Goal: Communication & Community: Answer question/provide support

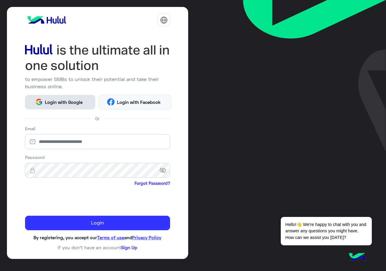
click at [55, 98] on button "Login with Google" at bounding box center [60, 102] width 70 height 14
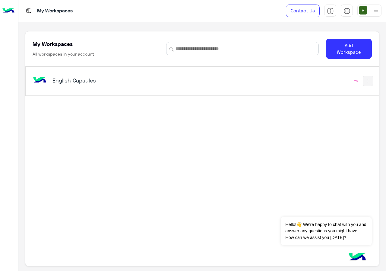
click at [112, 86] on div "English Capsules" at bounding box center [133, 80] width 205 height 17
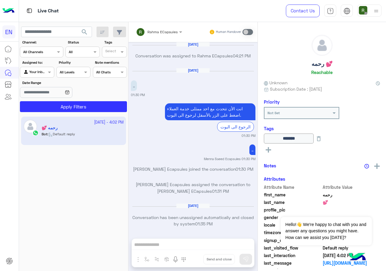
scroll to position [384, 0]
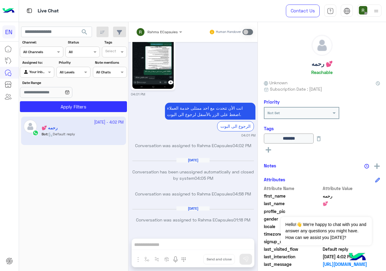
click at [43, 57] on div "Channel All Channels" at bounding box center [41, 51] width 43 height 11
click at [49, 73] on b "WhatsApp" at bounding box center [40, 75] width 21 height 5
click at [59, 102] on button "Apply Filters" at bounding box center [73, 106] width 107 height 11
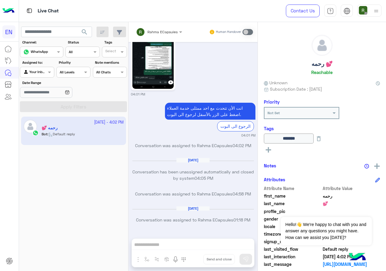
click at [39, 73] on div at bounding box center [36, 71] width 33 height 6
click at [46, 116] on b "Your Team" at bounding box center [39, 118] width 21 height 5
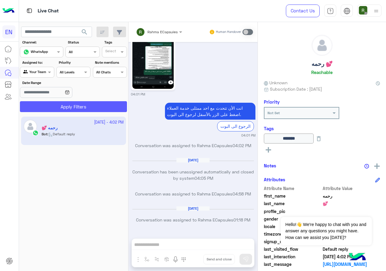
click at [57, 105] on button "Apply Filters" at bounding box center [73, 106] width 107 height 11
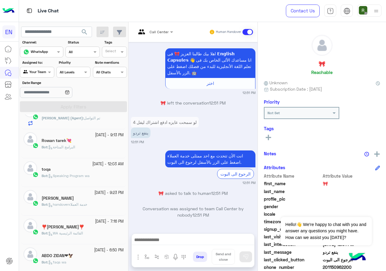
scroll to position [362, 0]
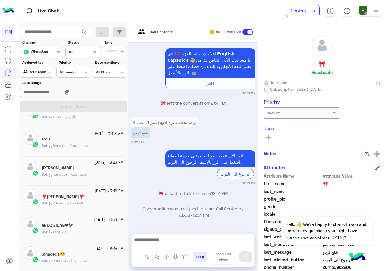
click at [55, 55] on div "Channel WhatsApp" at bounding box center [37, 52] width 35 height 6
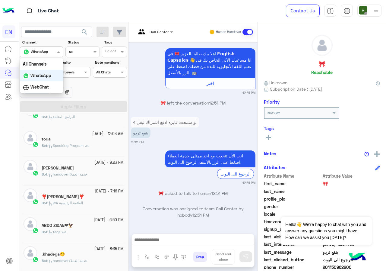
click at [55, 55] on div "Channel WhatsApp" at bounding box center [37, 52] width 35 height 6
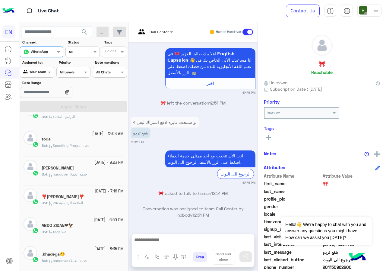
click at [104, 96] on div "Date Range" at bounding box center [73, 89] width 109 height 19
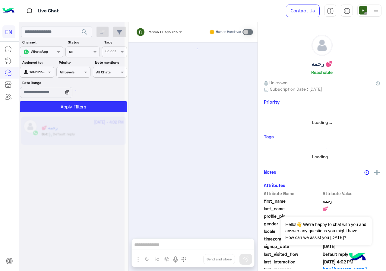
scroll to position [384, 0]
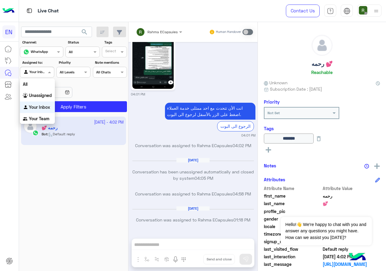
click at [38, 75] on div "Agent Filter Your Inbox" at bounding box center [37, 72] width 34 height 11
click at [48, 116] on div "Your Team" at bounding box center [37, 119] width 35 height 12
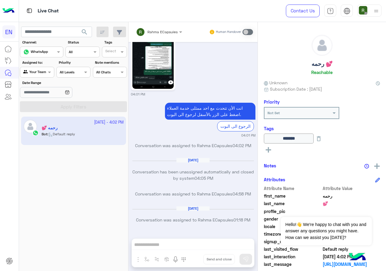
click at [80, 31] on button "search" at bounding box center [84, 33] width 15 height 13
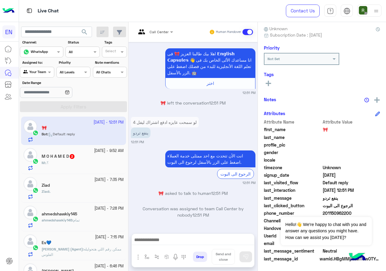
scroll to position [54, 0]
click at [361, 211] on button "Dismiss ✕" at bounding box center [354, 209] width 36 height 12
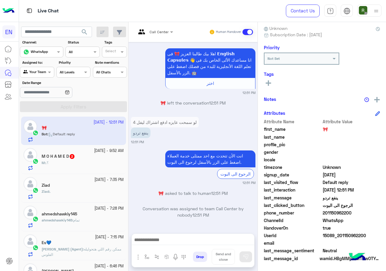
drag, startPoint x: 324, startPoint y: 213, endPoint x: 352, endPoint y: 211, distance: 28.1
click at [352, 211] on span "201150962200" at bounding box center [352, 212] width 58 height 6
copy span "01150962200"
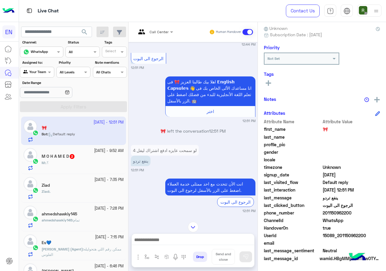
scroll to position [420, 0]
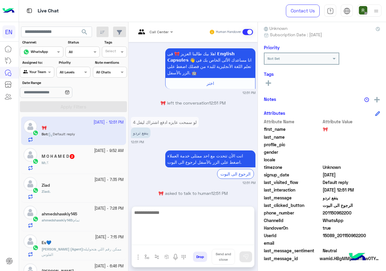
click at [182, 243] on textarea at bounding box center [193, 226] width 122 height 36
type textarea "*"
type textarea "**********"
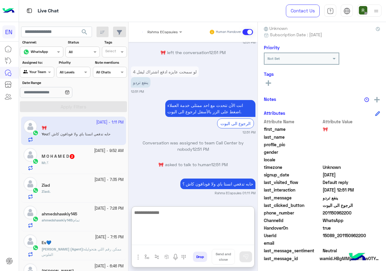
scroll to position [486, 0]
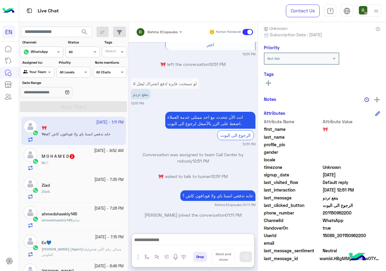
click at [84, 160] on div "M : .؟" at bounding box center [83, 165] width 82 height 11
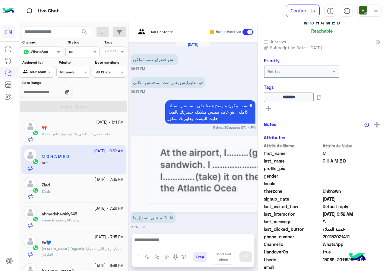
scroll to position [566, 0]
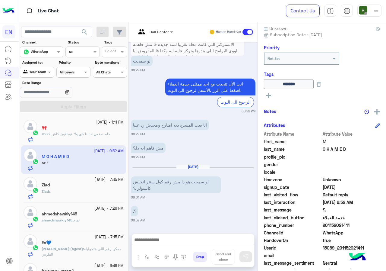
drag, startPoint x: 324, startPoint y: 224, endPoint x: 352, endPoint y: 224, distance: 28.7
click at [352, 224] on span "201152021411" at bounding box center [352, 225] width 58 height 6
copy span "01152021411"
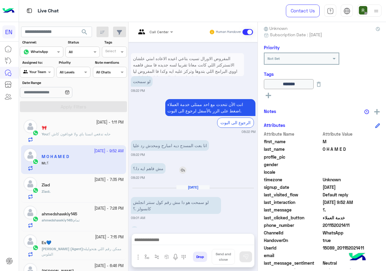
scroll to position [535, 0]
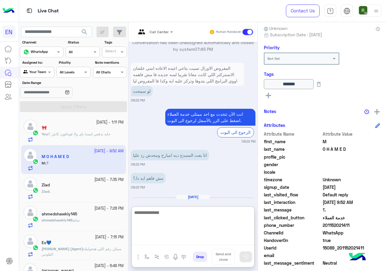
click at [182, 237] on textarea at bounding box center [193, 226] width 122 height 36
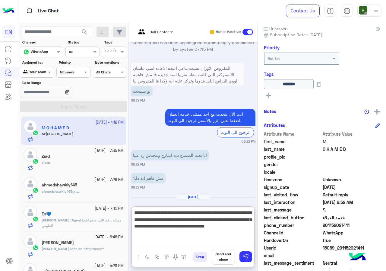
type textarea "**********"
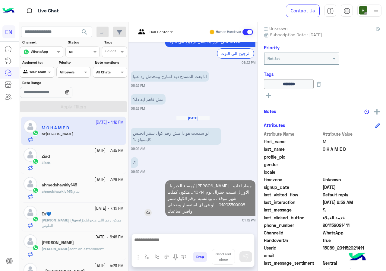
scroll to position [614, 0]
click at [185, 162] on div "Sep 15, 2025 مش ختفرق عموما ولكن 06:33 PM هو مظهرليش يعني انت ممتحنتش مكاني 06:…" at bounding box center [192, 134] width 129 height 185
click at [185, 162] on div ".؟ 09:52 AM" at bounding box center [193, 164] width 125 height 18
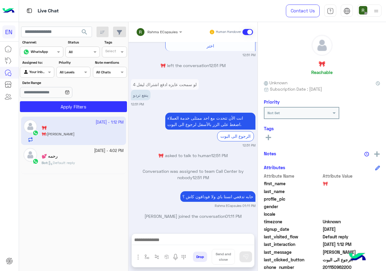
scroll to position [381, 0]
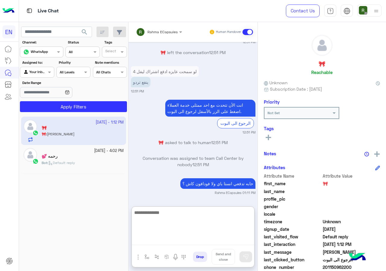
drag, startPoint x: 175, startPoint y: 243, endPoint x: 149, endPoint y: 220, distance: 34.6
paste textarea "**********"
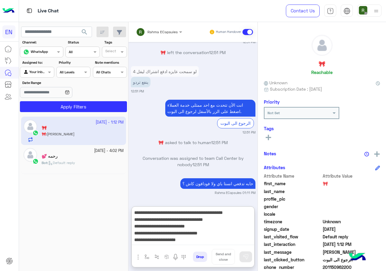
scroll to position [18, 0]
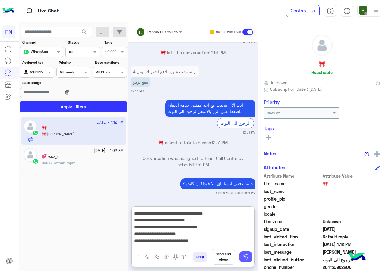
type textarea "**********"
click at [246, 258] on img at bounding box center [246, 256] width 6 height 6
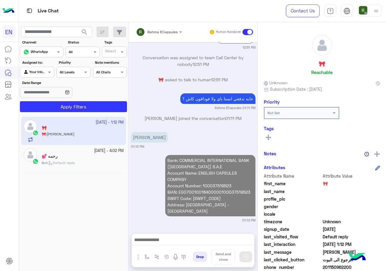
scroll to position [459, 0]
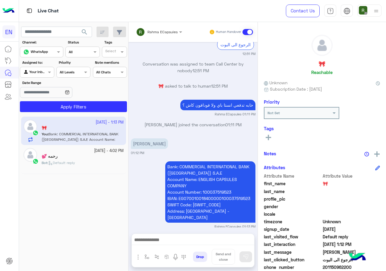
click at [157, 34] on span "Rahma ECapsules" at bounding box center [162, 32] width 30 height 5
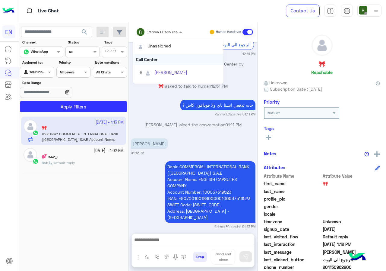
click at [157, 57] on div "Call Center" at bounding box center [178, 59] width 90 height 11
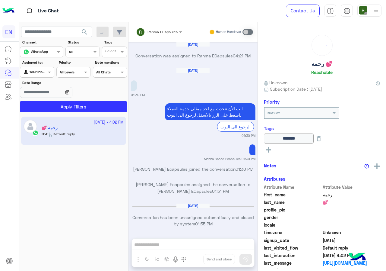
scroll to position [384, 0]
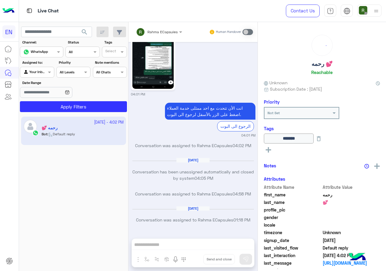
click at [35, 74] on div "Your Inbox" at bounding box center [34, 72] width 23 height 6
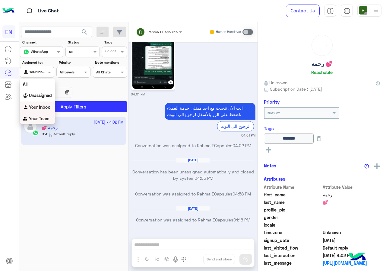
click at [46, 121] on div "Your Team" at bounding box center [37, 119] width 35 height 12
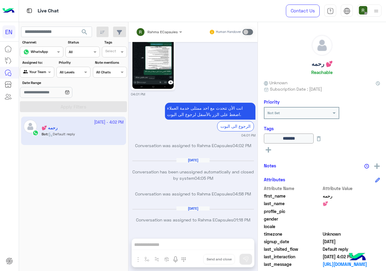
click at [78, 32] on button "search" at bounding box center [84, 33] width 15 height 13
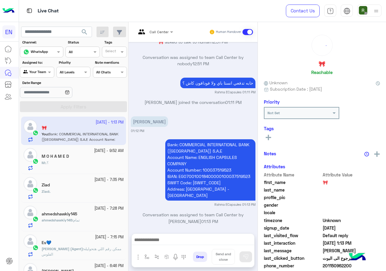
scroll to position [30, 0]
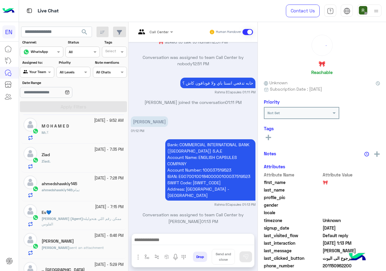
click at [78, 114] on app-inbox-users-filters "search Channel: Channel WhatsApp Status Channel All Tags Select Assigned to: Ag…" at bounding box center [73, 68] width 109 height 92
click at [73, 128] on div "M O H A M E D" at bounding box center [83, 126] width 82 height 6
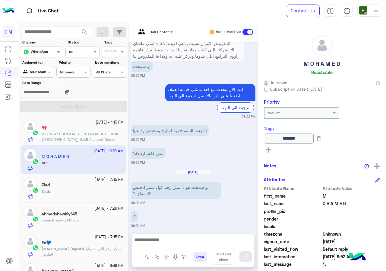
scroll to position [566, 0]
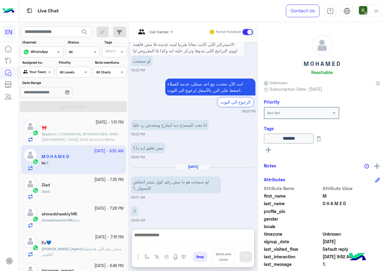
click at [187, 236] on textarea at bounding box center [193, 238] width 122 height 14
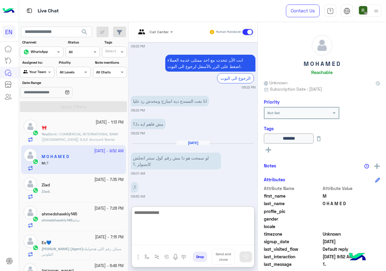
scroll to position [593, 0]
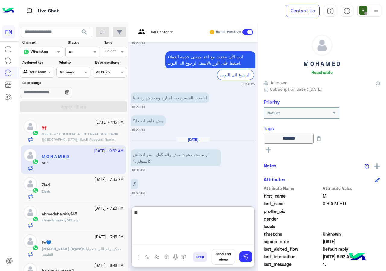
type textarea "*"
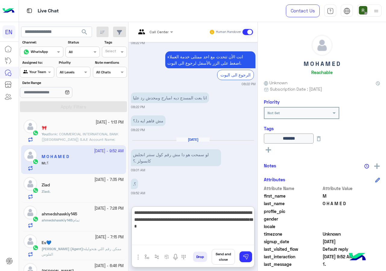
type textarea "**********"
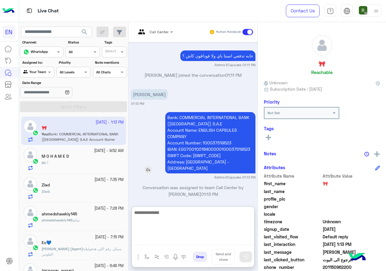
scroll to position [460, 0]
click at [87, 163] on div "M : .؟" at bounding box center [83, 165] width 82 height 11
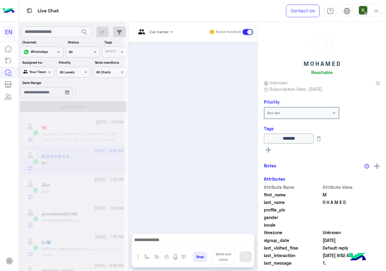
scroll to position [566, 0]
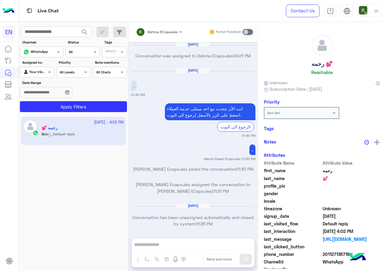
scroll to position [384, 0]
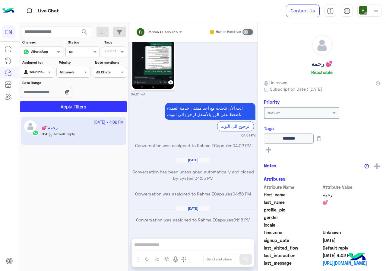
click at [38, 79] on section "Channel: Channel WhatsApp Status Channel All Tags Select Assigned to: Agent Fil…" at bounding box center [74, 76] width 100 height 72
click at [39, 76] on div "Agent Filter Your Inbox" at bounding box center [37, 72] width 34 height 11
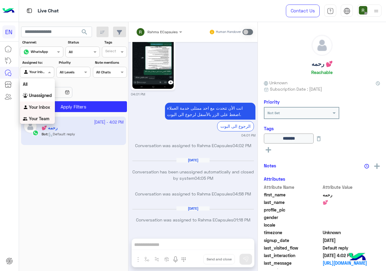
click at [35, 119] on b "Your Team" at bounding box center [39, 118] width 21 height 5
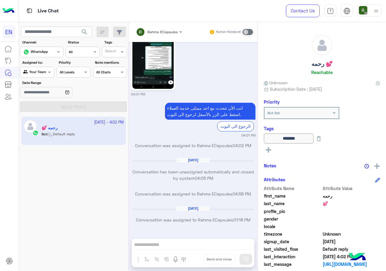
click at [81, 36] on button "search" at bounding box center [84, 33] width 15 height 13
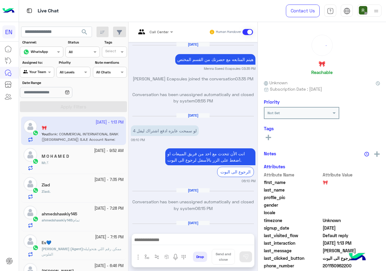
scroll to position [433, 0]
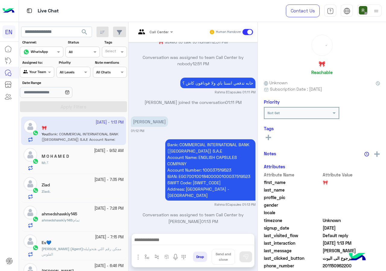
click at [78, 163] on div "M : .؟" at bounding box center [83, 165] width 82 height 11
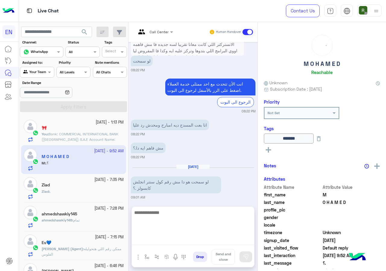
click at [179, 239] on textarea at bounding box center [193, 226] width 122 height 36
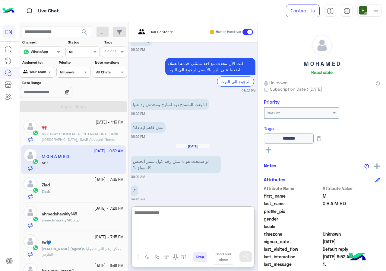
scroll to position [593, 0]
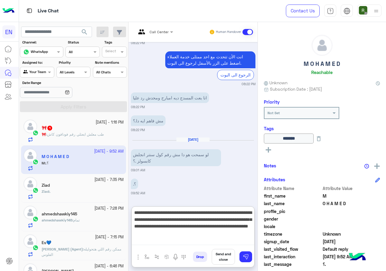
type textarea "**********"
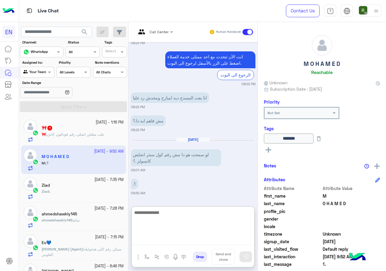
scroll to position [641, 0]
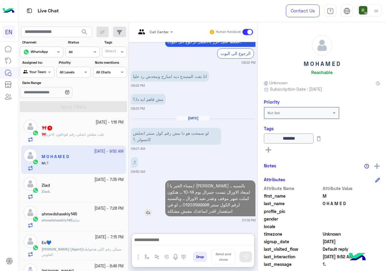
click at [204, 180] on p "مساء الخير يا أ/ [PERSON_NAME] .. بالنسبه لميعاد الاورال تيست جينرال يوم 14-10 …" at bounding box center [210, 198] width 90 height 36
click at [204, 162] on div "[DATE] مش ختفرق عموما ولكن 06:33 PM هو مظهرليش يعني انت ممتحنتش مكاني 06:33 PM …" at bounding box center [192, 134] width 129 height 185
click at [204, 162] on div ".؟ 09:52 AM" at bounding box center [193, 164] width 125 height 18
click at [210, 187] on p "مساء الخير يا أ/ [PERSON_NAME] .. بالنسبه لميعاد الاورال تيست جينرال يوم 14-10 …" at bounding box center [210, 198] width 90 height 36
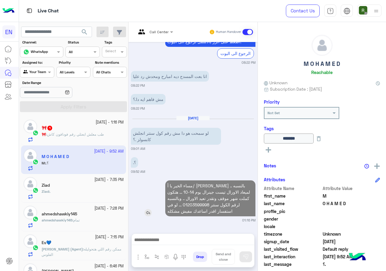
click at [210, 187] on p "مساء الخير يا أ/ [PERSON_NAME] .. بالنسبه لميعاد الاورال تيست جينرال يوم 14-10 …" at bounding box center [210, 198] width 90 height 36
drag, startPoint x: 210, startPoint y: 187, endPoint x: 206, endPoint y: 203, distance: 16.5
click at [206, 203] on p "مساء الخير يا أ/ [PERSON_NAME] .. بالنسبه لميعاد الاورال تيست جينرال يوم 14-10 …" at bounding box center [210, 198] width 90 height 36
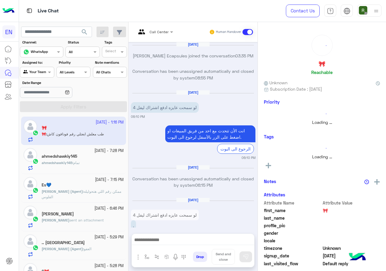
scroll to position [433, 0]
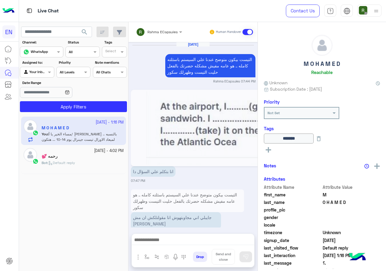
scroll to position [583, 0]
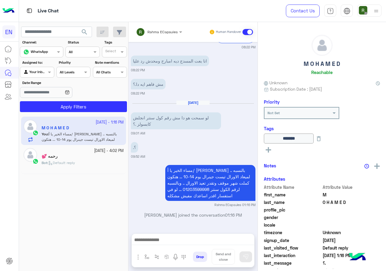
click at [166, 28] on input "text" at bounding box center [151, 30] width 30 height 5
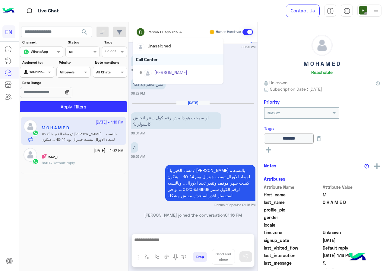
click at [167, 62] on div "Call Center" at bounding box center [178, 59] width 90 height 11
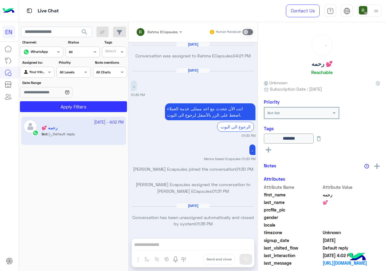
scroll to position [384, 0]
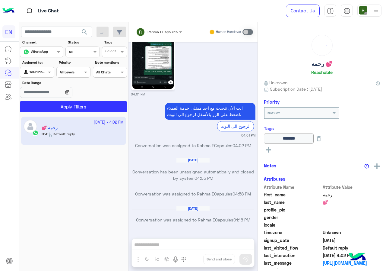
click at [42, 75] on div "Agent Filter Your Inbox" at bounding box center [37, 72] width 34 height 11
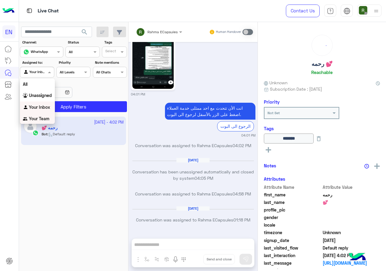
click at [39, 119] on b "Your Team" at bounding box center [39, 118] width 21 height 5
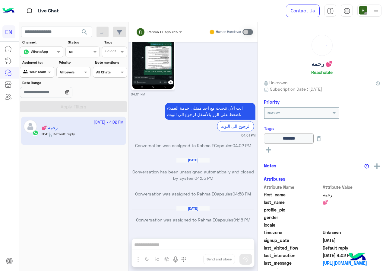
click at [82, 28] on span "search" at bounding box center [84, 31] width 7 height 7
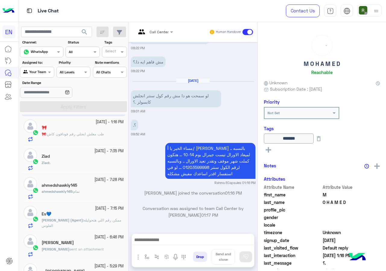
scroll to position [30, 0]
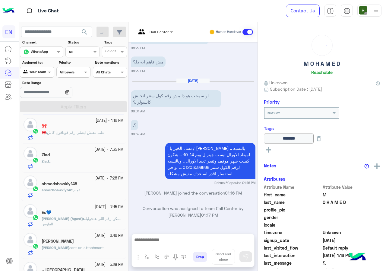
click at [93, 134] on span "طب معلش ابعتلي رقم فودافون كاش" at bounding box center [75, 132] width 57 height 5
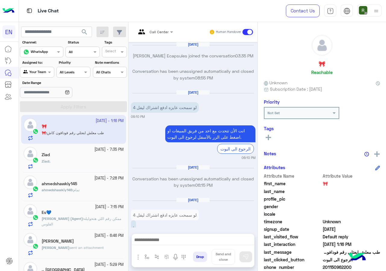
scroll to position [433, 0]
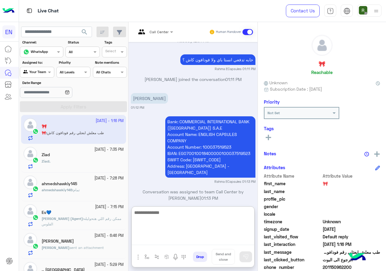
click at [168, 241] on textarea at bounding box center [193, 226] width 122 height 36
type textarea "**********"
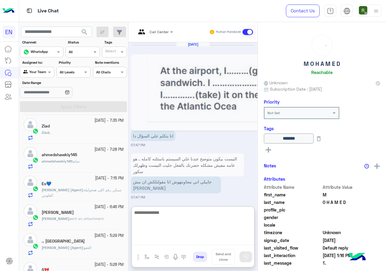
scroll to position [597, 0]
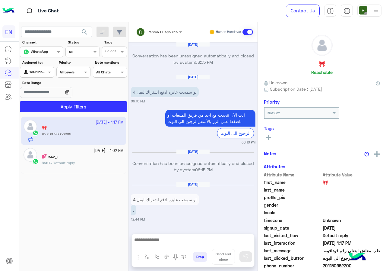
scroll to position [440, 0]
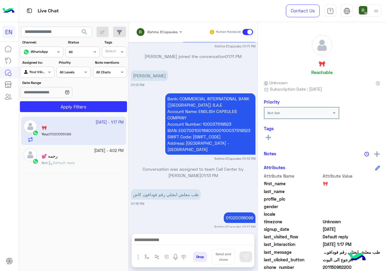
click at [142, 25] on div "Rahma ECapsules Human Handover" at bounding box center [192, 32] width 129 height 20
click at [154, 33] on input "text" at bounding box center [151, 30] width 30 height 5
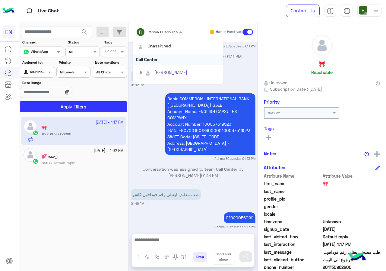
click at [155, 57] on div "Call Center" at bounding box center [178, 59] width 90 height 11
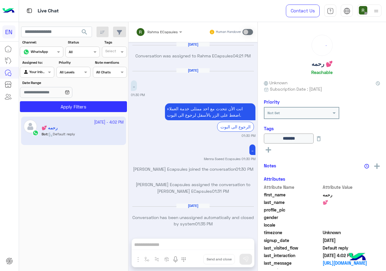
scroll to position [384, 0]
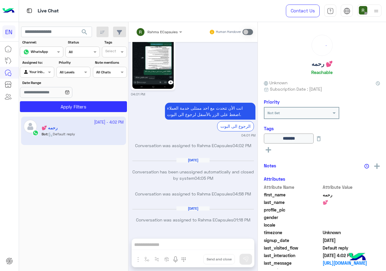
click at [36, 73] on input "text" at bounding box center [30, 71] width 14 height 5
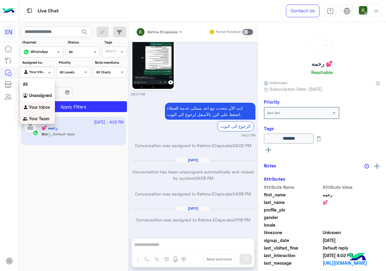
click at [46, 118] on b "Your Team" at bounding box center [39, 118] width 21 height 5
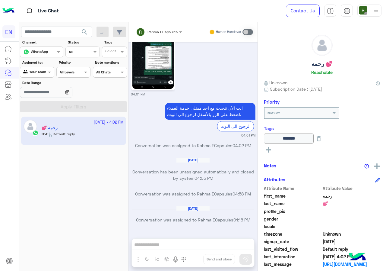
click at [85, 30] on span "search" at bounding box center [84, 31] width 7 height 7
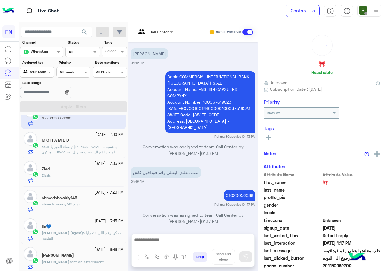
scroll to position [30, 0]
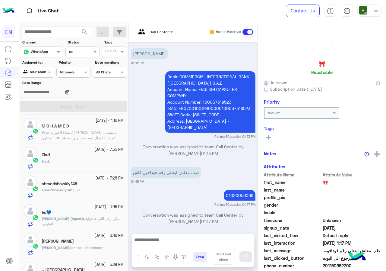
click at [80, 157] on div "Ziad" at bounding box center [83, 155] width 82 height 6
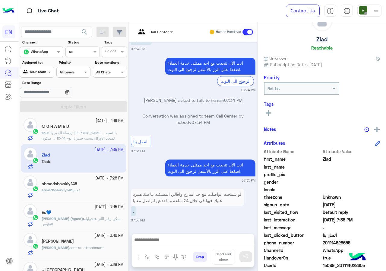
scroll to position [54, 0]
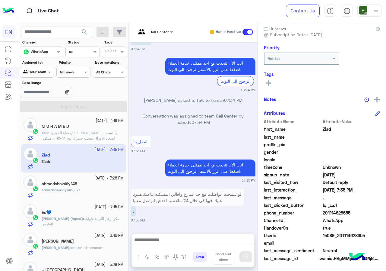
drag, startPoint x: 325, startPoint y: 213, endPoint x: 354, endPoint y: 214, distance: 29.3
click at [354, 214] on span "201114628655" at bounding box center [352, 212] width 58 height 6
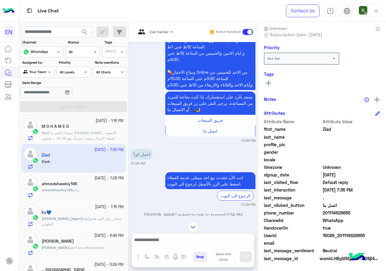
scroll to position [557, 0]
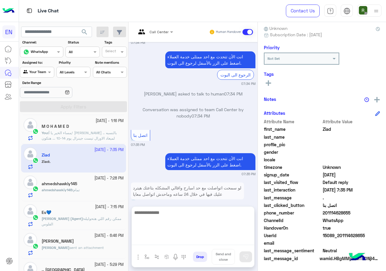
click at [196, 239] on textarea at bounding box center [193, 226] width 122 height 36
type textarea "**********"
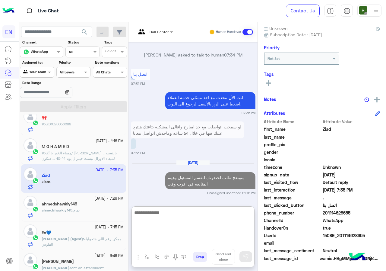
scroll to position [0, 0]
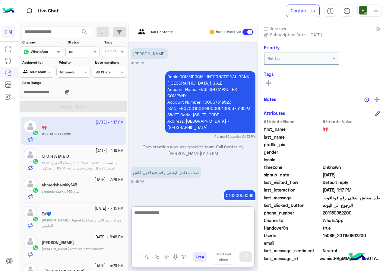
scroll to position [456, 0]
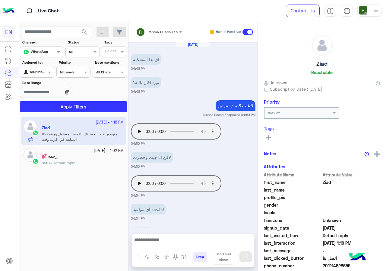
scroll to position [567, 0]
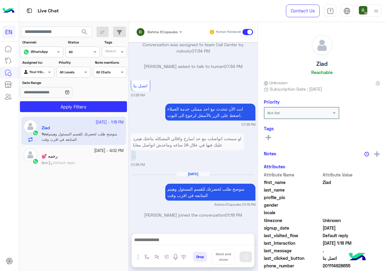
click at [152, 30] on input "text" at bounding box center [151, 30] width 30 height 5
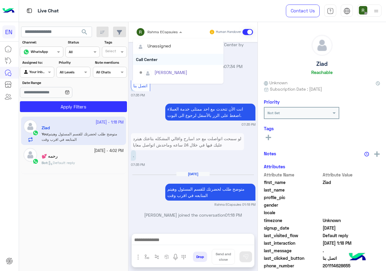
click at [160, 59] on div "Call Center" at bounding box center [178, 59] width 90 height 11
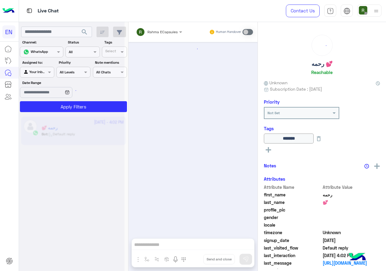
scroll to position [384, 0]
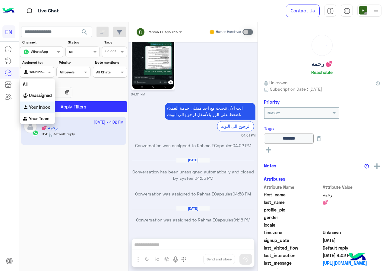
click at [43, 71] on div at bounding box center [36, 71] width 33 height 6
click at [45, 117] on b "Your Team" at bounding box center [39, 118] width 21 height 5
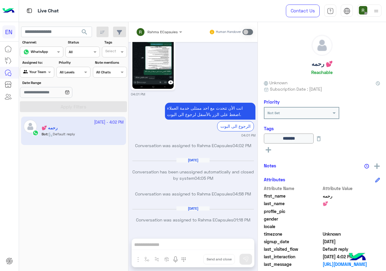
click at [84, 36] on button "search" at bounding box center [84, 33] width 15 height 13
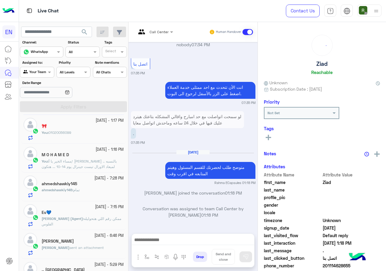
scroll to position [60, 0]
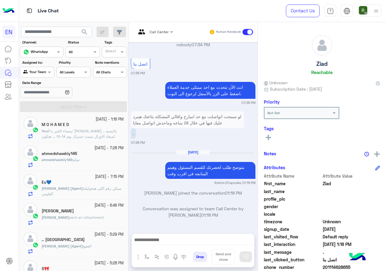
click at [90, 159] on div "ahmedshawkiy145 : تمام" at bounding box center [83, 162] width 82 height 11
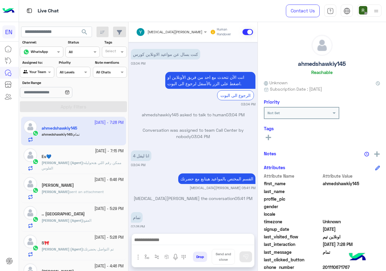
scroll to position [91, 0]
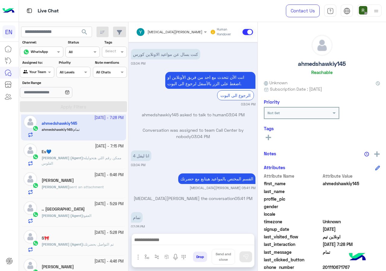
click at [90, 154] on div "Es💙" at bounding box center [83, 152] width 82 height 6
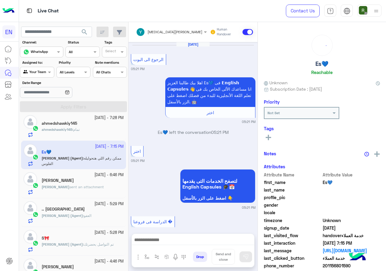
scroll to position [495, 0]
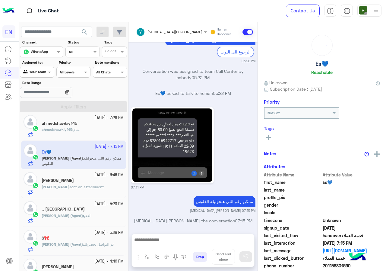
click at [74, 181] on h5 "[PERSON_NAME]" at bounding box center [58, 180] width 32 height 5
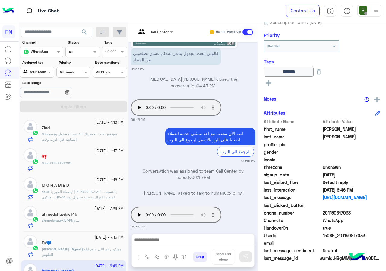
click at [31, 73] on input "text" at bounding box center [30, 71] width 14 height 5
click at [30, 107] on b "Your Inbox" at bounding box center [39, 106] width 21 height 5
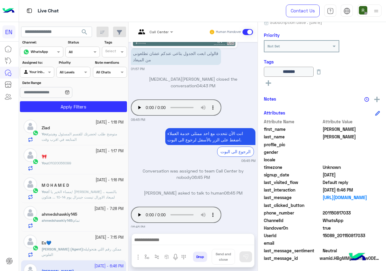
click at [42, 101] on section "Channel: Channel WhatsApp Status Channel All Tags Select Assigned to: Agent Fil…" at bounding box center [74, 76] width 100 height 72
click at [45, 105] on button "Apply Filters" at bounding box center [73, 106] width 107 height 11
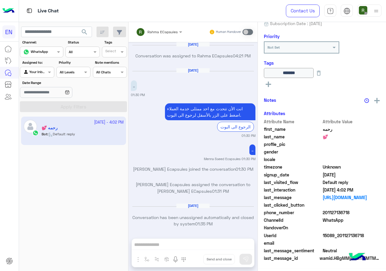
scroll to position [384, 0]
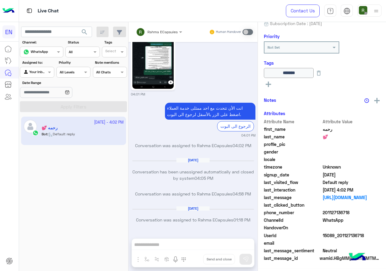
click at [39, 73] on div at bounding box center [36, 71] width 33 height 6
click at [45, 96] on b "Unassigned" at bounding box center [40, 95] width 23 height 5
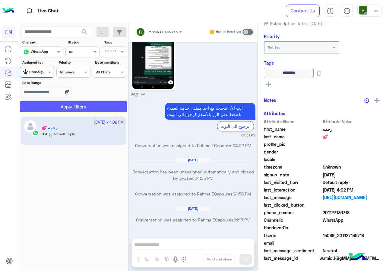
click at [46, 105] on button "Apply Filters" at bounding box center [73, 106] width 107 height 11
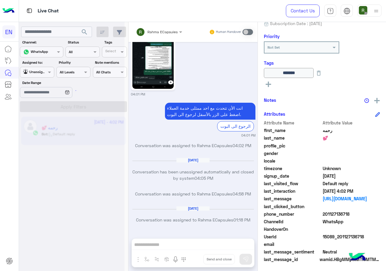
scroll to position [67, 0]
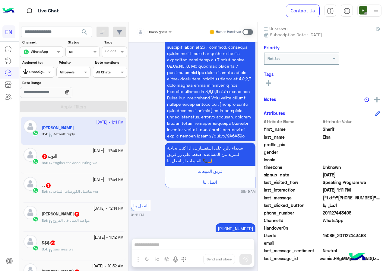
drag, startPoint x: 324, startPoint y: 210, endPoint x: 360, endPoint y: 212, distance: 36.0
click at [360, 212] on span "201127443498" at bounding box center [352, 212] width 58 height 6
copy span "01127443498"
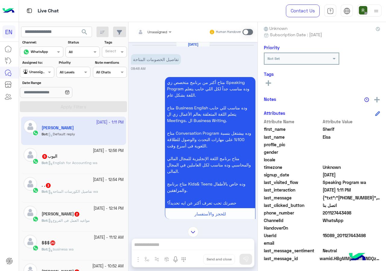
click at [164, 27] on div "Unassigned" at bounding box center [151, 32] width 31 height 12
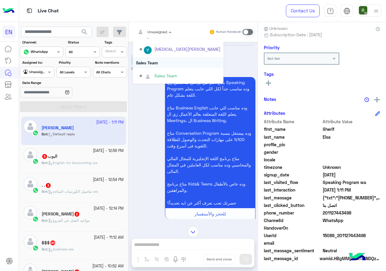
click at [169, 61] on div "Sales Team" at bounding box center [178, 62] width 90 height 11
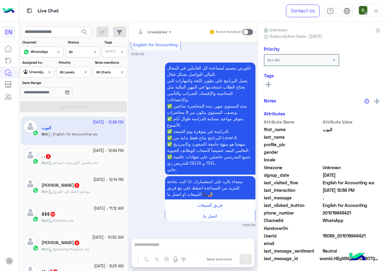
drag, startPoint x: 324, startPoint y: 213, endPoint x: 369, endPoint y: 213, distance: 44.6
click at [369, 213] on span "201019948421" at bounding box center [352, 212] width 58 height 6
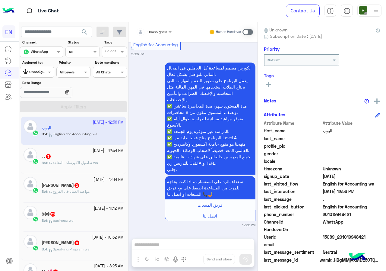
click at [163, 28] on div at bounding box center [154, 31] width 42 height 6
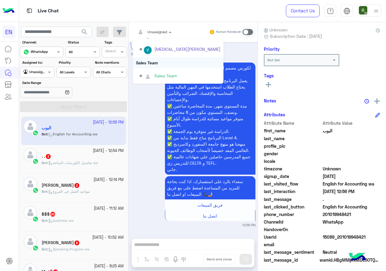
click at [168, 61] on div "Sales Team" at bounding box center [178, 62] width 90 height 11
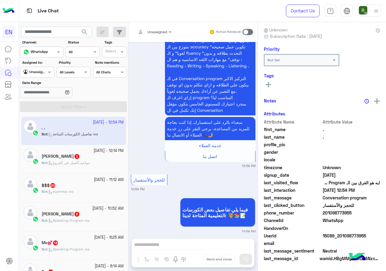
drag, startPoint x: 323, startPoint y: 210, endPoint x: 355, endPoint y: 213, distance: 31.8
click at [355, 213] on span "201098773955" at bounding box center [352, 212] width 58 height 6
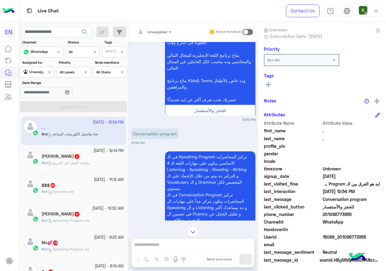
click at [160, 35] on div "Unassigned" at bounding box center [151, 32] width 31 height 12
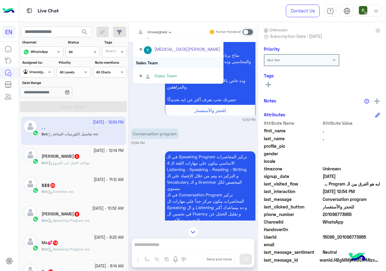
click at [158, 63] on div "Sales Team" at bounding box center [178, 62] width 90 height 11
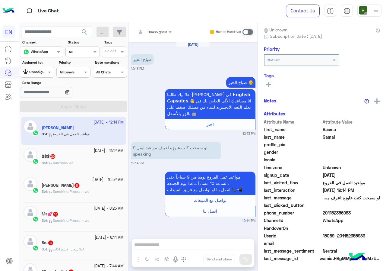
drag, startPoint x: 324, startPoint y: 213, endPoint x: 363, endPoint y: 214, distance: 38.6
click at [363, 214] on span "201152356983" at bounding box center [352, 212] width 58 height 6
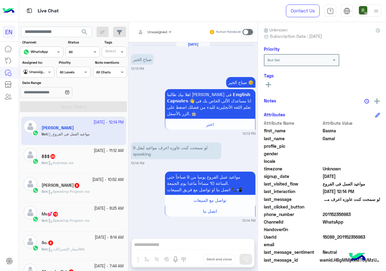
click at [245, 33] on span at bounding box center [248, 32] width 11 height 6
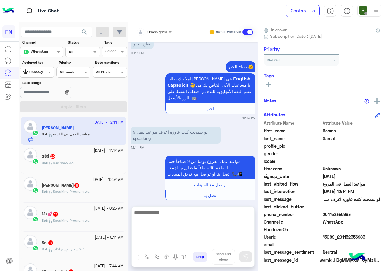
click at [187, 239] on textarea at bounding box center [193, 226] width 122 height 36
type textarea "*"
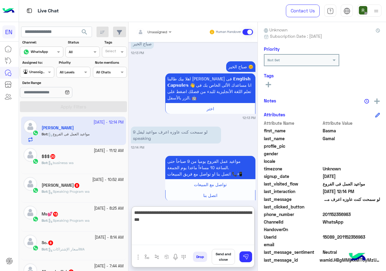
type textarea "**********"
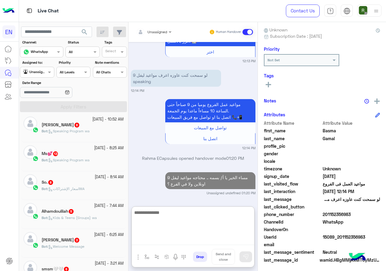
scroll to position [0, 0]
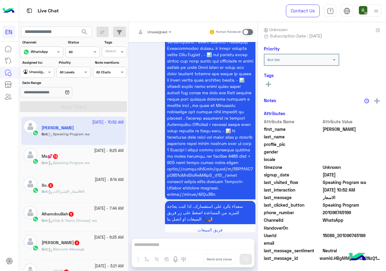
scroll to position [2312, 0]
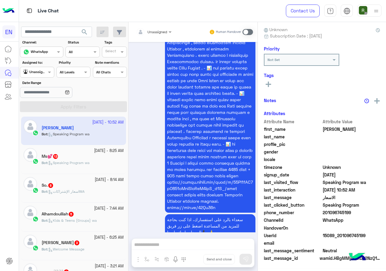
drag, startPoint x: 324, startPoint y: 212, endPoint x: 363, endPoint y: 212, distance: 39.5
click at [363, 212] on span "201096745199" at bounding box center [352, 212] width 58 height 6
copy span "01096745199"
click at [157, 30] on input "text" at bounding box center [146, 30] width 21 height 5
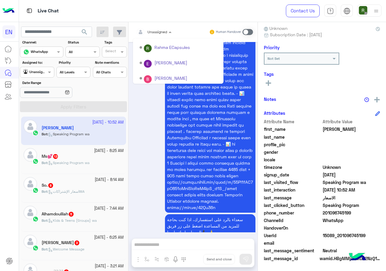
scroll to position [100, 0]
click at [155, 60] on div "Sales Team" at bounding box center [178, 62] width 90 height 11
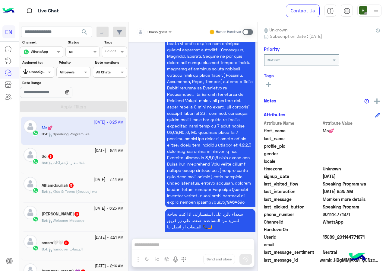
scroll to position [54, 0]
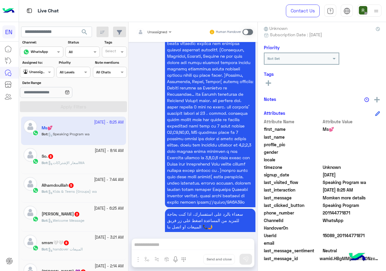
drag, startPoint x: 324, startPoint y: 213, endPoint x: 361, endPoint y: 212, distance: 36.8
click at [361, 212] on span "201144771871" at bounding box center [352, 212] width 58 height 6
click at [161, 33] on div at bounding box center [154, 31] width 42 height 6
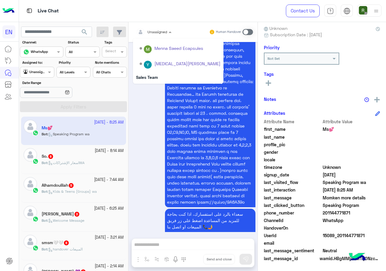
scroll to position [100, 0]
click at [157, 63] on div "Sales Team" at bounding box center [178, 62] width 90 height 11
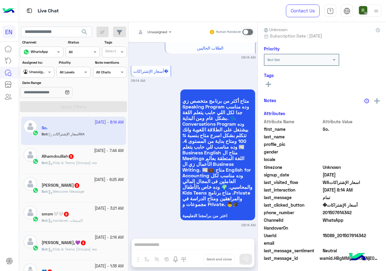
scroll to position [53, 0]
drag, startPoint x: 324, startPoint y: 212, endPoint x: 357, endPoint y: 209, distance: 33.3
click at [357, 209] on span "201507614342" at bounding box center [352, 212] width 58 height 6
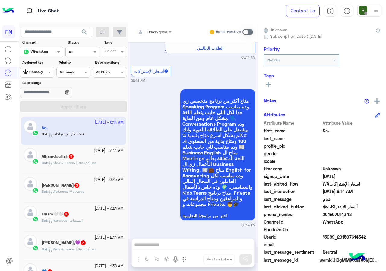
copy span "01507614342"
click at [151, 28] on input "text" at bounding box center [146, 30] width 21 height 5
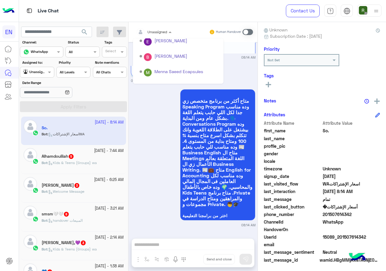
scroll to position [100, 0]
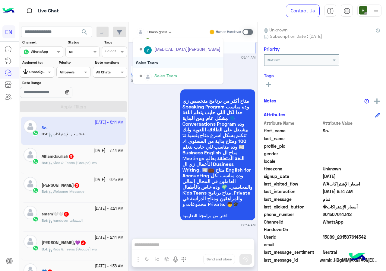
click at [162, 63] on div "Sales Team" at bounding box center [178, 62] width 90 height 11
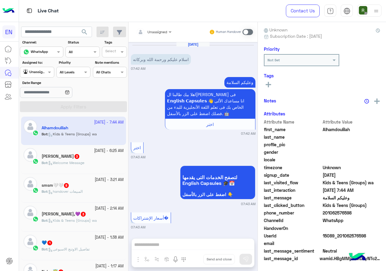
scroll to position [674, 0]
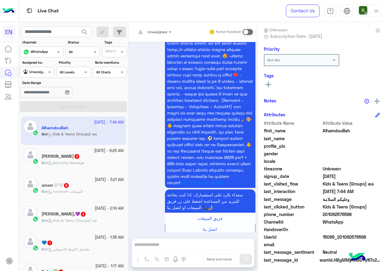
drag, startPoint x: 325, startPoint y: 212, endPoint x: 360, endPoint y: 212, distance: 34.4
click at [360, 212] on span "201062576598" at bounding box center [352, 214] width 58 height 6
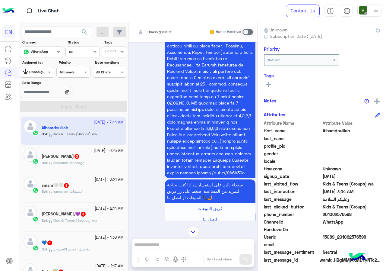
scroll to position [432, 0]
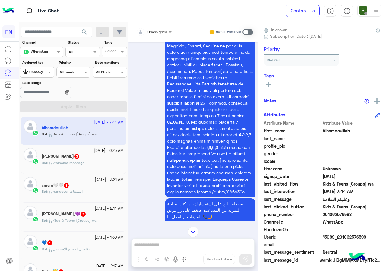
click at [151, 26] on div "Unassigned Human Handover" at bounding box center [192, 32] width 129 height 20
click at [152, 28] on input "text" at bounding box center [146, 30] width 21 height 5
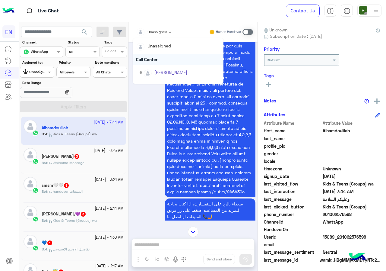
scroll to position [100, 0]
click at [157, 65] on div "Sales Team" at bounding box center [178, 62] width 90 height 11
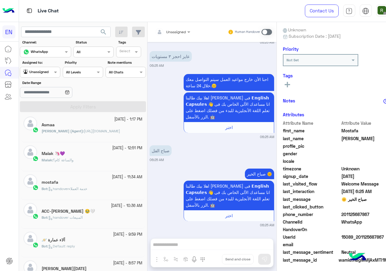
scroll to position [1, 0]
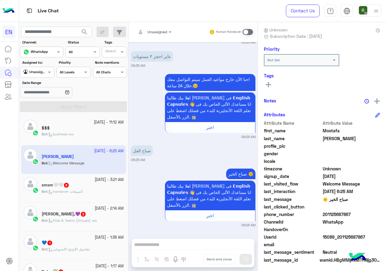
click at [90, 141] on div "Bot : business wa" at bounding box center [83, 136] width 82 height 11
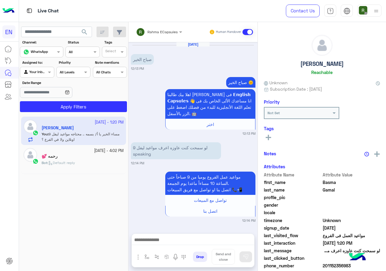
scroll to position [61, 0]
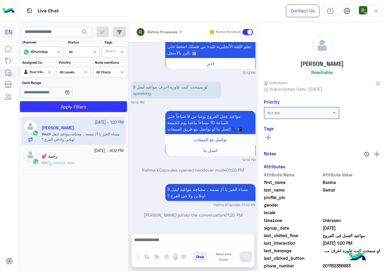
click at [158, 22] on div "Rahma ECapsules Human Handover" at bounding box center [192, 32] width 129 height 20
click at [157, 29] on input "text" at bounding box center [151, 30] width 30 height 5
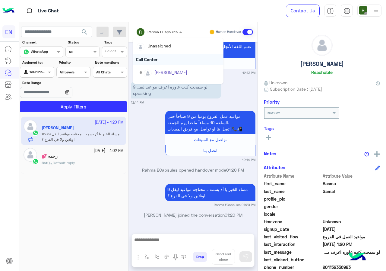
click at [165, 63] on div "Call Center" at bounding box center [178, 59] width 90 height 11
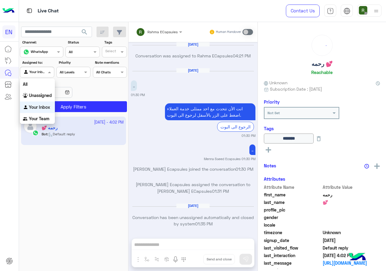
click at [36, 71] on input "text" at bounding box center [30, 71] width 14 height 5
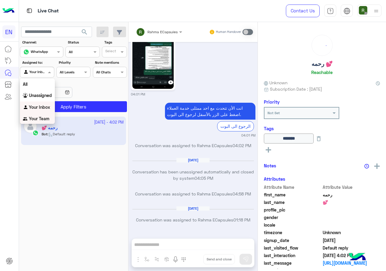
click at [40, 119] on b "Your Team" at bounding box center [39, 118] width 21 height 5
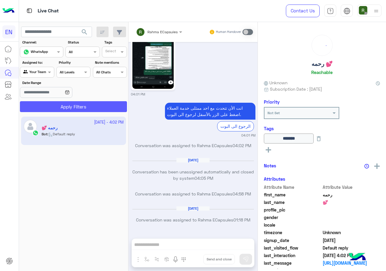
click at [52, 107] on button "Apply Filters" at bounding box center [73, 106] width 107 height 11
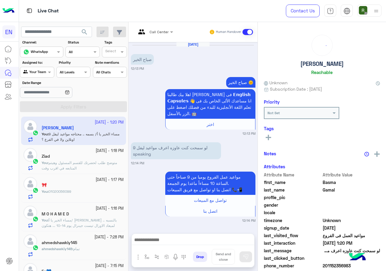
scroll to position [83, 0]
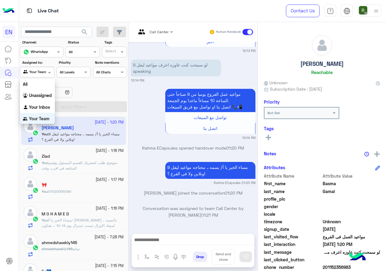
click at [37, 70] on div at bounding box center [36, 71] width 33 height 6
click at [37, 91] on div "Unassigned" at bounding box center [37, 95] width 35 height 12
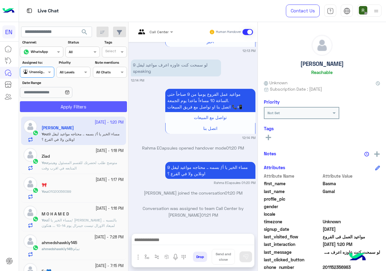
click at [44, 109] on button "Apply Filters" at bounding box center [73, 106] width 107 height 11
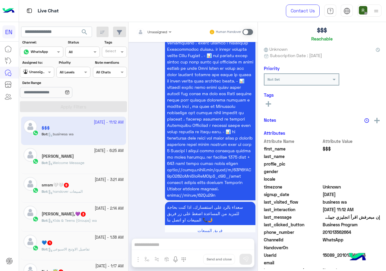
scroll to position [53, 0]
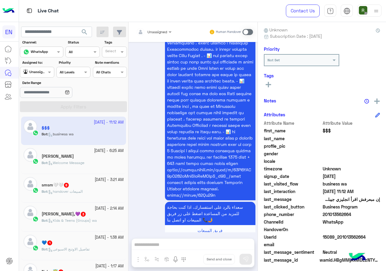
drag, startPoint x: 324, startPoint y: 213, endPoint x: 378, endPoint y: 213, distance: 54.0
click at [378, 213] on div "$$$ Reachable Unknown Subscription Date : 09/23/2025 Priority Not Set Tags See …" at bounding box center [322, 145] width 128 height 246
copy span "01013562664"
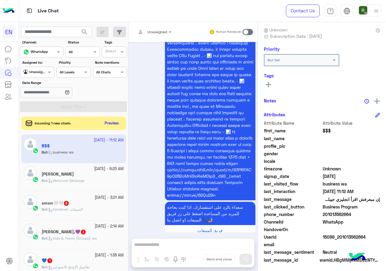
click at [157, 32] on input "text" at bounding box center [146, 30] width 21 height 5
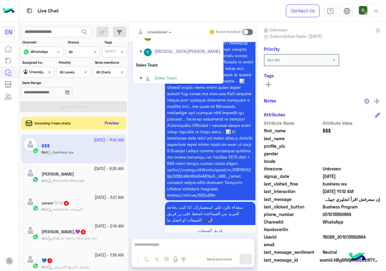
scroll to position [100, 0]
click at [184, 60] on div "Sales Team" at bounding box center [178, 62] width 90 height 11
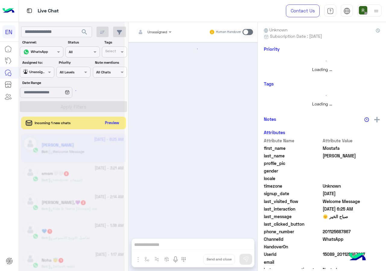
scroll to position [97, 0]
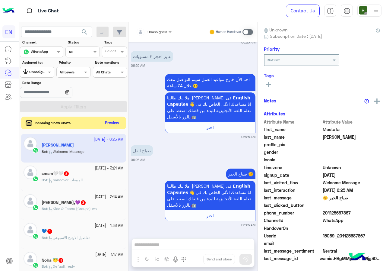
click at [108, 122] on button "Preview" at bounding box center [112, 123] width 19 height 8
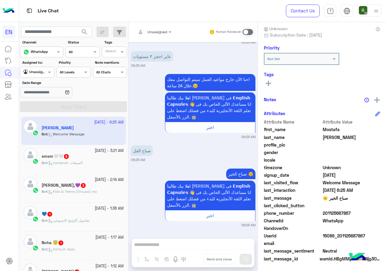
scroll to position [54, 0]
drag, startPoint x: 323, startPoint y: 211, endPoint x: 354, endPoint y: 211, distance: 31.7
click at [354, 211] on span "201125687867" at bounding box center [352, 212] width 58 height 6
click at [346, 211] on span "201125687867" at bounding box center [352, 212] width 58 height 6
drag, startPoint x: 325, startPoint y: 212, endPoint x: 361, endPoint y: 208, distance: 36.4
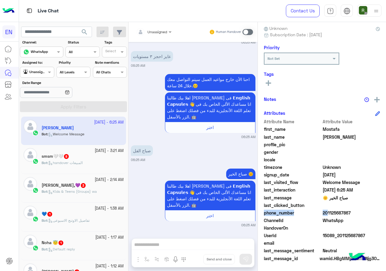
click at [361, 208] on div "Attribute Name Attribute Value first_name Mostafa last_name Ahmed profile_pic g…" at bounding box center [322, 190] width 116 height 144
click at [361, 208] on span at bounding box center [352, 205] width 58 height 6
click at [327, 213] on span "201125687867" at bounding box center [352, 212] width 58 height 6
drag, startPoint x: 325, startPoint y: 213, endPoint x: 351, endPoint y: 212, distance: 25.6
click at [351, 212] on span "201125687867" at bounding box center [352, 212] width 58 height 6
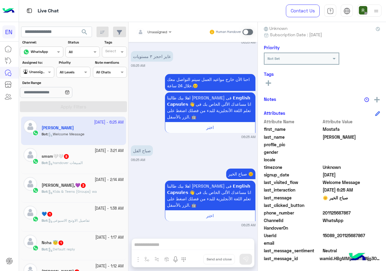
click at [341, 210] on span "201125687867" at bounding box center [352, 212] width 58 height 6
drag, startPoint x: 324, startPoint y: 212, endPoint x: 355, endPoint y: 212, distance: 31.1
click at [355, 212] on span "201125687867" at bounding box center [352, 212] width 58 height 6
copy span "01125687867"
click at [161, 30] on div at bounding box center [154, 31] width 42 height 6
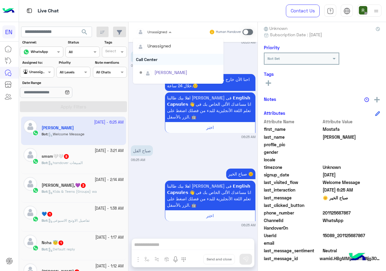
scroll to position [100, 0]
click at [165, 62] on div "Sales Team" at bounding box center [178, 62] width 90 height 11
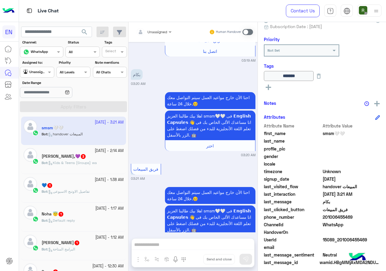
scroll to position [67, 0]
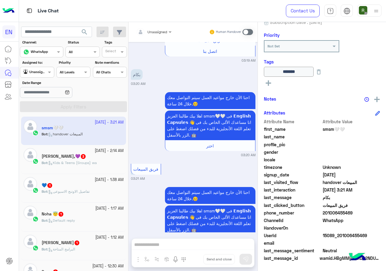
drag, startPoint x: 324, startPoint y: 213, endPoint x: 367, endPoint y: 213, distance: 43.1
click at [367, 213] on span "201006455469" at bounding box center [352, 212] width 58 height 6
copy span "01006455469"
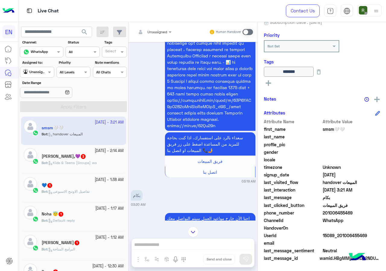
click at [157, 33] on input "text" at bounding box center [146, 30] width 21 height 5
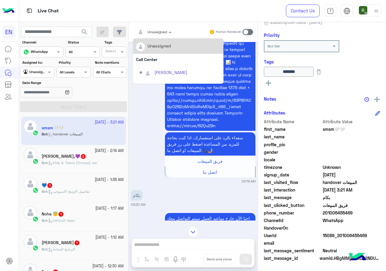
scroll to position [100, 0]
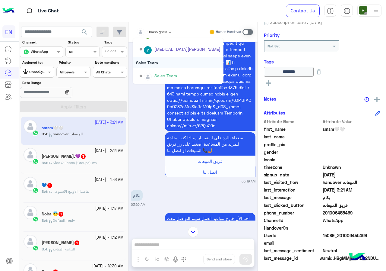
click at [157, 62] on div "Sales Team" at bounding box center [178, 62] width 90 height 11
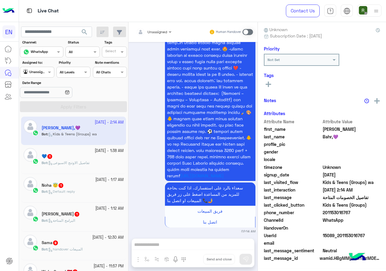
scroll to position [53, 0]
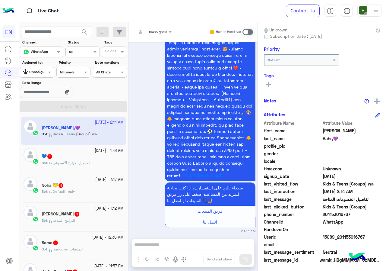
drag, startPoint x: 324, startPoint y: 214, endPoint x: 373, endPoint y: 217, distance: 49.6
click at [373, 217] on span "201153016767" at bounding box center [352, 214] width 58 height 6
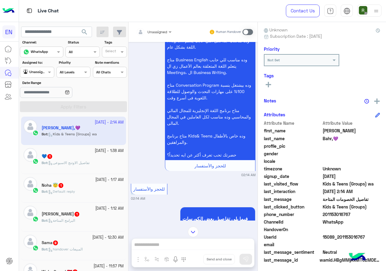
scroll to position [0, 0]
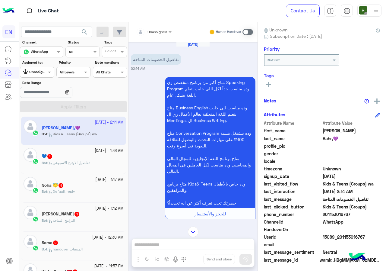
click at [151, 29] on input "text" at bounding box center [146, 30] width 21 height 5
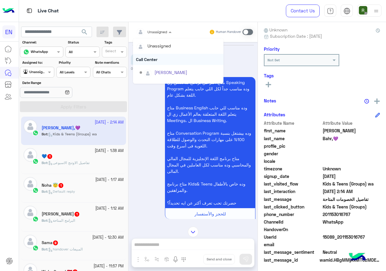
scroll to position [100, 0]
click at [157, 64] on div "Sales Team" at bounding box center [178, 62] width 90 height 11
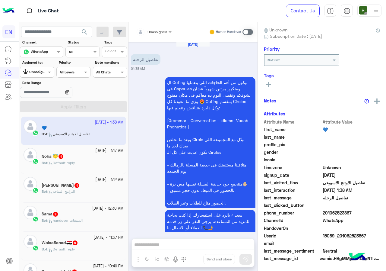
scroll to position [33, 0]
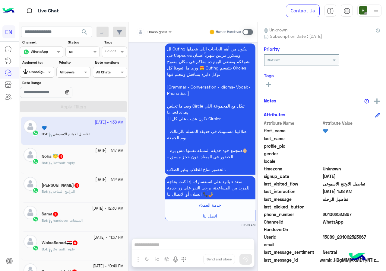
drag, startPoint x: 328, startPoint y: 213, endPoint x: 355, endPoint y: 211, distance: 27.5
click at [355, 211] on span "201062523867" at bounding box center [352, 214] width 58 height 6
click at [348, 214] on span "201062523867" at bounding box center [352, 214] width 58 height 6
drag, startPoint x: 324, startPoint y: 213, endPoint x: 364, endPoint y: 214, distance: 40.1
click at [364, 214] on span "201062523867" at bounding box center [352, 214] width 58 height 6
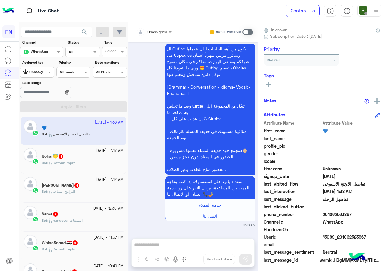
copy span "01062523867"
click at [160, 27] on div "Unassigned" at bounding box center [151, 32] width 31 height 12
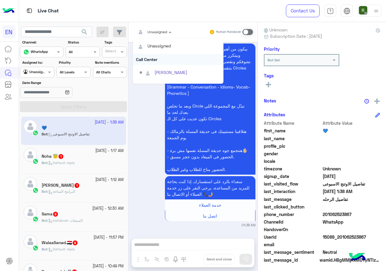
scroll to position [100, 0]
click at [160, 64] on div "Sales Team" at bounding box center [178, 62] width 90 height 11
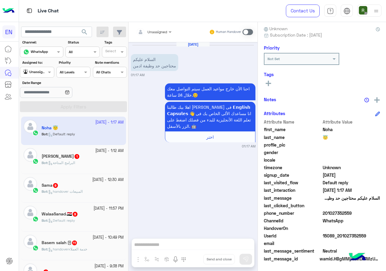
scroll to position [54, 0]
click at [245, 29] on span at bounding box center [248, 32] width 11 height 6
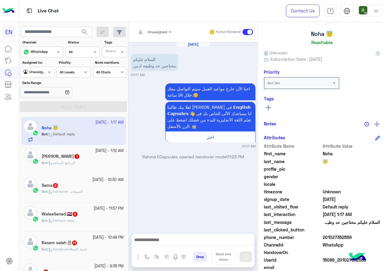
scroll to position [0, 0]
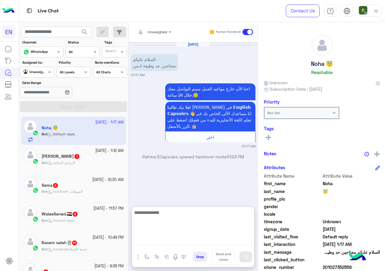
paste textarea "**********"
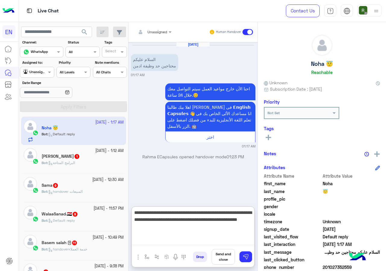
drag, startPoint x: 230, startPoint y: 211, endPoint x: 258, endPoint y: 213, distance: 27.5
click at [258, 213] on mat-drawer-container "**********" at bounding box center [257, 147] width 258 height 251
click at [232, 214] on textarea "**********" at bounding box center [193, 226] width 122 height 36
drag, startPoint x: 231, startPoint y: 212, endPoint x: 263, endPoint y: 213, distance: 32.3
click at [263, 213] on mat-drawer-container "**********" at bounding box center [257, 147] width 258 height 251
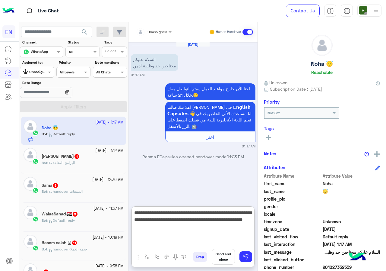
click at [189, 229] on textarea "**********" at bounding box center [193, 226] width 122 height 36
type textarea "**********"
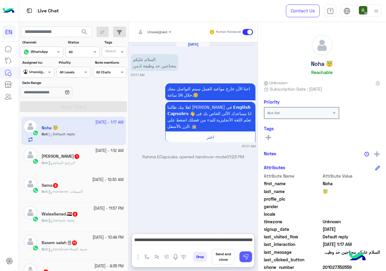
click at [246, 253] on button at bounding box center [245, 256] width 13 height 11
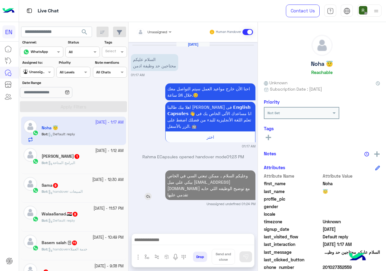
click at [227, 178] on p "وعليكم السلام .. ممكن تبعتي السي في الخاص بيكي علي ميل [EMAIL_ADDRESS][DOMAIN_N…" at bounding box center [210, 185] width 90 height 30
drag, startPoint x: 227, startPoint y: 178, endPoint x: 226, endPoint y: 189, distance: 11.3
click at [226, 189] on p "وعليكم السلام .. ممكن تبعتي السي في الخاص بيكي علي ميل [EMAIL_ADDRESS][DOMAIN_N…" at bounding box center [210, 185] width 90 height 30
copy app-msgs-text
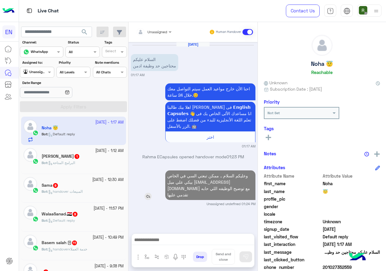
click at [236, 186] on p "وعليكم السلام .. ممكن تبعتي السي في الخاص بيكي علي ميل [EMAIL_ADDRESS][DOMAIN_N…" at bounding box center [210, 185] width 90 height 30
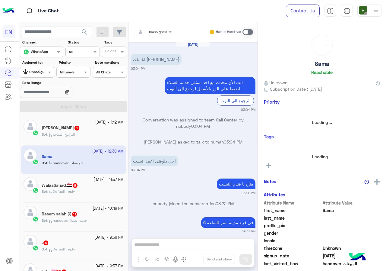
scroll to position [1809, 0]
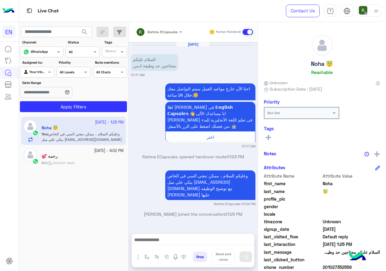
click at [150, 35] on div "Rahma ECapsules" at bounding box center [157, 32] width 42 height 12
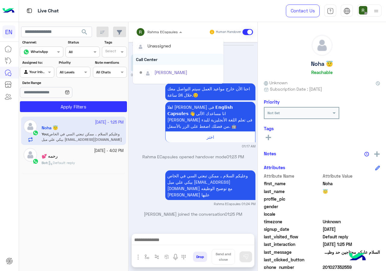
click at [156, 64] on div "Call Center" at bounding box center [178, 59] width 90 height 11
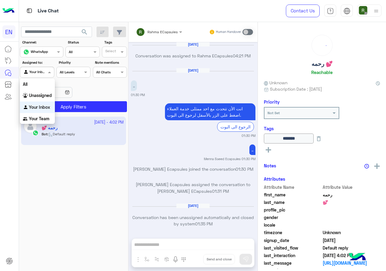
scroll to position [384, 0]
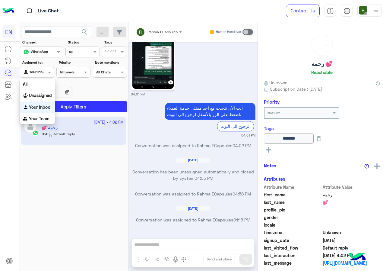
click at [44, 74] on div at bounding box center [36, 71] width 33 height 6
click at [48, 95] on b "Unassigned" at bounding box center [40, 95] width 23 height 5
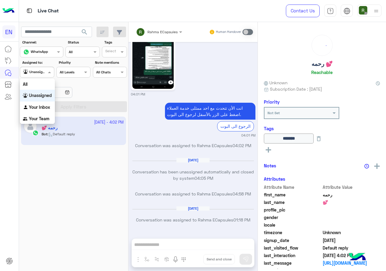
click at [42, 68] on div at bounding box center [36, 71] width 33 height 6
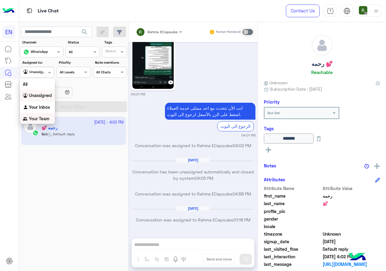
click at [39, 116] on div "Your Team" at bounding box center [37, 119] width 35 height 12
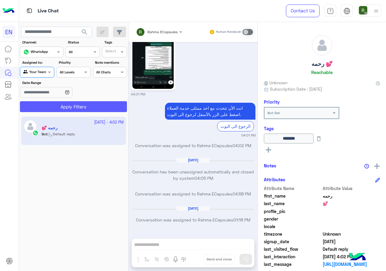
click at [46, 103] on button "Apply Filters" at bounding box center [73, 106] width 107 height 11
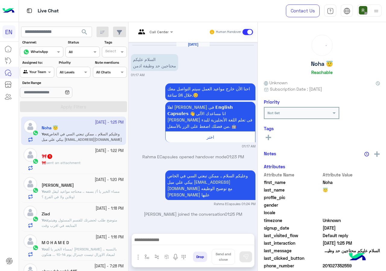
scroll to position [21, 0]
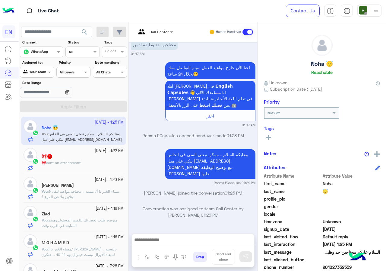
click at [84, 159] on div "🎀 1" at bounding box center [83, 157] width 82 height 6
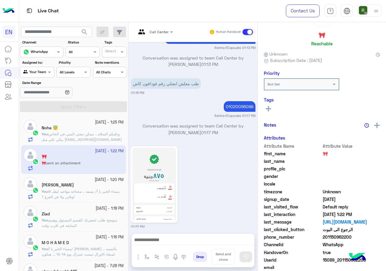
scroll to position [53, 0]
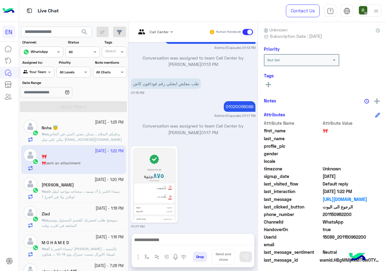
drag, startPoint x: 357, startPoint y: 213, endPoint x: 363, endPoint y: 213, distance: 5.4
click at [363, 213] on span "201150962200" at bounding box center [352, 214] width 58 height 6
drag, startPoint x: 338, startPoint y: 210, endPoint x: 321, endPoint y: 215, distance: 17.6
click at [319, 216] on span "phone_number" at bounding box center [293, 214] width 58 height 6
drag, startPoint x: 325, startPoint y: 213, endPoint x: 373, endPoint y: 213, distance: 47.4
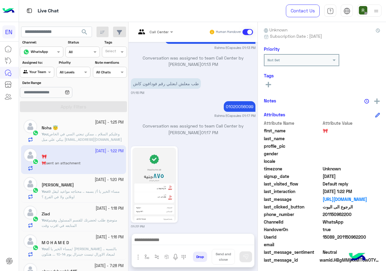
click at [373, 213] on span "201150962200" at bounding box center [352, 214] width 58 height 6
copy span "01150962200"
click at [159, 165] on img at bounding box center [154, 183] width 44 height 73
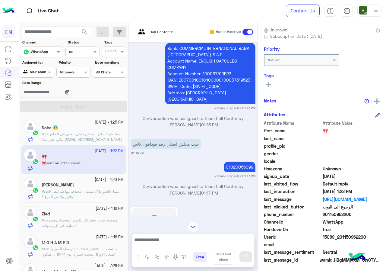
scroll to position [496, 0]
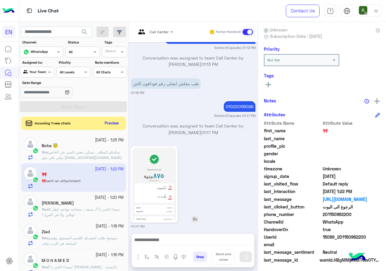
click at [159, 195] on img at bounding box center [154, 183] width 44 height 73
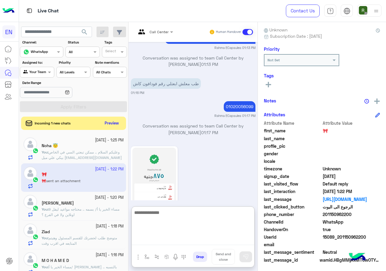
click at [182, 241] on textarea at bounding box center [193, 226] width 122 height 36
type textarea "*"
paste textarea "**********"
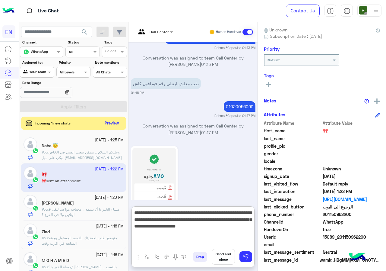
type textarea "**********"
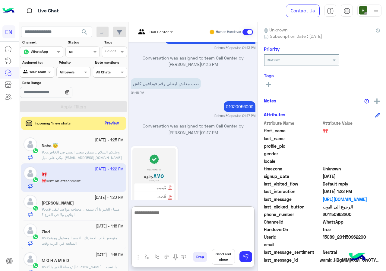
scroll to position [565, 0]
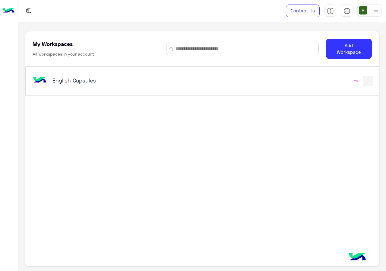
click at [119, 71] on div "English Capsules Pro" at bounding box center [202, 81] width 353 height 29
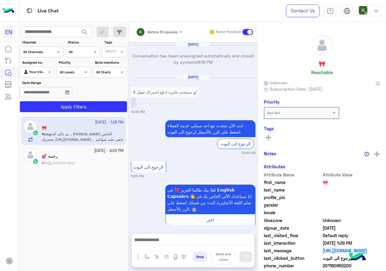
scroll to position [486, 0]
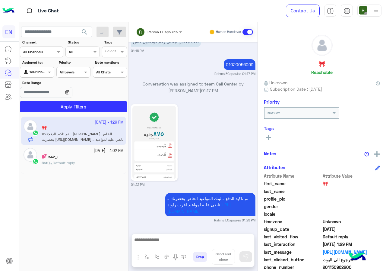
click at [164, 33] on span "Rahma ECapsules" at bounding box center [162, 32] width 30 height 5
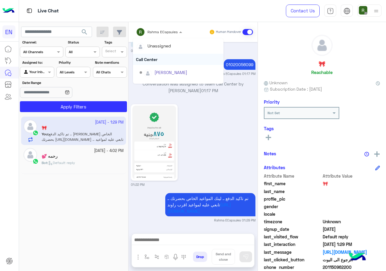
click at [158, 61] on div "Call Center" at bounding box center [178, 59] width 90 height 11
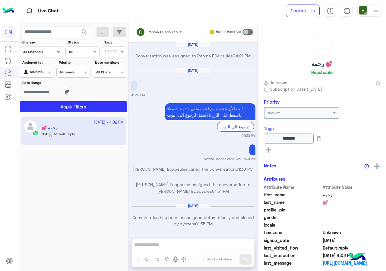
scroll to position [384, 0]
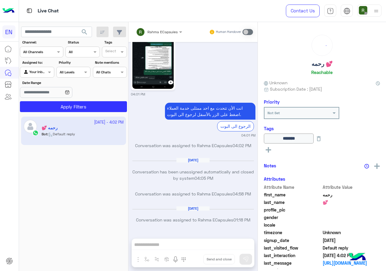
click at [46, 49] on div at bounding box center [41, 51] width 43 height 6
click at [45, 71] on div "WhatsApp" at bounding box center [41, 76] width 43 height 12
click at [47, 105] on button "Apply Filters" at bounding box center [73, 106] width 107 height 11
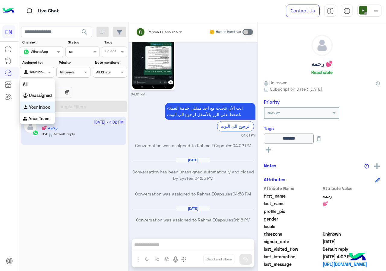
click at [43, 76] on div "Agent Filter Your Inbox" at bounding box center [37, 72] width 34 height 11
click at [44, 125] on app-inbox-user "[DATE] - 4:02 PM رحمه 💕 Bot : Default reply" at bounding box center [73, 130] width 105 height 28
click at [48, 73] on span at bounding box center [50, 72] width 8 height 6
click at [48, 95] on b "Unassigned" at bounding box center [40, 95] width 23 height 5
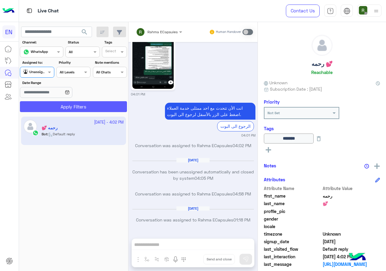
click at [56, 103] on button "Apply Filters" at bounding box center [73, 106] width 107 height 11
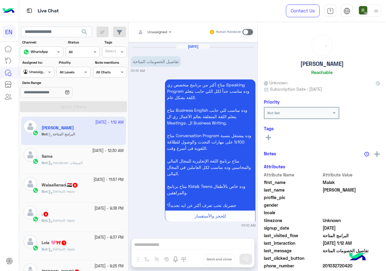
scroll to position [53, 0]
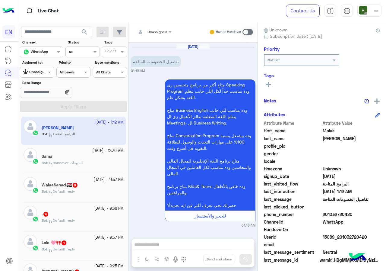
drag, startPoint x: 325, startPoint y: 213, endPoint x: 354, endPoint y: 211, distance: 28.8
click at [354, 211] on span "201032720420" at bounding box center [352, 214] width 58 height 6
copy span "01032720420"
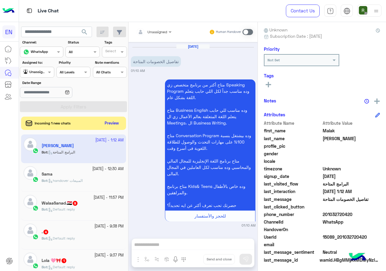
click at [154, 34] on span "Unassigned" at bounding box center [157, 32] width 20 height 5
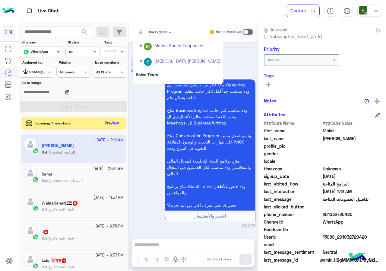
scroll to position [100, 0]
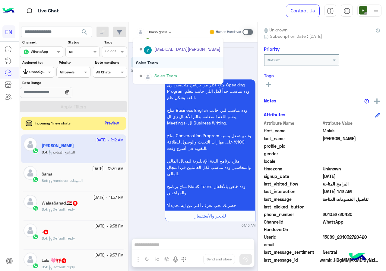
click at [152, 60] on div "Sales Team" at bounding box center [178, 62] width 90 height 11
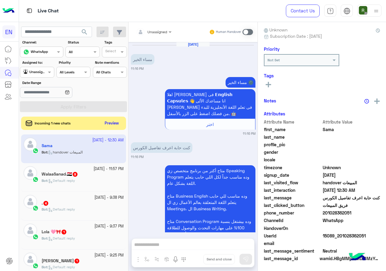
scroll to position [1264, 0]
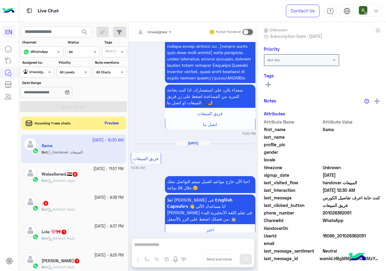
click at [109, 118] on div "Incoming 1 new chats Preview" at bounding box center [73, 122] width 105 height 13
click at [108, 123] on button "Preview" at bounding box center [112, 123] width 19 height 8
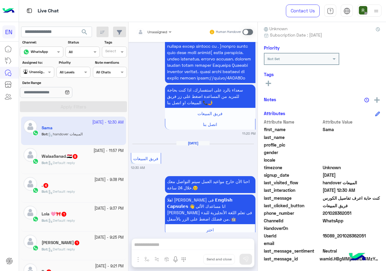
scroll to position [54, 0]
drag, startPoint x: 324, startPoint y: 211, endPoint x: 373, endPoint y: 213, distance: 48.9
click at [373, 213] on span "201028362051" at bounding box center [352, 212] width 58 height 6
copy span "01028362051"
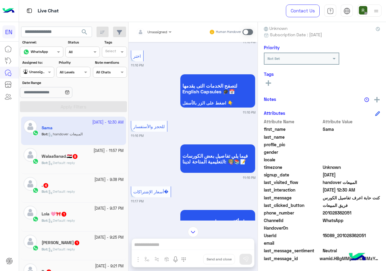
scroll to position [179, 0]
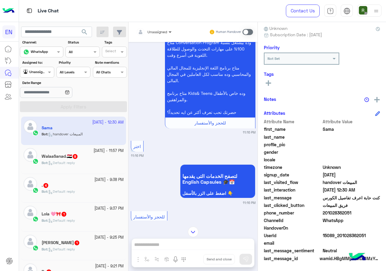
click at [168, 30] on span at bounding box center [171, 32] width 8 height 6
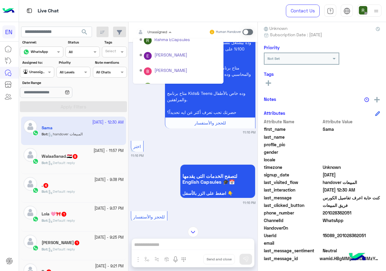
scroll to position [100, 0]
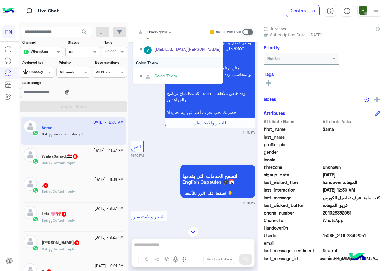
click at [160, 63] on div "Sales Team" at bounding box center [178, 62] width 90 height 11
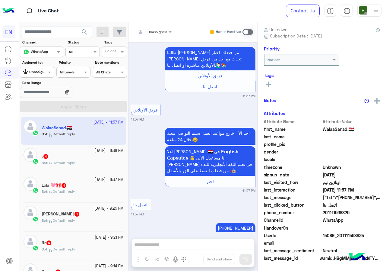
scroll to position [53, 0]
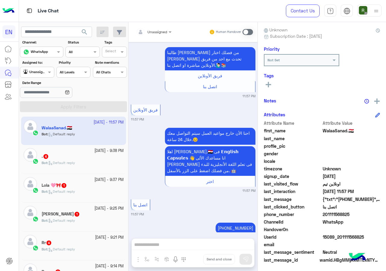
drag, startPoint x: 323, startPoint y: 211, endPoint x: 371, endPoint y: 215, distance: 47.8
click at [371, 215] on span "201111568825" at bounding box center [352, 214] width 58 height 6
copy span "01111568825"
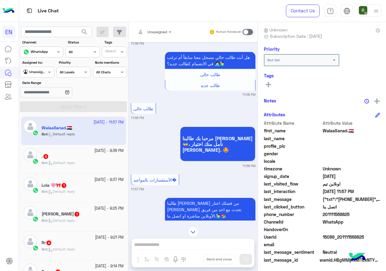
scroll to position [330, 0]
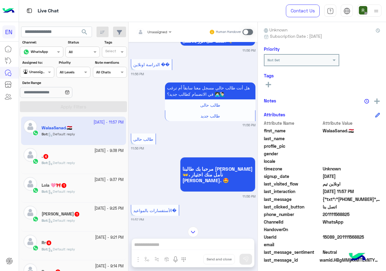
click at [146, 35] on div at bounding box center [141, 32] width 11 height 12
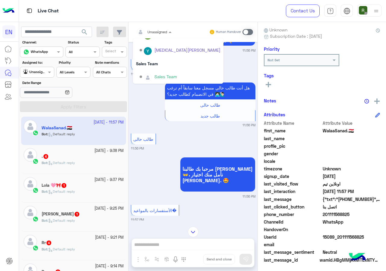
scroll to position [100, 0]
click at [157, 60] on div "Sales Team" at bounding box center [178, 62] width 90 height 11
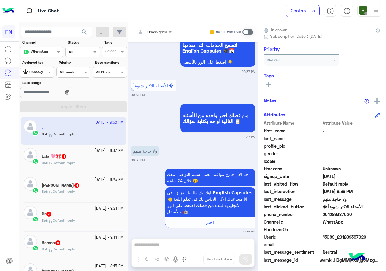
drag, startPoint x: 325, startPoint y: 213, endPoint x: 353, endPoint y: 214, distance: 28.4
click at [353, 214] on span "201289387020" at bounding box center [352, 214] width 58 height 6
copy span "01289387020"
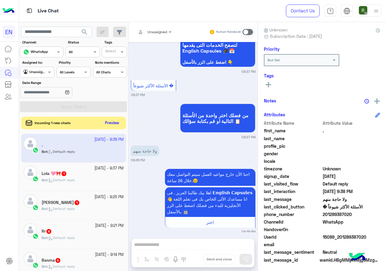
click at [109, 121] on button "Preview" at bounding box center [112, 123] width 19 height 8
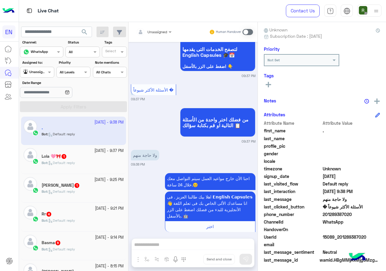
scroll to position [550, 0]
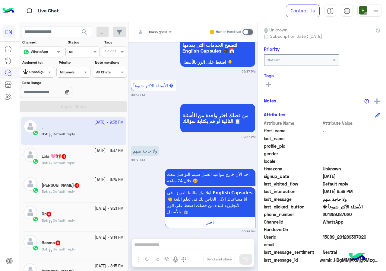
click at [244, 37] on div "Human Handover" at bounding box center [231, 32] width 44 height 11
click at [246, 35] on div "Human Handover" at bounding box center [231, 32] width 44 height 11
click at [246, 33] on span at bounding box center [248, 32] width 11 height 6
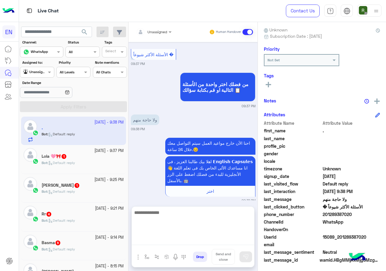
click at [201, 243] on textarea at bounding box center [193, 226] width 122 height 36
type textarea "**********"
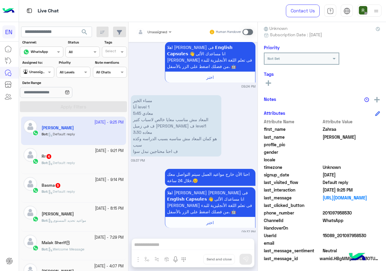
scroll to position [962, 0]
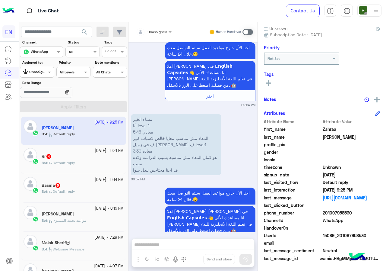
drag, startPoint x: 325, startPoint y: 214, endPoint x: 353, endPoint y: 212, distance: 28.7
click at [353, 212] on span "201097958530" at bounding box center [352, 212] width 58 height 6
copy span "01097958530"
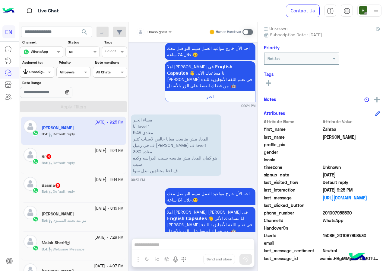
scroll to position [962, 0]
drag, startPoint x: 154, startPoint y: 248, endPoint x: 160, endPoint y: 233, distance: 15.2
click at [155, 247] on div "Unassigned Human Handover [DATE] سعداء بالرد على استفسارك، اذا كنت بحاجة للمزيد…" at bounding box center [192, 147] width 129 height 251
click at [245, 31] on span at bounding box center [248, 32] width 11 height 6
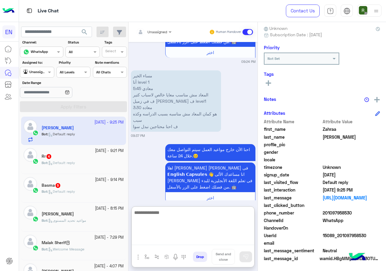
click at [151, 242] on textarea at bounding box center [193, 226] width 122 height 36
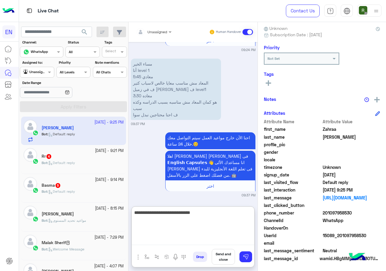
type textarea "**********"
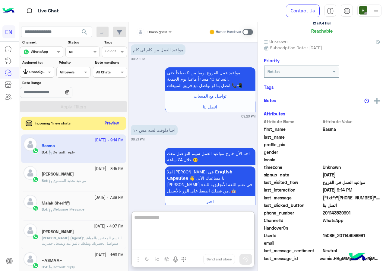
scroll to position [53, 0]
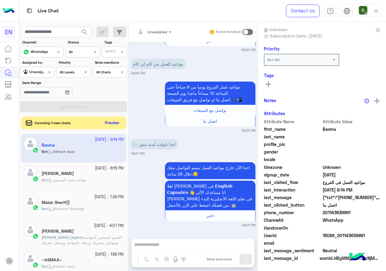
click at [111, 122] on button "Preview" at bounding box center [112, 123] width 19 height 8
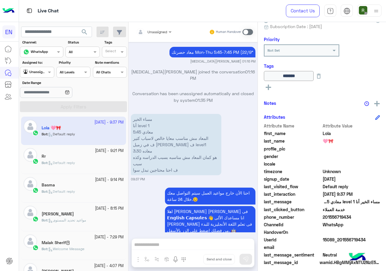
scroll to position [67, 0]
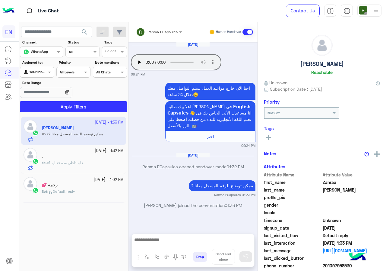
click at [156, 27] on div "Rahma ECapsules" at bounding box center [157, 32] width 42 height 12
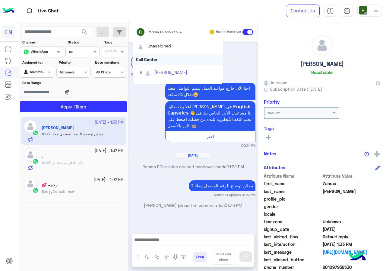
click at [161, 58] on div "Call Center" at bounding box center [178, 59] width 90 height 11
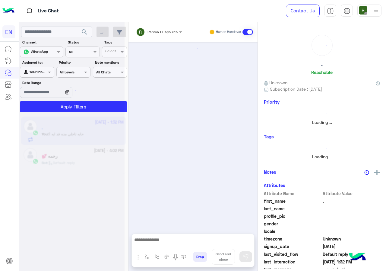
click at [163, 31] on input "text" at bounding box center [151, 30] width 30 height 5
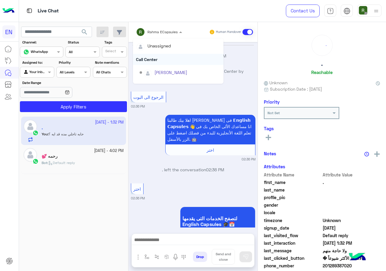
scroll to position [490, 0]
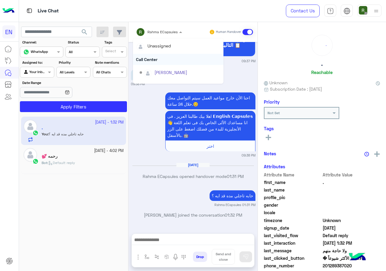
click at [159, 60] on div "Call Center" at bounding box center [178, 59] width 90 height 11
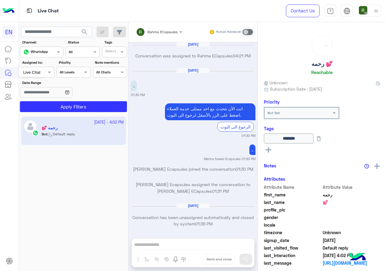
scroll to position [384, 0]
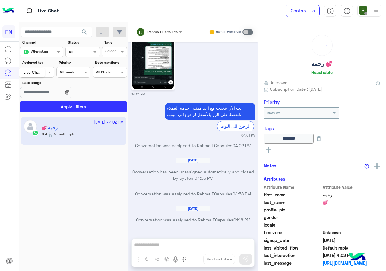
click at [33, 71] on div "Live Chat" at bounding box center [32, 73] width 26 height 10
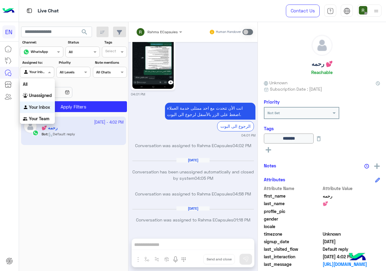
click at [45, 73] on div at bounding box center [36, 71] width 33 height 6
click at [48, 97] on b "Unassigned" at bounding box center [40, 95] width 23 height 5
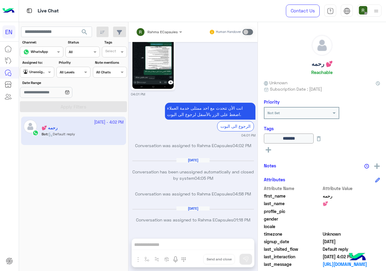
click at [85, 28] on button "search" at bounding box center [84, 33] width 15 height 13
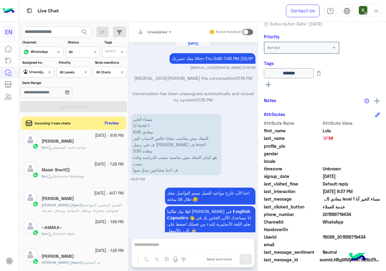
scroll to position [181, 0]
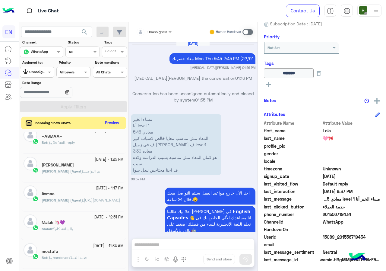
click at [109, 124] on button "Preview" at bounding box center [112, 123] width 19 height 8
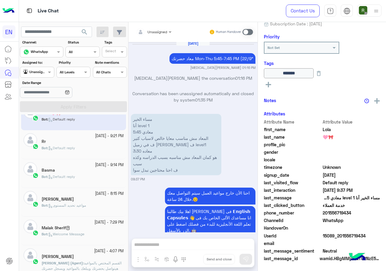
scroll to position [0, 0]
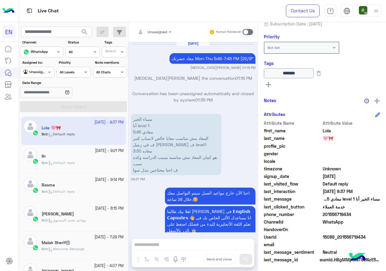
drag, startPoint x: 327, startPoint y: 213, endPoint x: 350, endPoint y: 211, distance: 22.4
click at [350, 211] on span "201556719434" at bounding box center [352, 214] width 58 height 6
copy span "01556719434"
click at [253, 31] on span at bounding box center [248, 32] width 11 height 6
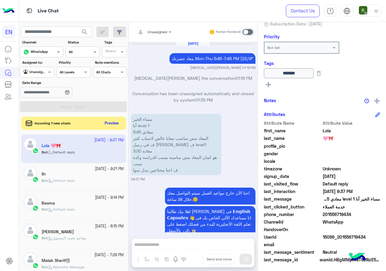
scroll to position [906, 0]
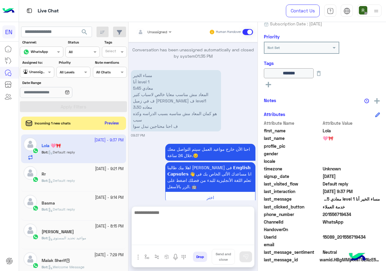
click at [161, 236] on textarea at bounding box center [193, 226] width 122 height 36
type textarea "*"
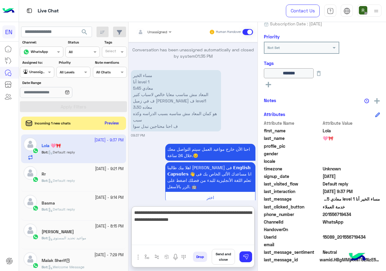
type textarea "**********"
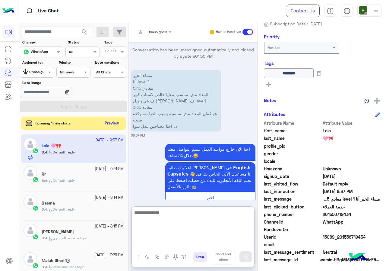
scroll to position [962, 0]
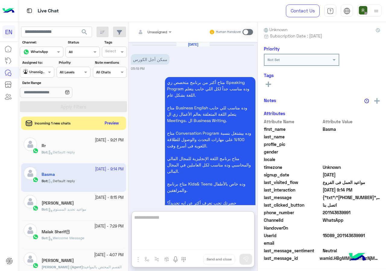
scroll to position [53, 0]
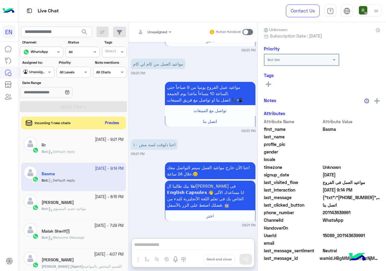
click at [113, 121] on button "Preview" at bounding box center [112, 123] width 19 height 8
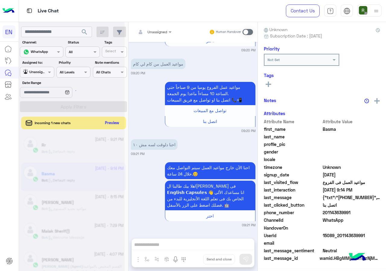
scroll to position [1040, 0]
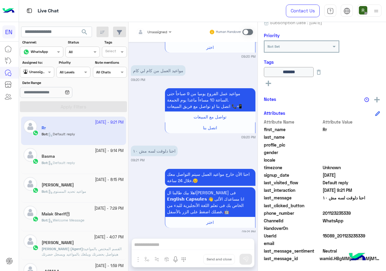
scroll to position [67, 0]
drag, startPoint x: 323, startPoint y: 212, endPoint x: 358, endPoint y: 214, distance: 34.8
click at [358, 214] on span "201123235339" at bounding box center [352, 212] width 58 height 6
copy span "01123235339"
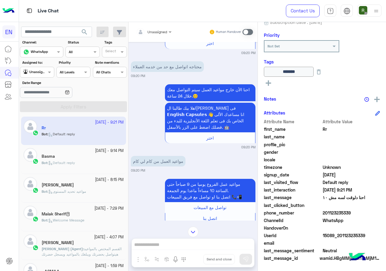
scroll to position [668, 0]
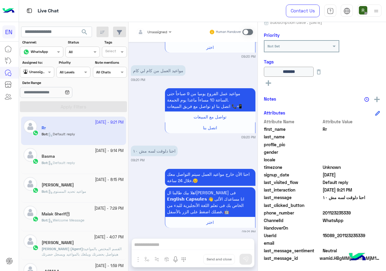
click at [247, 25] on div "Unassigned Human Handover" at bounding box center [192, 32] width 129 height 20
click at [248, 30] on span at bounding box center [248, 32] width 11 height 6
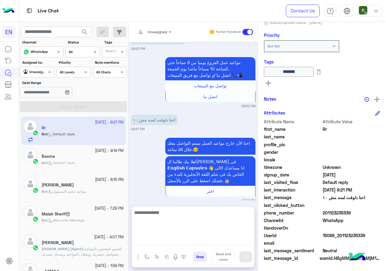
click at [188, 240] on textarea at bounding box center [193, 226] width 122 height 36
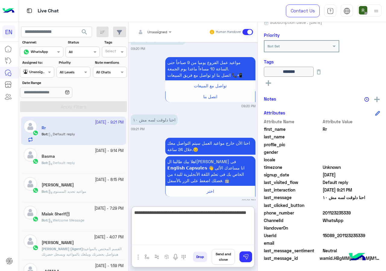
type textarea "**********"
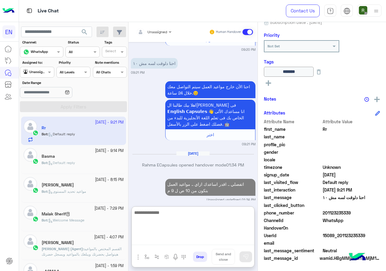
scroll to position [745, 0]
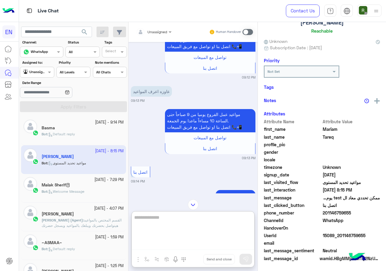
scroll to position [65, 0]
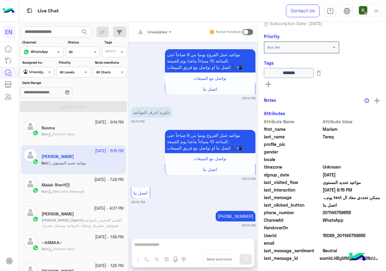
click at [67, 132] on span "Default reply" at bounding box center [61, 134] width 27 height 5
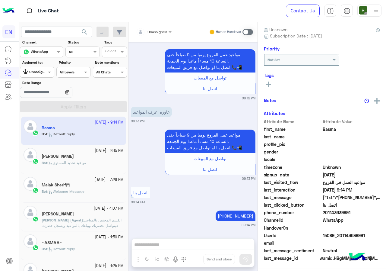
scroll to position [54, 0]
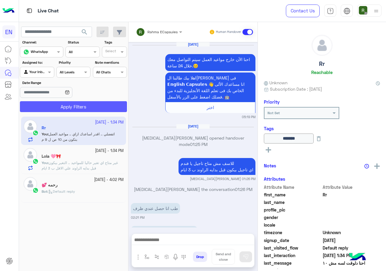
scroll to position [544, 0]
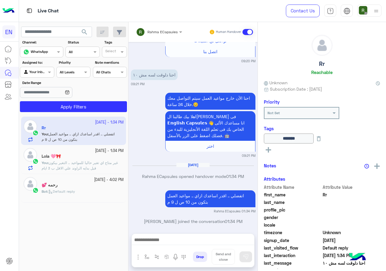
click at [164, 30] on input "text" at bounding box center [151, 30] width 30 height 5
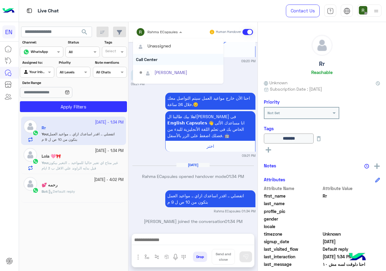
click at [158, 60] on div "Call Center" at bounding box center [178, 59] width 90 height 11
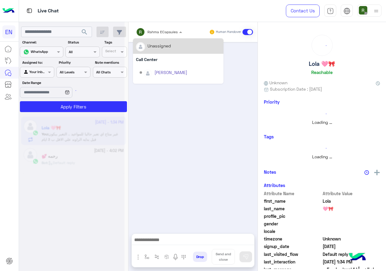
click at [156, 28] on input "text" at bounding box center [151, 30] width 30 height 5
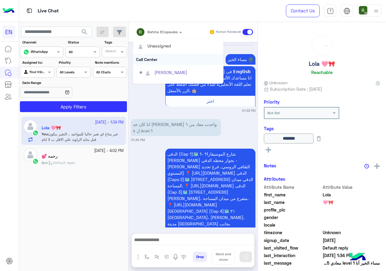
scroll to position [610, 0]
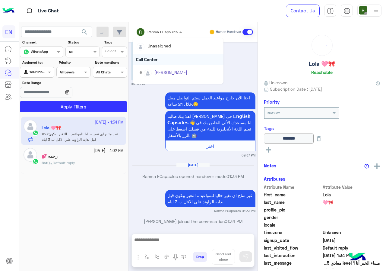
click at [156, 60] on div "Call Center" at bounding box center [178, 59] width 90 height 11
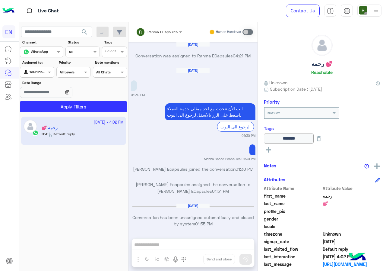
scroll to position [384, 0]
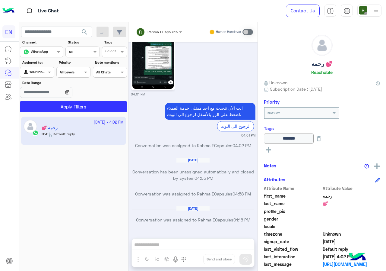
click at [42, 73] on div at bounding box center [36, 71] width 33 height 6
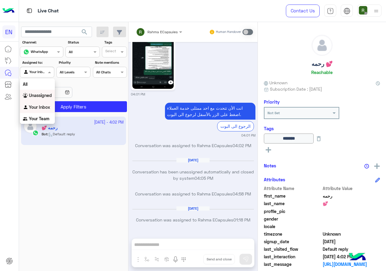
click at [43, 99] on div "Unassigned" at bounding box center [37, 96] width 35 height 12
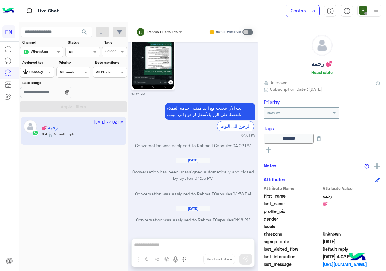
click at [78, 33] on button "search" at bounding box center [84, 33] width 15 height 13
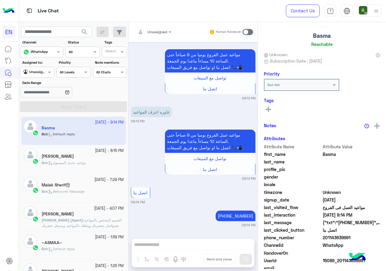
scroll to position [53, 0]
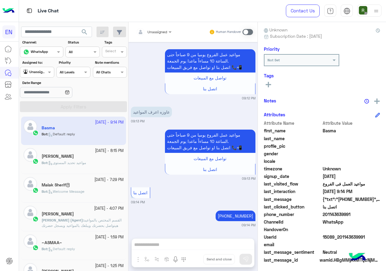
drag, startPoint x: 324, startPoint y: 212, endPoint x: 356, endPoint y: 211, distance: 31.7
click at [356, 211] on span "201143639991" at bounding box center [352, 214] width 58 height 6
copy span "01143639991"
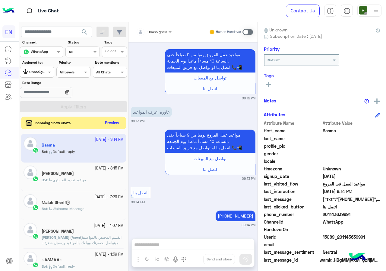
click at [111, 124] on button "Preview" at bounding box center [112, 123] width 19 height 8
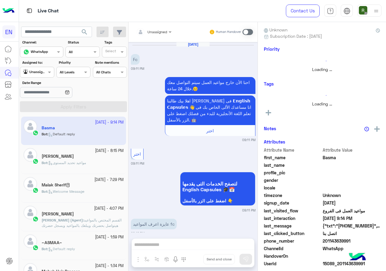
scroll to position [192, 0]
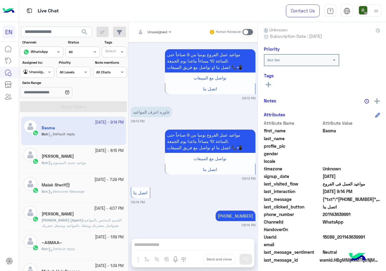
copy span "01143639991"
click at [250, 31] on span at bounding box center [248, 32] width 11 height 6
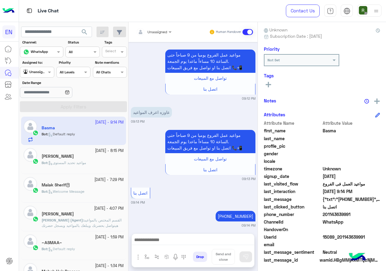
scroll to position [224, 0]
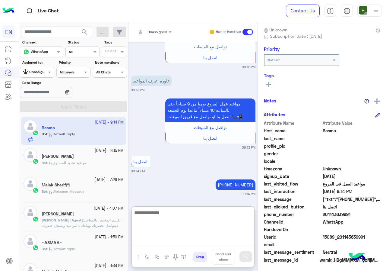
paste textarea "**********"
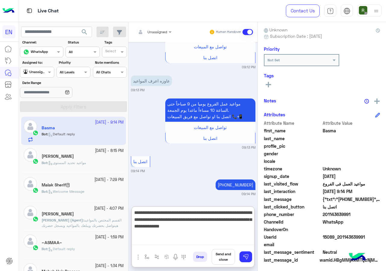
type textarea "**********"
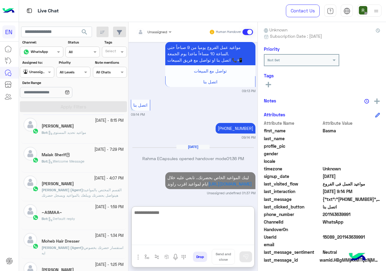
scroll to position [0, 0]
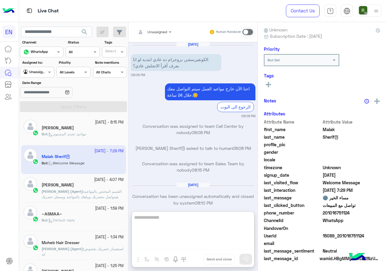
scroll to position [1366, 0]
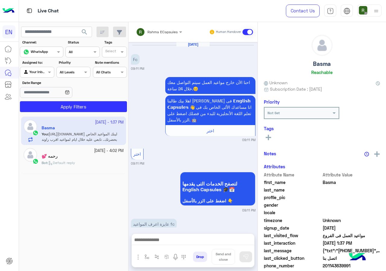
scroll to position [281, 0]
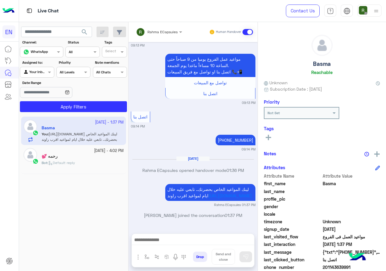
click at [152, 31] on input "text" at bounding box center [151, 30] width 30 height 5
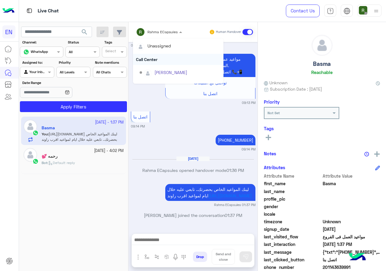
click at [154, 54] on div "Call Center" at bounding box center [178, 59] width 90 height 11
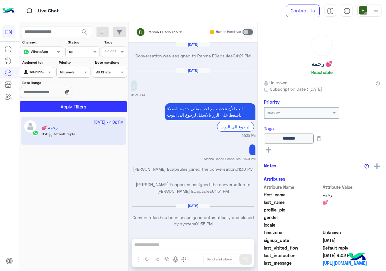
scroll to position [384, 0]
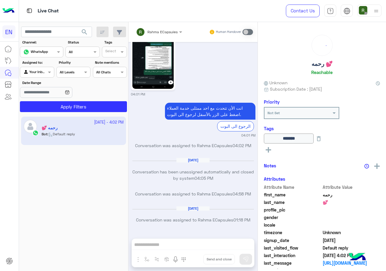
click at [43, 70] on div at bounding box center [36, 71] width 33 height 6
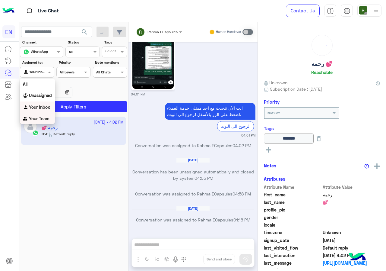
click at [41, 119] on b "Your Team" at bounding box center [39, 118] width 21 height 5
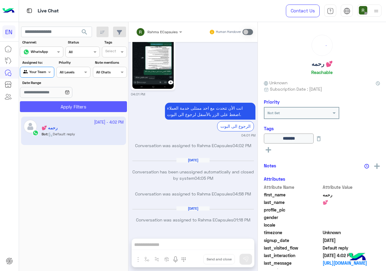
click at [52, 107] on button "Apply Filters" at bounding box center [73, 106] width 107 height 11
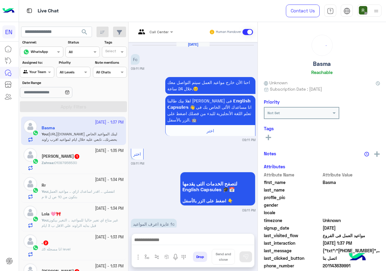
scroll to position [303, 0]
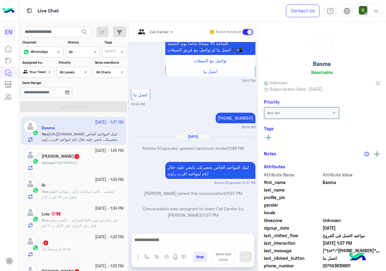
click at [44, 77] on div "Agent Filter Your Team" at bounding box center [37, 72] width 34 height 11
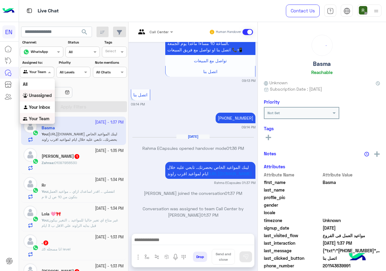
scroll to position [1, 0]
click at [45, 96] on b "Unassigned" at bounding box center [40, 94] width 23 height 5
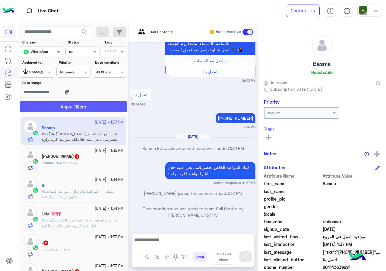
click at [57, 107] on button "Apply Filters" at bounding box center [73, 106] width 107 height 11
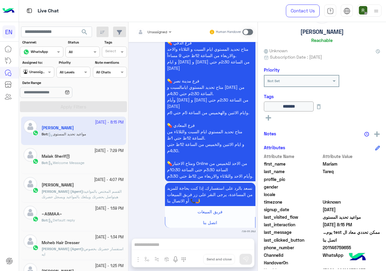
scroll to position [67, 0]
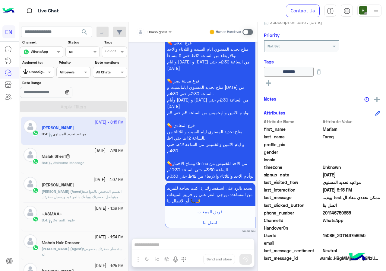
drag, startPoint x: 324, startPoint y: 214, endPoint x: 357, endPoint y: 215, distance: 33.2
click at [361, 215] on span "201146759655" at bounding box center [352, 212] width 58 height 6
copy span "01146759655"
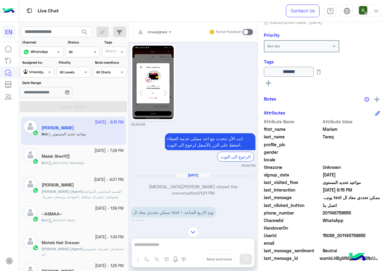
scroll to position [467, 0]
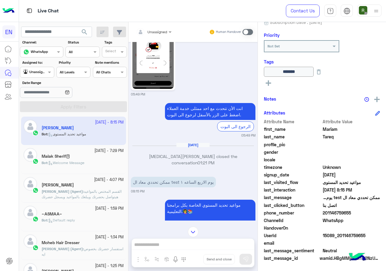
click at [177, 246] on div "Unassigned Human Handover [DATE] محتاجه سكرين لتاكيد الدفع الخاص بيكي Rahma ECa…" at bounding box center [192, 147] width 129 height 251
click at [250, 33] on span at bounding box center [248, 32] width 11 height 6
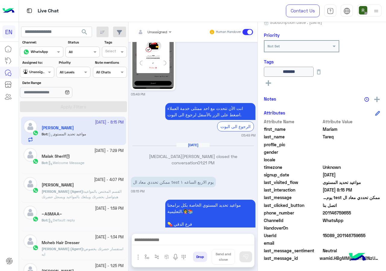
scroll to position [685, 0]
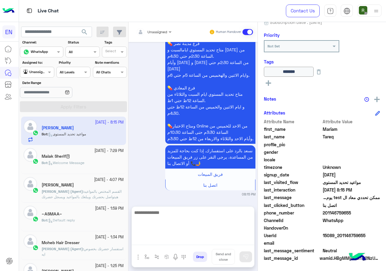
click at [180, 240] on textarea at bounding box center [193, 226] width 122 height 36
paste textarea "**********"
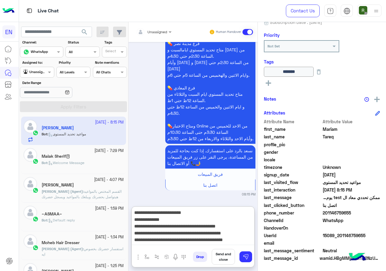
scroll to position [0, 0]
drag, startPoint x: 217, startPoint y: 220, endPoint x: 255, endPoint y: 224, distance: 38.6
click at [255, 224] on div "Unassigned Human Handover [DATE] محتاجه سكرين لتاكيد الدفع الخاص بيكي Rahma ECa…" at bounding box center [192, 147] width 129 height 251
click at [218, 224] on textarea "**********" at bounding box center [193, 226] width 122 height 36
drag, startPoint x: 208, startPoint y: 212, endPoint x: 235, endPoint y: 214, distance: 26.6
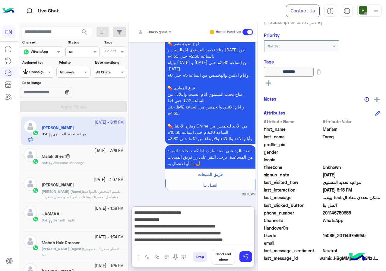
click at [235, 214] on textarea "**********" at bounding box center [193, 226] width 122 height 36
click at [214, 222] on textarea "**********" at bounding box center [193, 226] width 122 height 36
type textarea "**********"
click at [246, 258] on img at bounding box center [246, 256] width 6 height 6
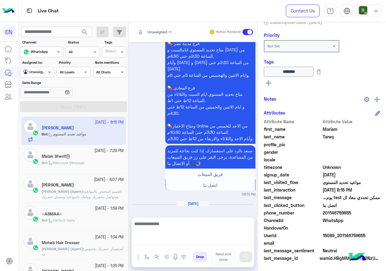
scroll to position [746, 0]
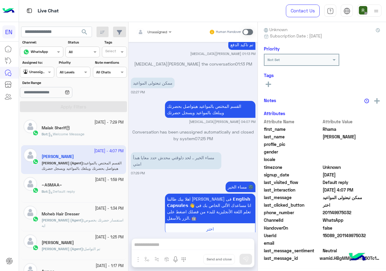
scroll to position [54, 0]
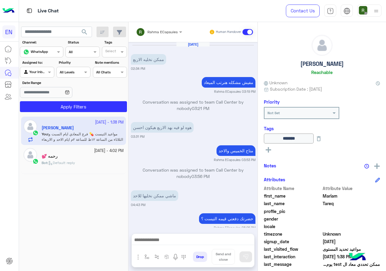
scroll to position [694, 0]
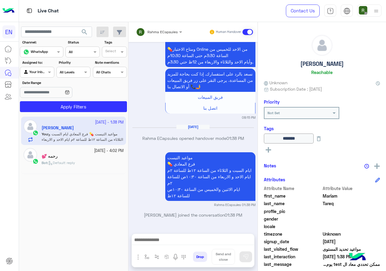
click at [157, 36] on div "Rahma ECapsules" at bounding box center [157, 32] width 42 height 12
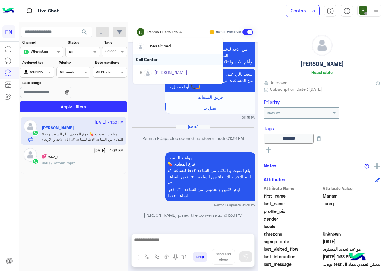
click at [158, 63] on div "Call Center" at bounding box center [178, 59] width 90 height 11
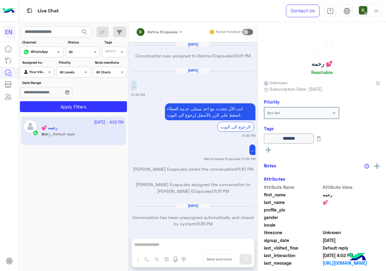
click at [39, 68] on div at bounding box center [36, 71] width 33 height 6
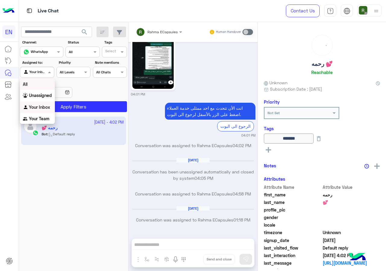
click at [40, 95] on b "Unassigned" at bounding box center [40, 95] width 23 height 5
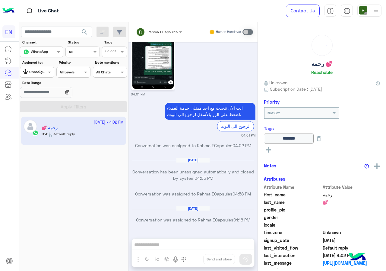
click at [86, 29] on span "search" at bounding box center [84, 31] width 7 height 7
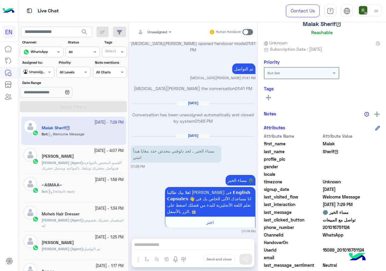
scroll to position [54, 0]
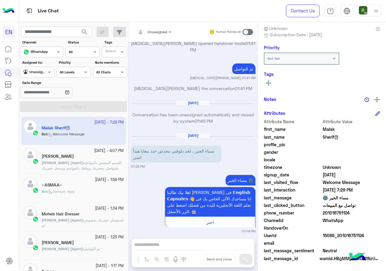
drag, startPoint x: 325, startPoint y: 213, endPoint x: 358, endPoint y: 214, distance: 33.2
click at [358, 214] on span "201016751124" at bounding box center [352, 212] width 58 height 6
copy span "01016751124"
drag, startPoint x: 178, startPoint y: 243, endPoint x: 227, endPoint y: 99, distance: 151.4
click at [178, 243] on div "Unassigned Human Handover [DATE] الكونفيرسشن بروجرام ده عادي ابتديه لو انا بعرف…" at bounding box center [192, 147] width 129 height 251
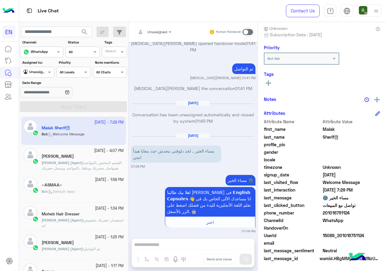
click at [247, 26] on div "Unassigned Human Handover" at bounding box center [192, 32] width 129 height 20
click at [247, 28] on div "Human Handover" at bounding box center [231, 32] width 44 height 11
click at [247, 30] on span at bounding box center [248, 32] width 11 height 6
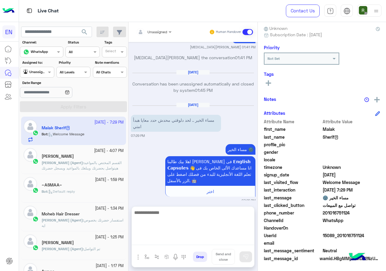
click at [185, 243] on textarea at bounding box center [193, 226] width 122 height 36
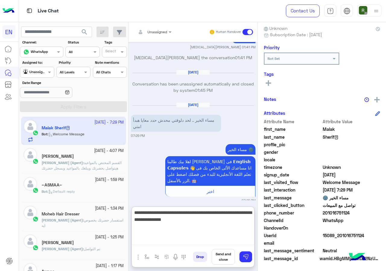
paste textarea "**********"
type textarea "**********"
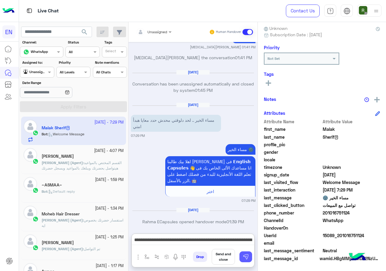
click at [249, 258] on button at bounding box center [245, 256] width 13 height 11
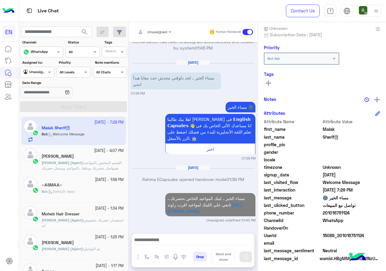
scroll to position [585, 0]
click at [222, 186] on div "[DATE] الكونفيرسشن بروجرام ده عادي ابتديه لو انا بعرف أقرأ الانجلش عادي؟ 08:08 …" at bounding box center [192, 134] width 129 height 185
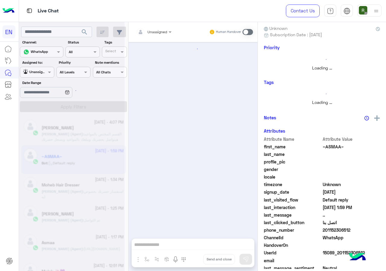
click at [223, 191] on div at bounding box center [192, 137] width 129 height 190
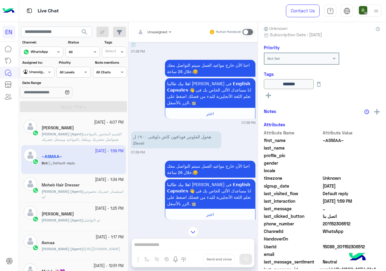
scroll to position [1143, 0]
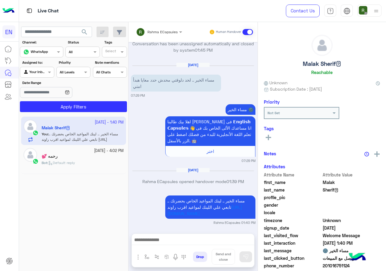
scroll to position [515, 0]
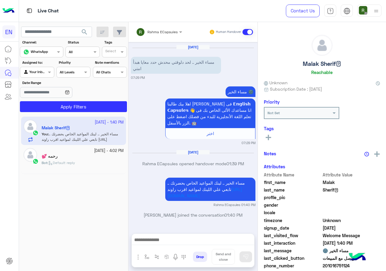
click at [163, 25] on div "Rahma ECapsules Human Handover" at bounding box center [192, 32] width 129 height 20
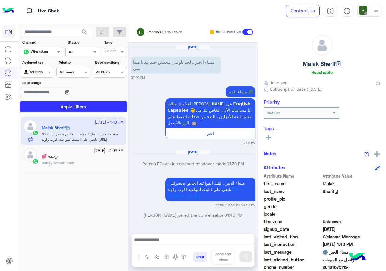
click at [163, 31] on input "text" at bounding box center [151, 30] width 30 height 5
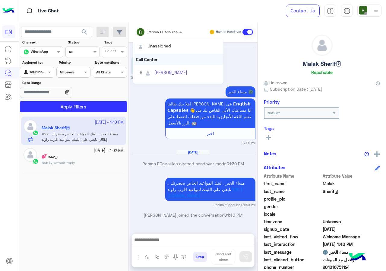
click at [159, 59] on div "Call Center" at bounding box center [178, 59] width 90 height 11
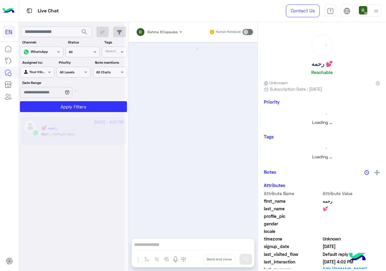
scroll to position [384, 0]
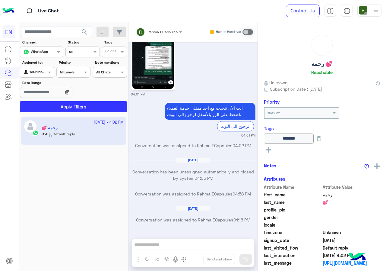
click at [42, 71] on div at bounding box center [36, 71] width 33 height 6
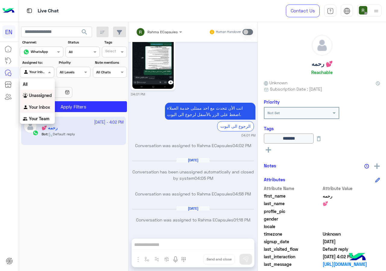
drag, startPoint x: 46, startPoint y: 116, endPoint x: 50, endPoint y: 97, distance: 19.4
click at [50, 97] on div "All Unassigned Your Inbox Your Team" at bounding box center [37, 101] width 35 height 46
click at [52, 95] on b "Unassigned" at bounding box center [40, 95] width 23 height 5
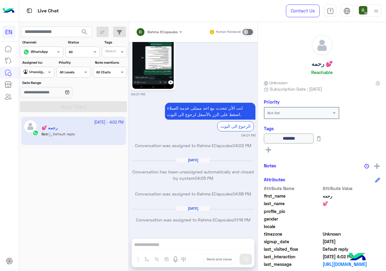
click at [88, 33] on span "search" at bounding box center [84, 31] width 7 height 7
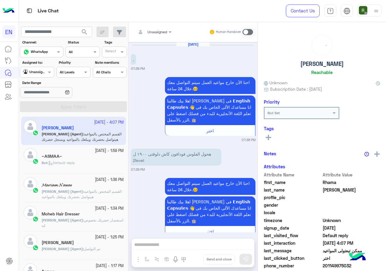
scroll to position [459, 0]
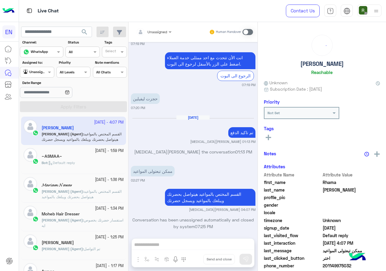
click at [99, 161] on div "Bot : Default reply" at bounding box center [83, 165] width 82 height 11
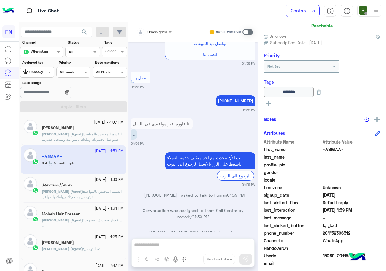
scroll to position [67, 0]
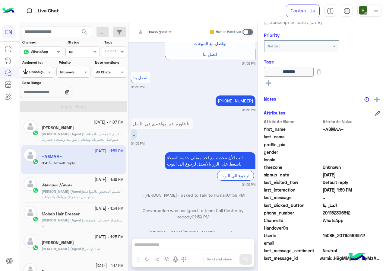
drag, startPoint x: 324, startPoint y: 214, endPoint x: 351, endPoint y: 214, distance: 26.8
click at [351, 214] on span "201152306512" at bounding box center [352, 212] width 58 height 6
copy span "01152306512"
click at [144, 32] on input "text" at bounding box center [146, 30] width 21 height 5
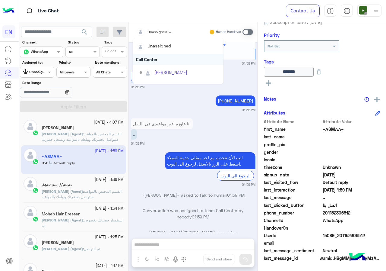
click at [154, 62] on div "Call Center" at bounding box center [178, 59] width 90 height 11
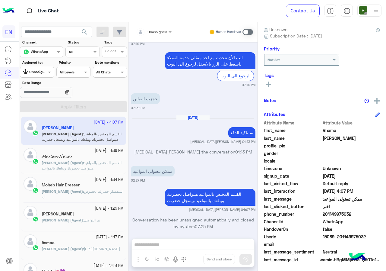
scroll to position [54, 0]
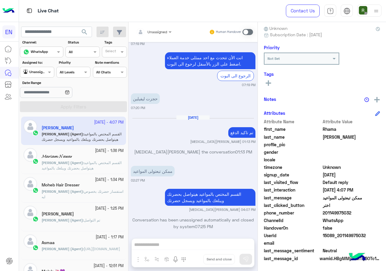
click at [34, 77] on div "Agent Filter Unassigned" at bounding box center [37, 72] width 34 height 11
click at [36, 109] on b "Your Inbox" at bounding box center [39, 106] width 21 height 5
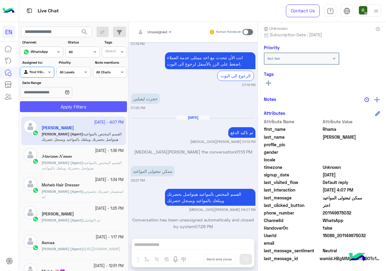
click at [36, 109] on button "Apply Filters" at bounding box center [73, 106] width 107 height 11
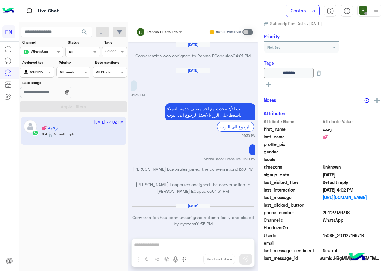
scroll to position [65, 0]
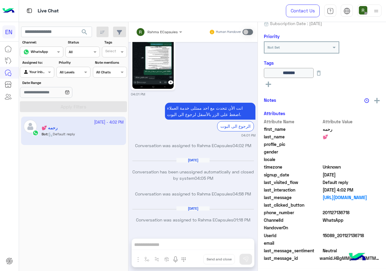
click at [36, 73] on input "text" at bounding box center [30, 71] width 14 height 5
click at [38, 120] on b "Your Team" at bounding box center [39, 118] width 21 height 5
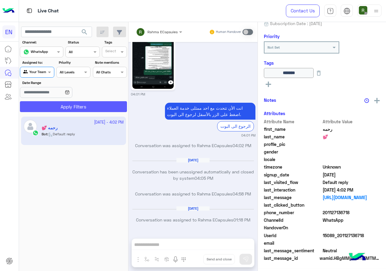
click at [48, 104] on button "Apply Filters" at bounding box center [73, 106] width 107 height 11
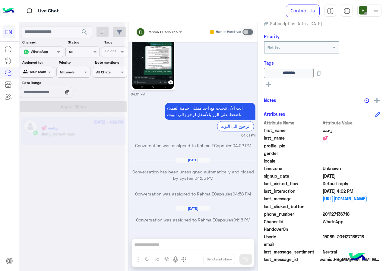
scroll to position [67, 0]
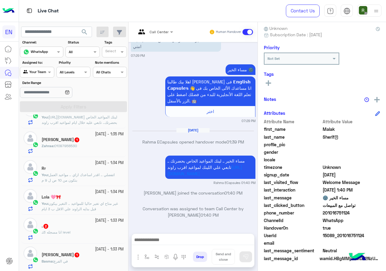
scroll to position [60, 0]
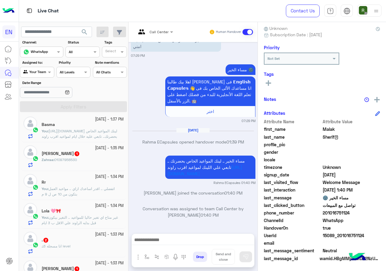
click at [67, 163] on div "Zahraa : 01097958530" at bounding box center [83, 162] width 82 height 11
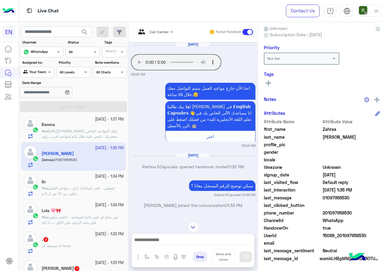
drag, startPoint x: 324, startPoint y: 211, endPoint x: 354, endPoint y: 212, distance: 29.6
click at [354, 212] on span "201097958530" at bounding box center [352, 212] width 58 height 6
copy span "01097958530"
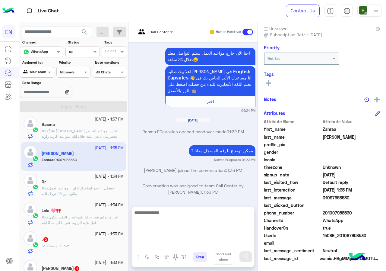
click at [166, 236] on textarea at bounding box center [193, 226] width 122 height 36
type textarea "**********"
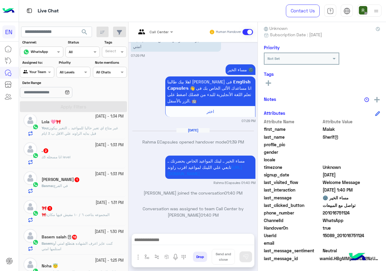
click at [88, 151] on div ". 2" at bounding box center [83, 151] width 82 height 6
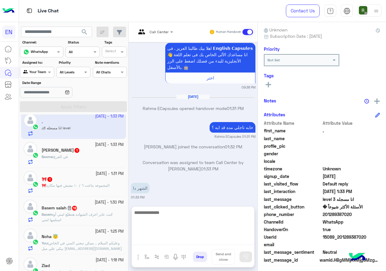
click at [174, 238] on textarea at bounding box center [193, 226] width 122 height 36
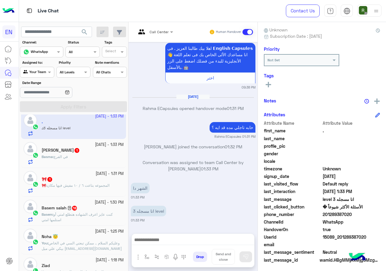
drag, startPoint x: 324, startPoint y: 214, endPoint x: 353, endPoint y: 215, distance: 29.3
click at [353, 215] on span "201289387020" at bounding box center [352, 214] width 58 height 6
copy span "01289387020"
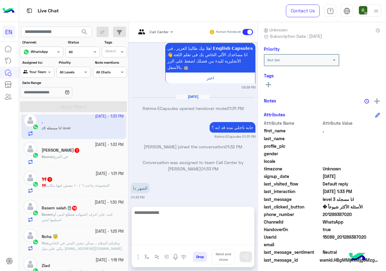
click at [191, 237] on textarea at bounding box center [193, 226] width 122 height 36
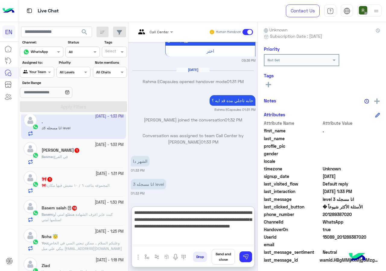
click at [239, 236] on textarea "**********" at bounding box center [193, 226] width 122 height 36
type textarea "**********"
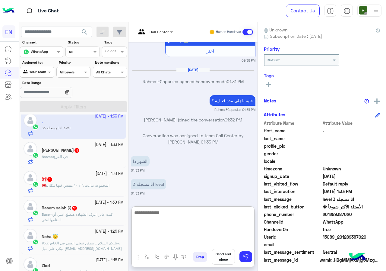
scroll to position [572, 0]
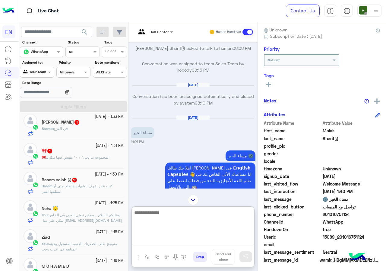
scroll to position [121, 0]
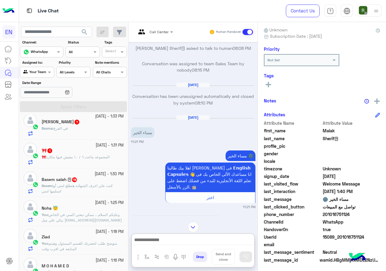
click at [67, 135] on div "Basma : في الفرع" at bounding box center [83, 130] width 82 height 11
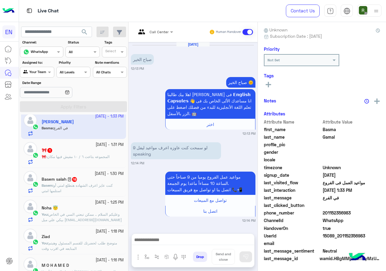
scroll to position [106, 0]
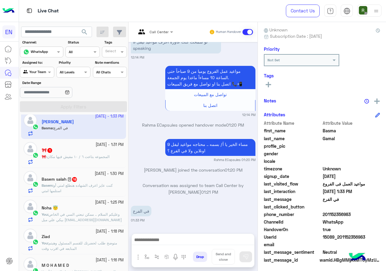
click at [174, 233] on div "Drop Send and close" at bounding box center [193, 250] width 123 height 34
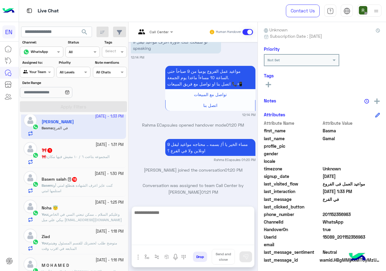
click at [172, 236] on textarea at bounding box center [193, 226] width 122 height 36
type textarea "**********"
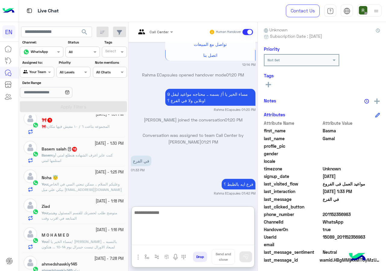
scroll to position [121, 0]
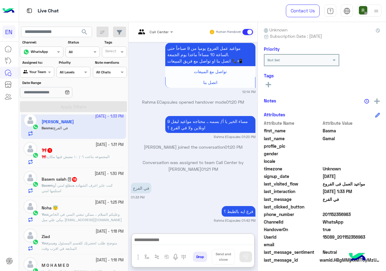
click at [87, 160] on div "🎀 : المجموعه بتاعت ٦ / ١٠ مفيش فيها مكان" at bounding box center [83, 159] width 82 height 11
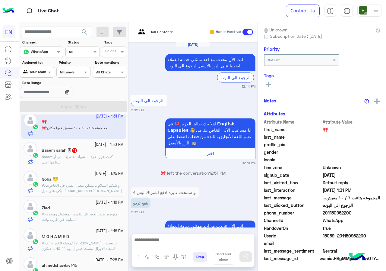
scroll to position [465, 0]
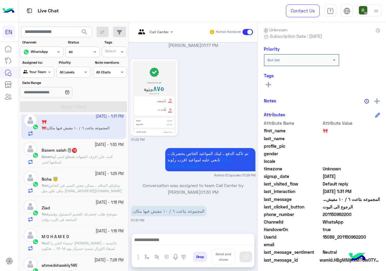
drag, startPoint x: 325, startPoint y: 214, endPoint x: 362, endPoint y: 215, distance: 37.4
click at [362, 215] on span "201150962200" at bounding box center [352, 214] width 58 height 6
copy span "01150962200"
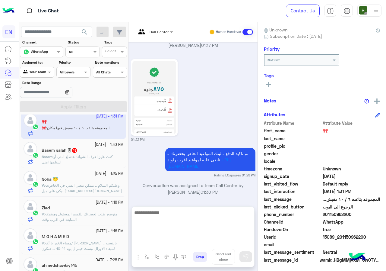
click at [168, 240] on textarea at bounding box center [193, 226] width 122 height 36
type textarea "**********"
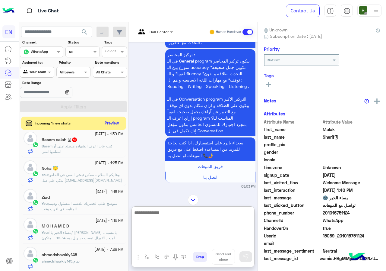
scroll to position [796, 0]
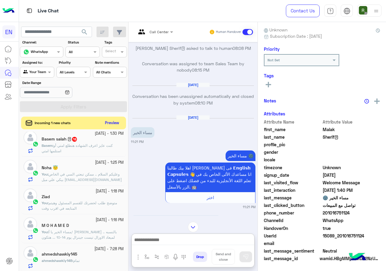
click at [113, 121] on button "Preview" at bounding box center [112, 123] width 19 height 8
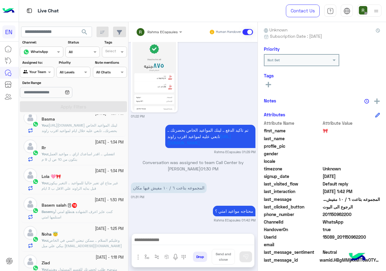
scroll to position [211, 0]
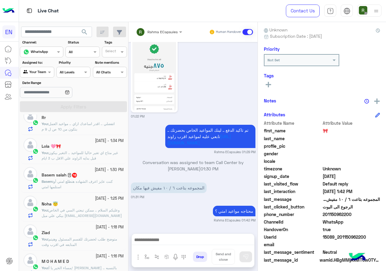
click at [66, 185] on p "Basem : كنت عايز اعرف الشهاده هتطلع امتي أو استلمها امتي" at bounding box center [83, 184] width 82 height 11
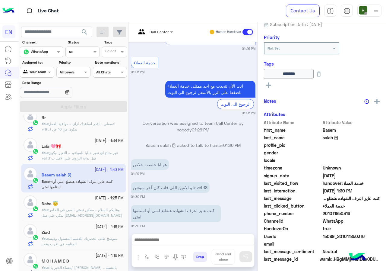
scroll to position [65, 0]
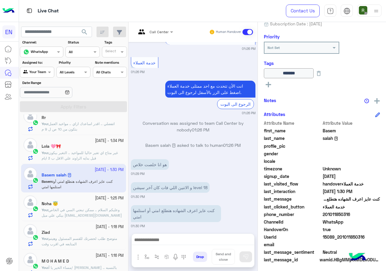
drag, startPoint x: 324, startPoint y: 213, endPoint x: 361, endPoint y: 211, distance: 37.7
click at [361, 211] on span "201011850316" at bounding box center [352, 214] width 58 height 6
copy span "01011850316"
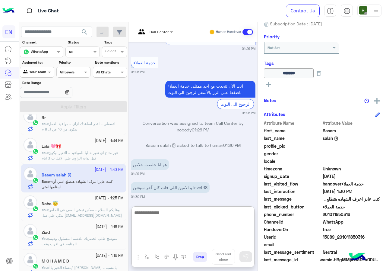
click at [177, 237] on textarea at bounding box center [193, 226] width 122 height 36
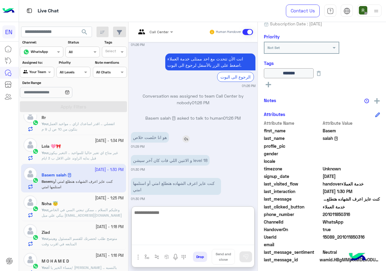
scroll to position [212, 0]
click at [169, 214] on textarea at bounding box center [193, 226] width 122 height 36
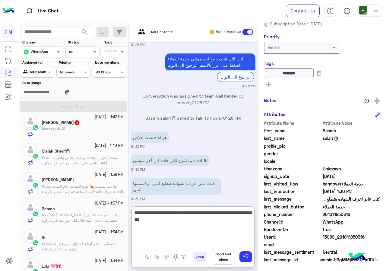
scroll to position [0, 0]
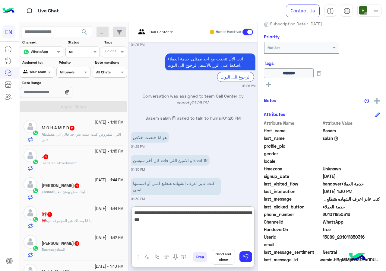
click at [182, 220] on textarea "**********" at bounding box center [193, 226] width 122 height 36
click at [198, 224] on textarea "**********" at bounding box center [193, 226] width 122 height 36
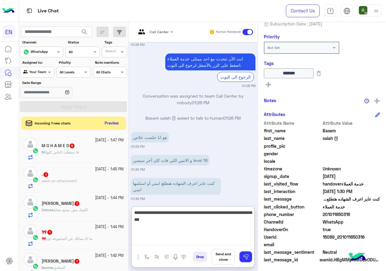
click at [213, 228] on textarea "**********" at bounding box center [193, 226] width 122 height 36
click at [204, 222] on textarea "**********" at bounding box center [193, 226] width 122 height 36
type textarea "**********"
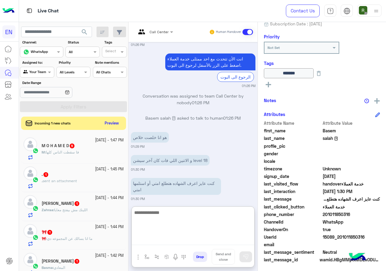
scroll to position [568, 0]
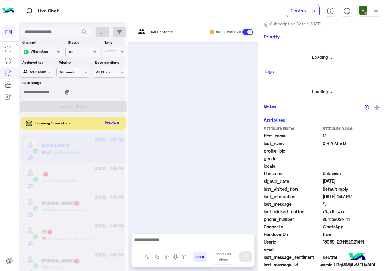
click at [109, 120] on div at bounding box center [72, 137] width 106 height 271
click at [110, 123] on div at bounding box center [72, 137] width 106 height 271
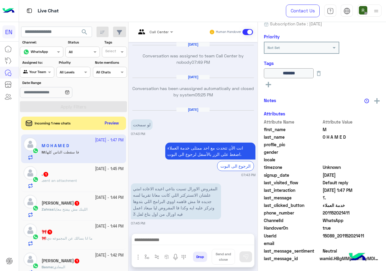
scroll to position [439, 0]
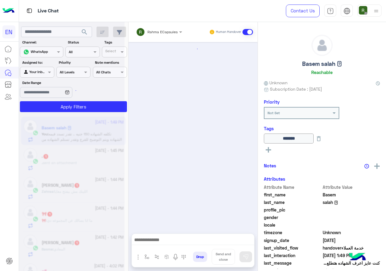
scroll to position [498, 0]
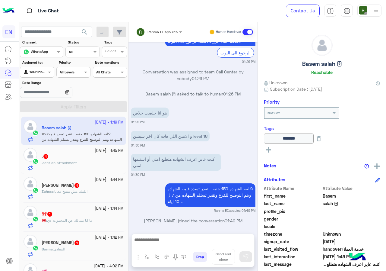
click at [101, 162] on div ". sent an attachment" at bounding box center [83, 165] width 82 height 11
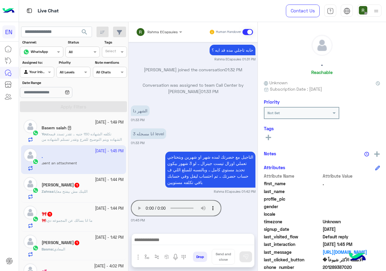
scroll to position [54, 0]
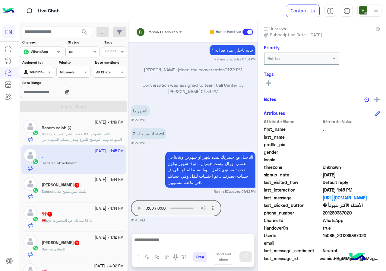
drag, startPoint x: 324, startPoint y: 213, endPoint x: 356, endPoint y: 207, distance: 32.3
click at [356, 207] on div "Attribute Name Attribute Value first_name . last_name profile_pic gender locale…" at bounding box center [322, 190] width 116 height 144
click at [347, 214] on span "201289387020" at bounding box center [352, 212] width 58 height 6
click at [191, 233] on div at bounding box center [193, 240] width 122 height 15
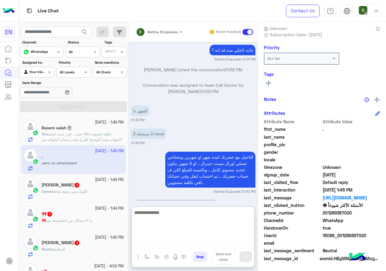
click at [186, 236] on textarea at bounding box center [193, 226] width 122 height 36
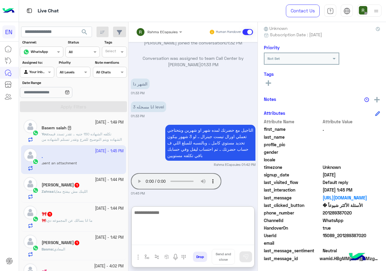
click at [170, 216] on textarea at bounding box center [193, 226] width 122 height 36
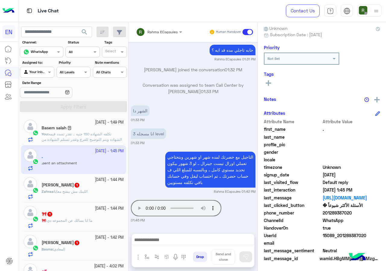
scroll to position [506, 0]
drag, startPoint x: 326, startPoint y: 214, endPoint x: 356, endPoint y: 214, distance: 29.6
click at [356, 214] on span "201289387020" at bounding box center [352, 212] width 58 height 6
copy span "01289387020"
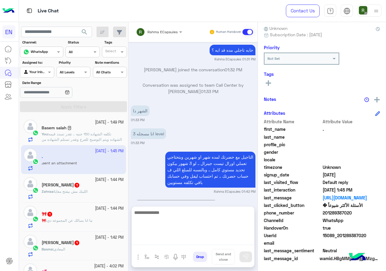
click at [190, 245] on textarea at bounding box center [193, 226] width 122 height 36
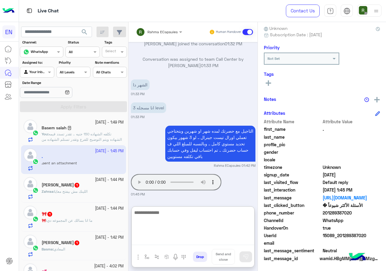
scroll to position [533, 0]
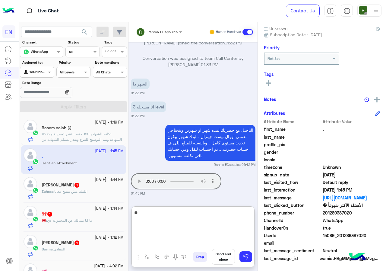
type textarea "*"
type textarea "**********"
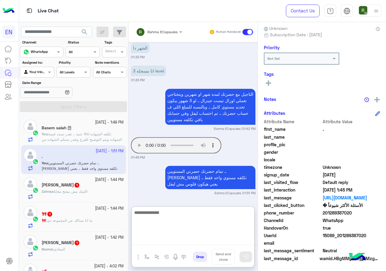
scroll to position [18, 0]
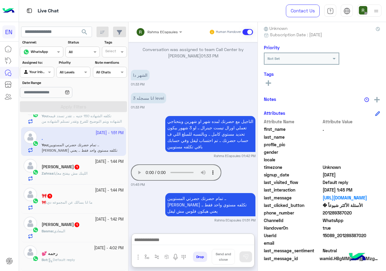
click at [73, 177] on div "Zahraa : اللينك مش بيفتح معايا" at bounding box center [83, 175] width 82 height 11
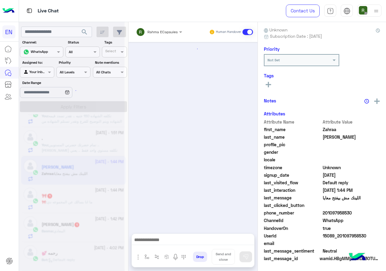
scroll to position [87, 0]
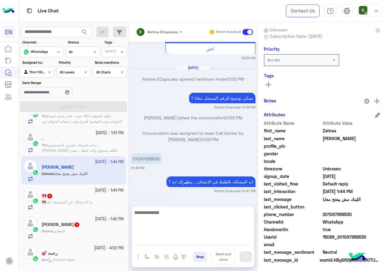
click at [199, 239] on textarea at bounding box center [193, 226] width 122 height 36
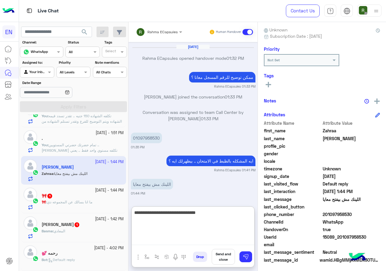
type textarea "**********"
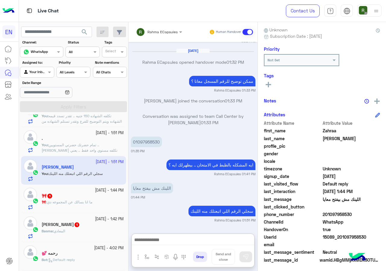
click at [84, 204] on p "🎀 : ما انا بسالك عن المجموعه دي" at bounding box center [67, 201] width 51 height 5
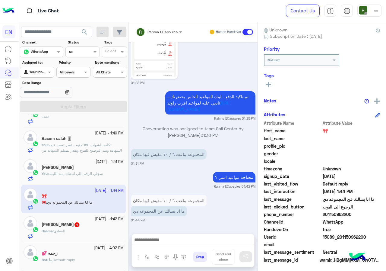
scroll to position [54, 0]
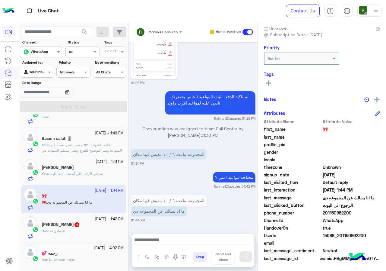
click at [190, 234] on div at bounding box center [193, 240] width 122 height 15
click at [176, 253] on img at bounding box center [175, 256] width 7 height 7
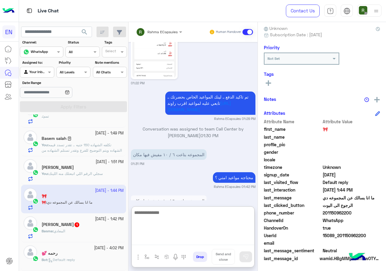
click at [176, 243] on textarea at bounding box center [193, 226] width 122 height 36
click at [170, 233] on textarea at bounding box center [193, 226] width 122 height 36
click at [207, 239] on textarea "*******" at bounding box center [193, 226] width 122 height 36
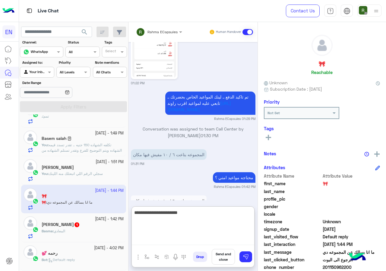
scroll to position [54, 0]
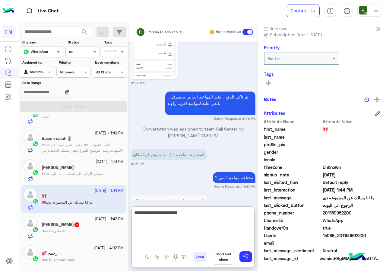
type textarea "**********"
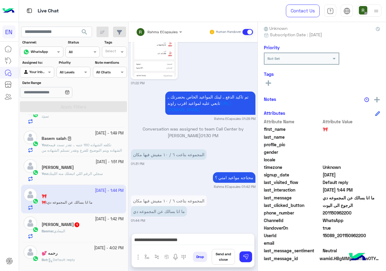
click at [278, 86] on div "See All" at bounding box center [322, 82] width 116 height 7
drag, startPoint x: 324, startPoint y: 211, endPoint x: 363, endPoint y: 212, distance: 38.9
click at [363, 212] on span "201150962200" at bounding box center [352, 212] width 58 height 6
copy span "01150962200"
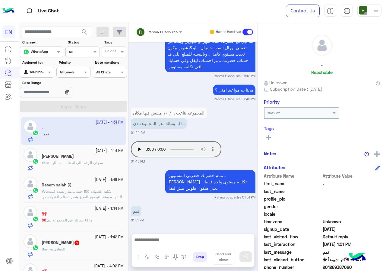
scroll to position [1126, 0]
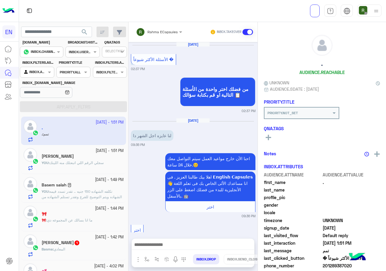
scroll to position [490, 0]
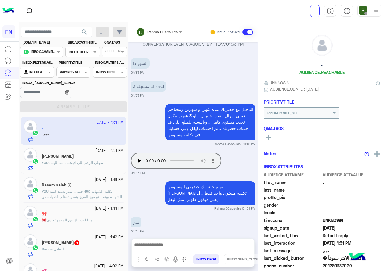
click at [43, 72] on div at bounding box center [36, 71] width 33 height 6
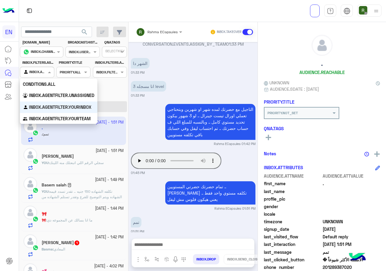
click at [63, 101] on div "INBOX.AGENTFILTER.YOURINBOX" at bounding box center [59, 107] width 78 height 12
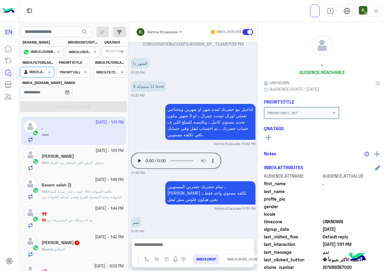
click at [85, 36] on button "search" at bounding box center [84, 33] width 15 height 13
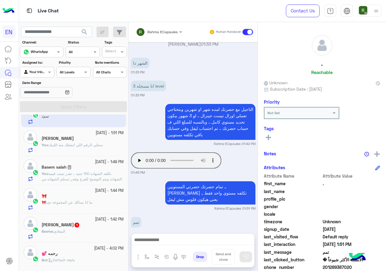
scroll to position [0, 0]
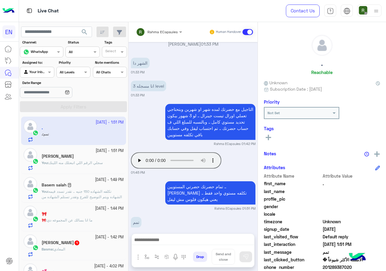
click at [163, 27] on div "Rahma ECapsules" at bounding box center [157, 32] width 42 height 12
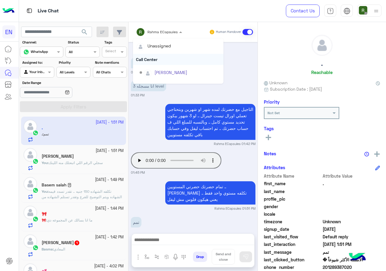
click at [162, 64] on div "Call Center" at bounding box center [178, 59] width 90 height 11
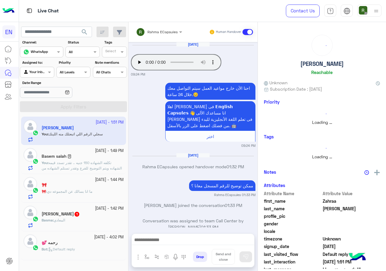
scroll to position [111, 0]
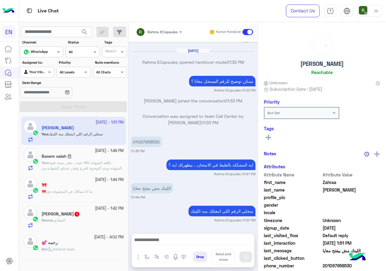
click at [156, 33] on div "Rahma ECapsules" at bounding box center [155, 32] width 45 height 12
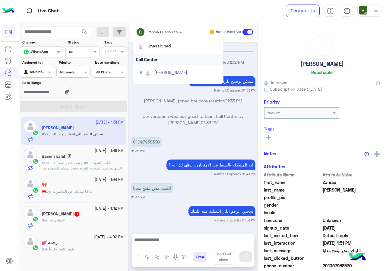
click at [155, 55] on div "Call Center" at bounding box center [178, 59] width 90 height 11
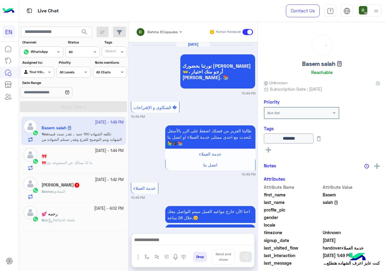
scroll to position [498, 0]
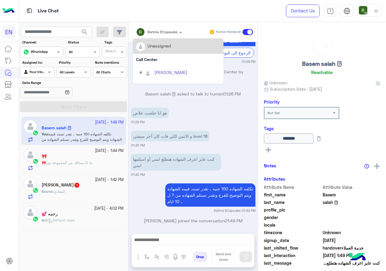
click at [159, 31] on input "text" at bounding box center [151, 30] width 30 height 5
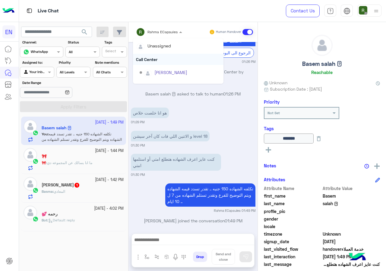
click at [161, 62] on div "Call Center" at bounding box center [178, 59] width 90 height 11
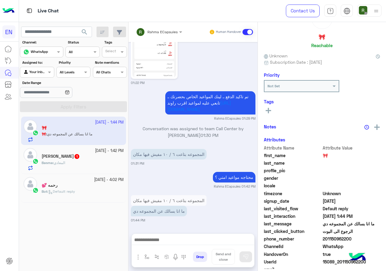
scroll to position [53, 0]
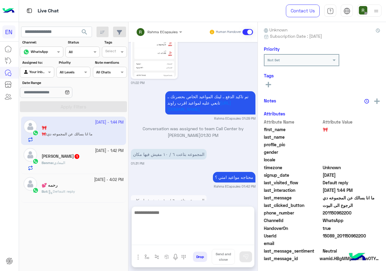
click at [179, 243] on textarea at bounding box center [193, 226] width 122 height 36
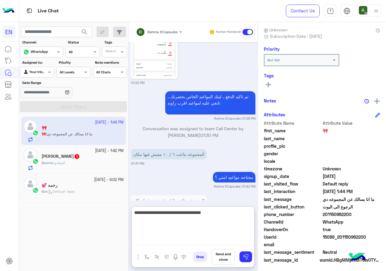
type textarea "**********"
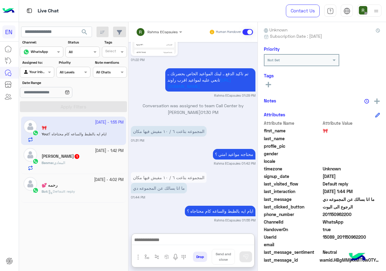
click at [166, 30] on input "text" at bounding box center [151, 30] width 30 height 5
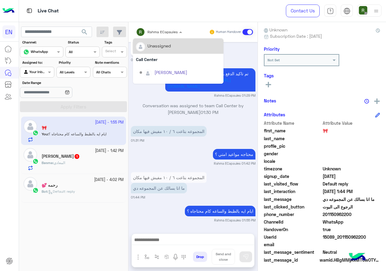
scroll to position [480, 0]
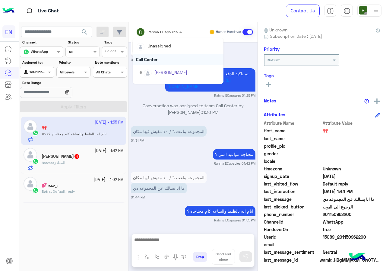
click at [158, 61] on div "Call Center" at bounding box center [178, 59] width 90 height 11
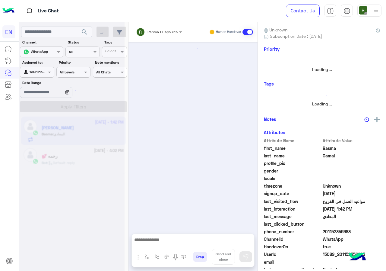
scroll to position [152, 0]
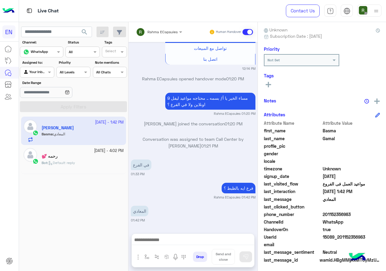
drag, startPoint x: 324, startPoint y: 214, endPoint x: 359, endPoint y: 214, distance: 35.3
click at [359, 214] on span "201152356983" at bounding box center [352, 214] width 58 height 6
copy span "01152356983"
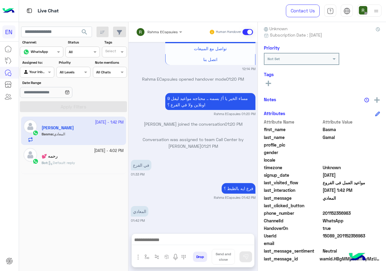
scroll to position [54, 0]
copy span "01152356983"
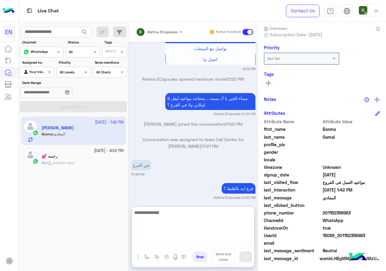
click at [183, 242] on textarea at bounding box center [193, 226] width 122 height 36
type textarea "**********"
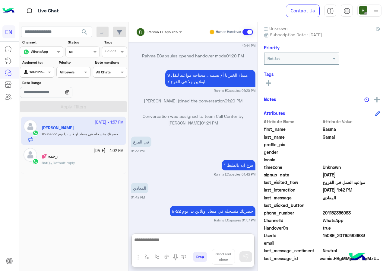
click at [151, 31] on input "text" at bounding box center [151, 30] width 30 height 5
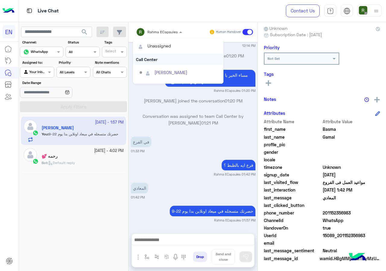
scroll to position [175, 0]
click at [143, 62] on div "Call Center" at bounding box center [178, 59] width 90 height 11
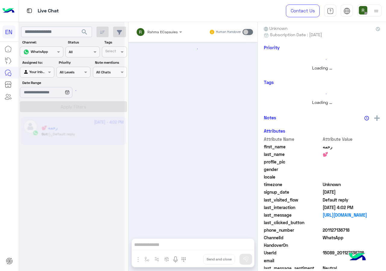
scroll to position [54, 0]
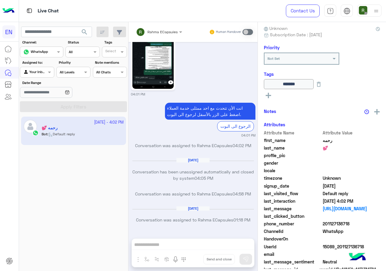
click at [46, 70] on div at bounding box center [36, 71] width 33 height 6
click at [49, 118] on b "Your Team" at bounding box center [39, 118] width 21 height 5
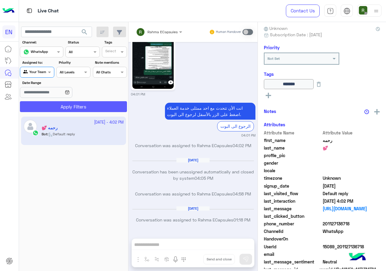
click at [63, 108] on button "Apply Filters" at bounding box center [73, 106] width 107 height 11
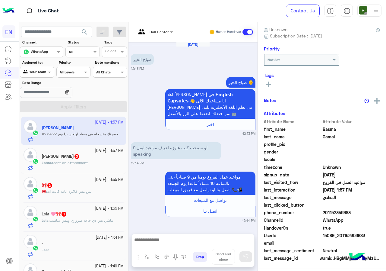
scroll to position [197, 0]
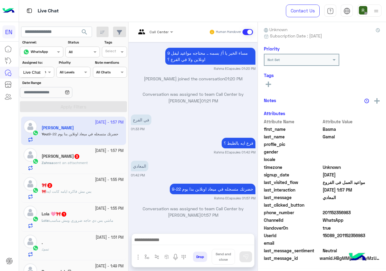
click at [38, 73] on div "Live Chat" at bounding box center [32, 73] width 26 height 10
click at [48, 74] on span at bounding box center [50, 72] width 8 height 6
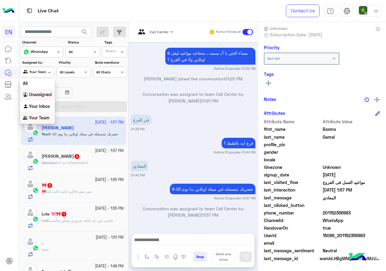
click at [48, 94] on b "Unassigned" at bounding box center [40, 94] width 23 height 5
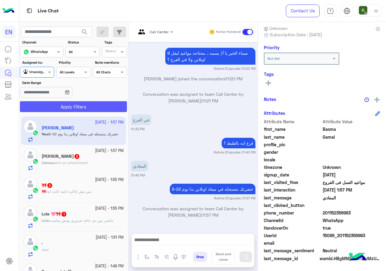
click at [64, 105] on button "Apply Filters" at bounding box center [73, 106] width 107 height 11
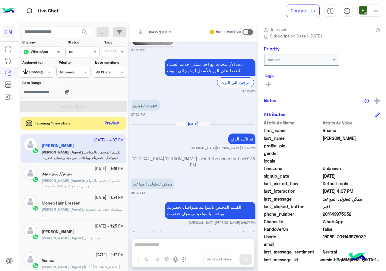
scroll to position [54, 0]
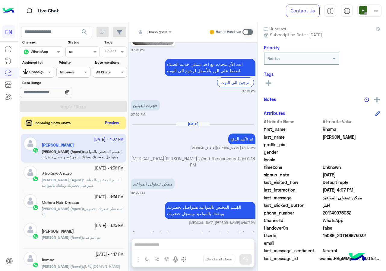
click at [109, 123] on button "Preview" at bounding box center [112, 123] width 19 height 8
click at [104, 120] on button "Preview" at bounding box center [112, 123] width 19 height 8
click at [113, 119] on button "Preview" at bounding box center [112, 123] width 19 height 8
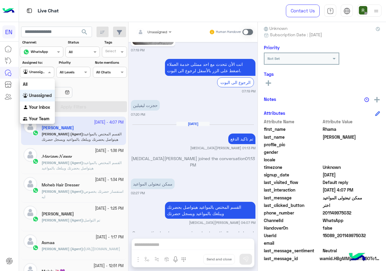
click at [43, 75] on div "Agent Filter Unassigned" at bounding box center [37, 72] width 34 height 11
click at [38, 107] on b "Your Inbox" at bounding box center [39, 106] width 21 height 5
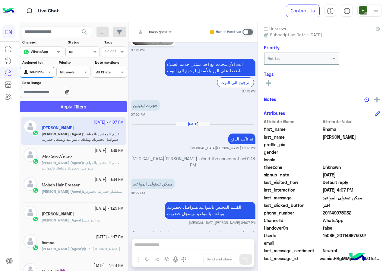
click at [55, 107] on button "Apply Filters" at bounding box center [73, 106] width 107 height 11
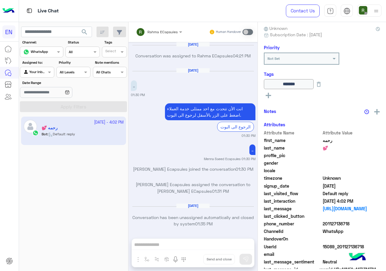
scroll to position [384, 0]
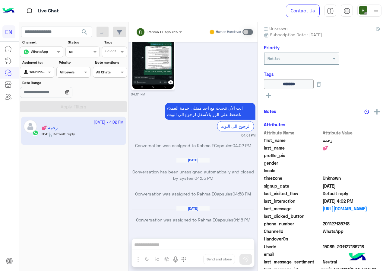
click at [37, 72] on input "text" at bounding box center [30, 71] width 14 height 5
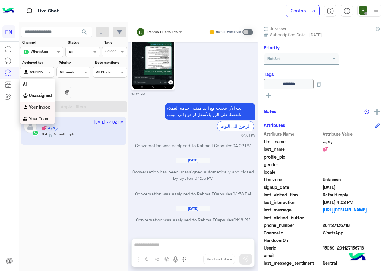
click at [37, 113] on div "All Unassigned Your Inbox Your Team" at bounding box center [37, 101] width 35 height 46
click at [37, 113] on div "Your Team" at bounding box center [37, 119] width 35 height 12
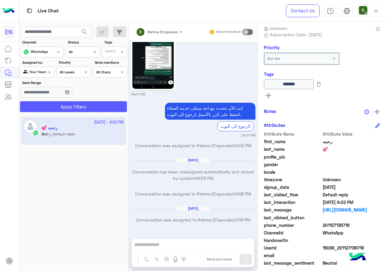
click at [51, 105] on button "Apply Filters" at bounding box center [73, 106] width 107 height 11
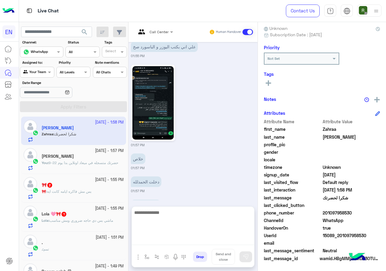
click at [171, 240] on textarea at bounding box center [193, 226] width 122 height 36
type textarea "**********"
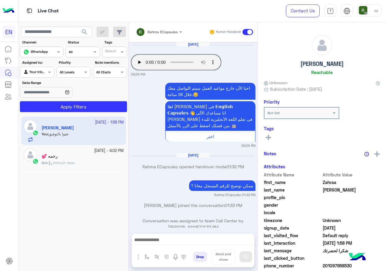
scroll to position [425, 0]
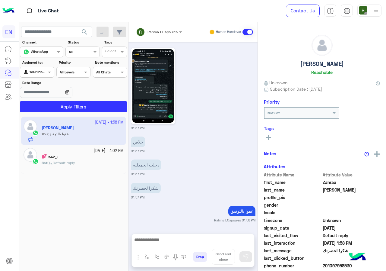
click at [153, 32] on input "text" at bounding box center [151, 30] width 30 height 5
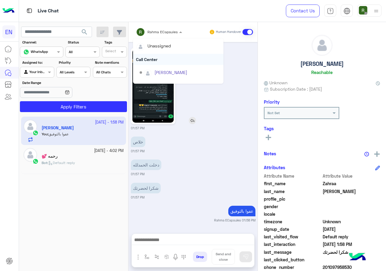
click at [155, 58] on div "Call Center" at bounding box center [178, 59] width 90 height 11
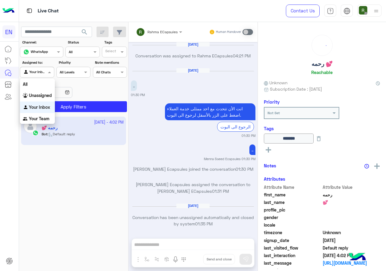
scroll to position [384, 0]
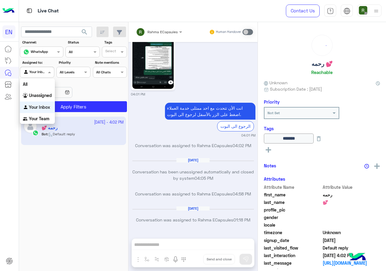
click at [41, 68] on div "Agent Filter Your Inbox" at bounding box center [37, 72] width 34 height 11
click at [44, 100] on div "Unassigned" at bounding box center [37, 96] width 35 height 12
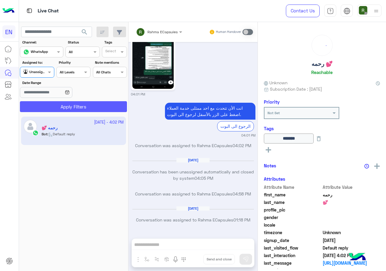
click at [52, 106] on button "Apply Filters" at bounding box center [73, 106] width 107 height 11
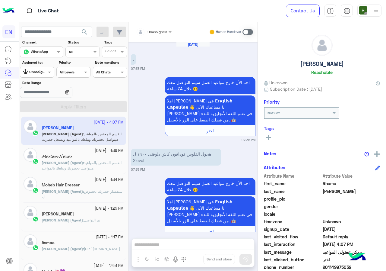
scroll to position [459, 0]
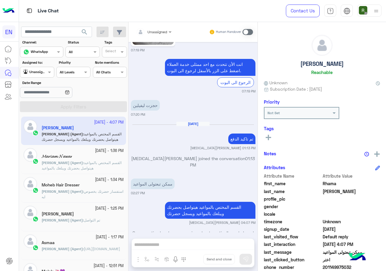
click at [38, 73] on div at bounding box center [36, 71] width 33 height 6
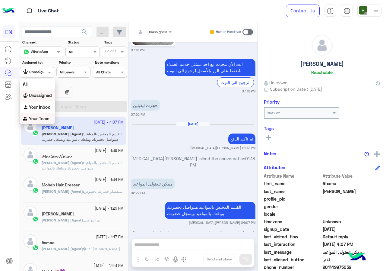
click at [36, 118] on b "Your Team" at bounding box center [39, 118] width 21 height 5
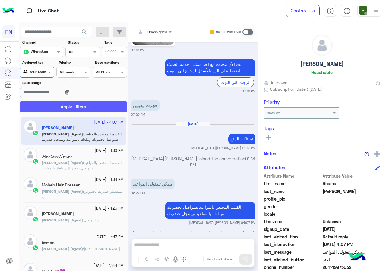
click at [49, 109] on button "Apply Filters" at bounding box center [73, 106] width 107 height 11
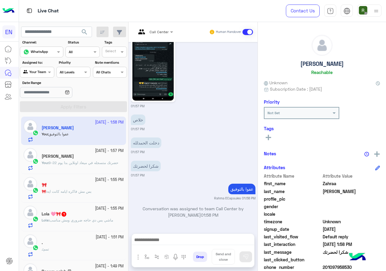
scroll to position [30, 0]
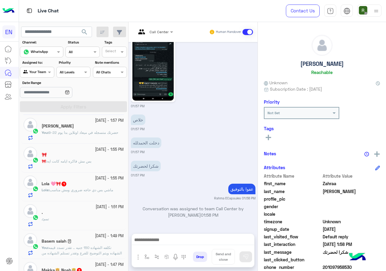
click at [90, 161] on span "بس مش فاكره ايامه كانت ايه" at bounding box center [69, 161] width 44 height 5
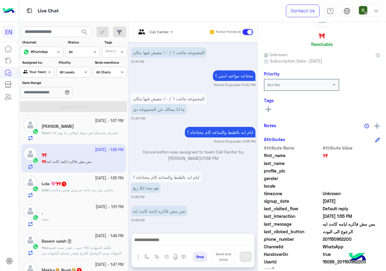
scroll to position [54, 0]
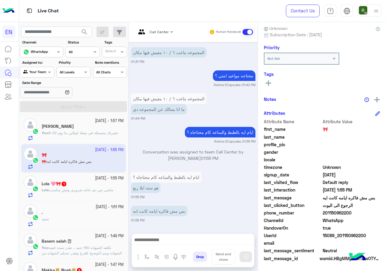
drag, startPoint x: 325, startPoint y: 214, endPoint x: 360, endPoint y: 215, distance: 35.6
click at [360, 215] on span "201150962200" at bounding box center [352, 212] width 58 height 6
copy span "01150962200"
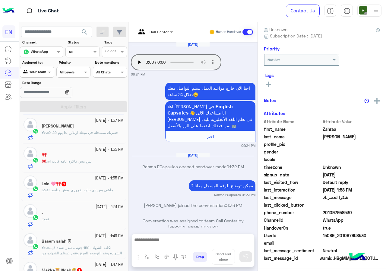
scroll to position [447, 0]
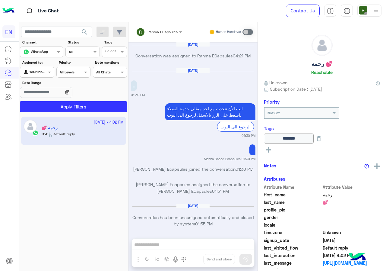
scroll to position [384, 0]
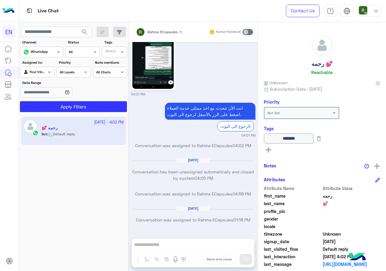
click at [30, 70] on input "text" at bounding box center [30, 71] width 14 height 5
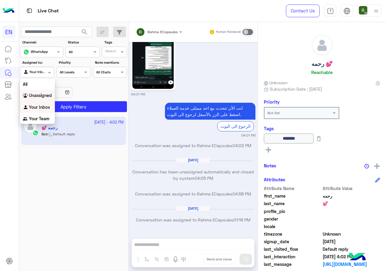
click at [41, 98] on div "Unassigned" at bounding box center [37, 96] width 35 height 12
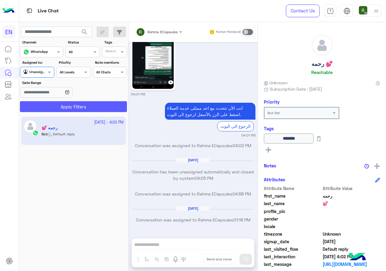
click at [75, 110] on button "Apply Filters" at bounding box center [73, 106] width 107 height 11
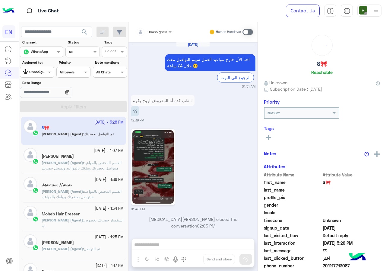
scroll to position [759, 0]
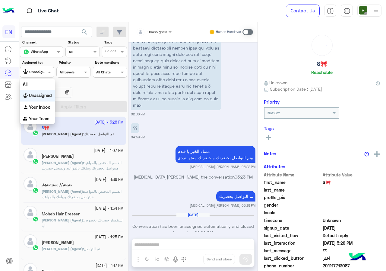
click at [41, 71] on div at bounding box center [36, 71] width 33 height 6
click at [45, 116] on b "Your Team" at bounding box center [39, 118] width 21 height 5
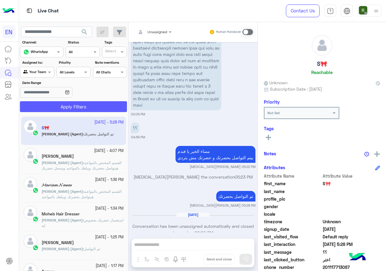
click at [51, 107] on button "Apply Filters" at bounding box center [73, 106] width 107 height 11
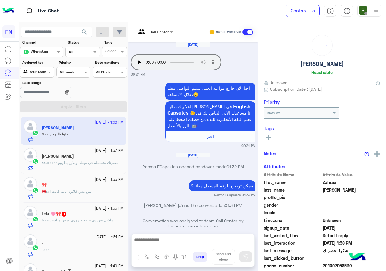
scroll to position [447, 0]
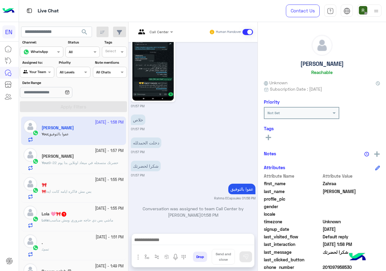
click at [89, 189] on p "🎀 : بس مش فاكره ايامه كانت ايه" at bounding box center [67, 191] width 50 height 5
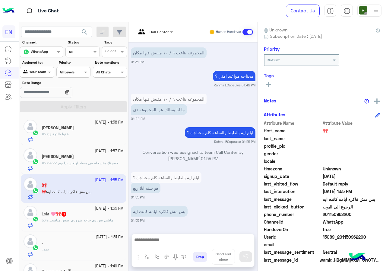
scroll to position [54, 0]
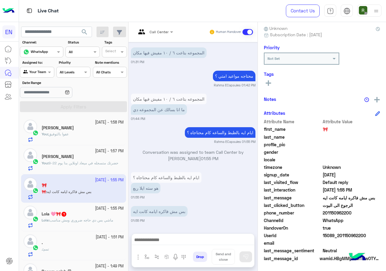
drag, startPoint x: 324, startPoint y: 213, endPoint x: 367, endPoint y: 213, distance: 42.8
click at [367, 213] on span "201150962200" at bounding box center [352, 212] width 58 height 6
drag, startPoint x: 330, startPoint y: 206, endPoint x: 334, endPoint y: 218, distance: 12.9
click at [334, 219] on span "WhatsApp" at bounding box center [352, 220] width 58 height 6
drag, startPoint x: 326, startPoint y: 213, endPoint x: 356, endPoint y: 211, distance: 30.2
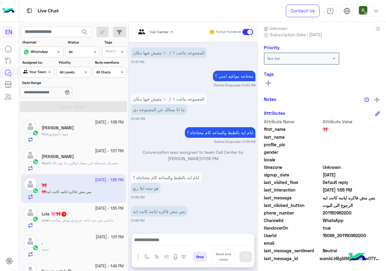
click at [356, 211] on span "201150962200" at bounding box center [352, 212] width 58 height 6
click at [344, 214] on span "201150962200" at bounding box center [352, 212] width 58 height 6
drag, startPoint x: 324, startPoint y: 212, endPoint x: 350, endPoint y: 212, distance: 25.9
click at [350, 212] on span "201150962200" at bounding box center [352, 212] width 58 height 6
copy span "01150962200"
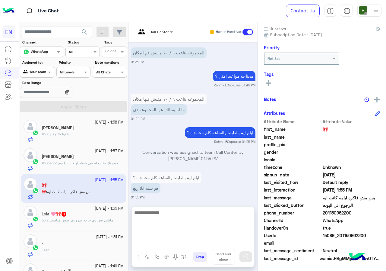
click at [165, 240] on textarea at bounding box center [193, 226] width 122 height 36
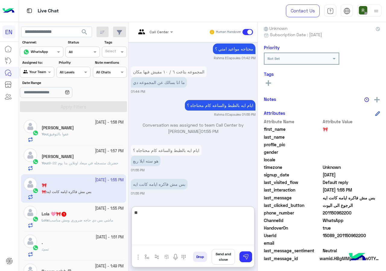
type textarea "*"
type textarea "**********"
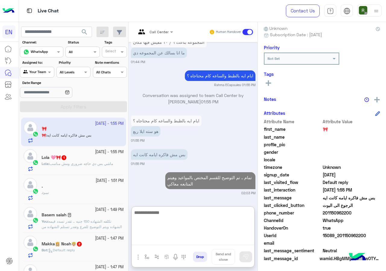
scroll to position [60, 0]
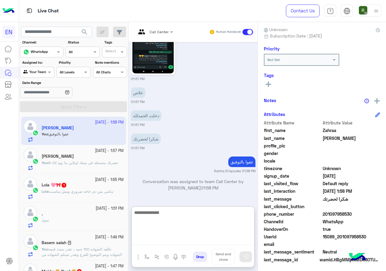
scroll to position [54, 0]
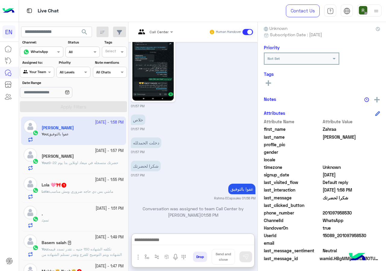
click at [82, 187] on div "Lola 🩷🎀 1" at bounding box center [83, 185] width 82 height 6
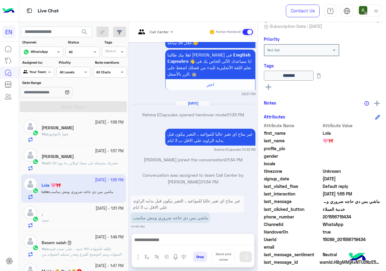
scroll to position [67, 0]
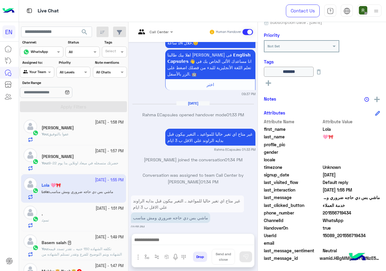
drag, startPoint x: 323, startPoint y: 212, endPoint x: 351, endPoint y: 211, distance: 28.4
click at [351, 211] on span "201556719434" at bounding box center [352, 212] width 58 height 6
drag, startPoint x: 329, startPoint y: 219, endPoint x: 338, endPoint y: 216, distance: 8.5
click at [339, 218] on span "WhatsApp" at bounding box center [352, 220] width 58 height 6
drag, startPoint x: 324, startPoint y: 213, endPoint x: 349, endPoint y: 211, distance: 25.5
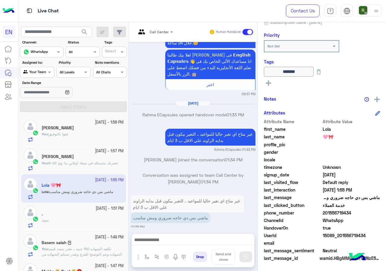
click at [349, 211] on span "201556719434" at bounding box center [352, 212] width 58 height 6
copy span "01556719434"
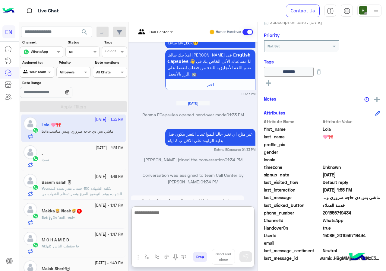
click at [185, 242] on textarea at bounding box center [193, 226] width 122 height 36
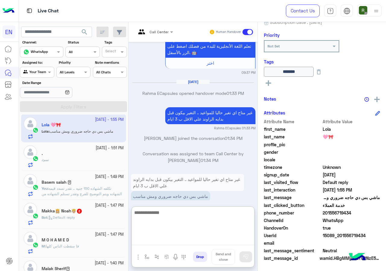
scroll to position [605, 0]
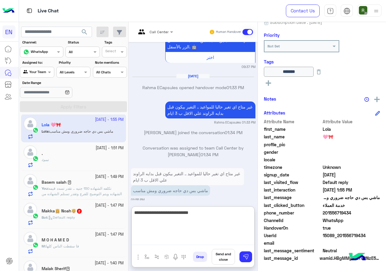
type textarea "**********"
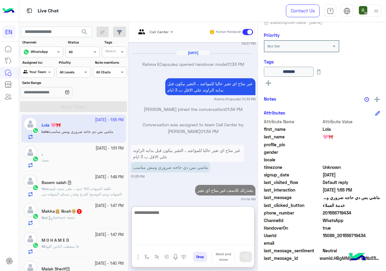
scroll to position [60, 0]
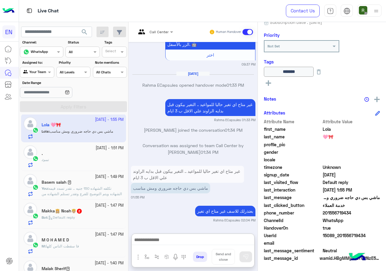
click at [77, 158] on div ". : تمم" at bounding box center [83, 162] width 82 height 11
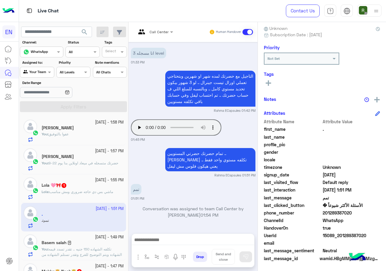
click at [79, 186] on div "Lola 🩷🎀 1" at bounding box center [83, 185] width 82 height 6
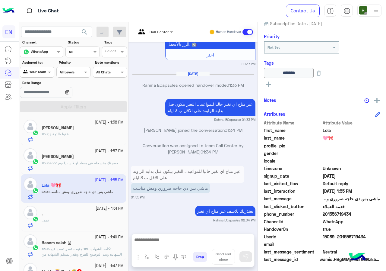
scroll to position [67, 0]
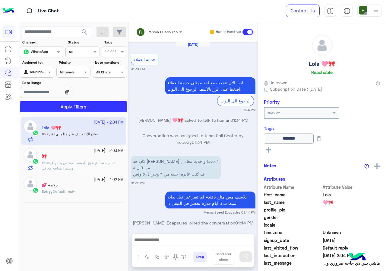
scroll to position [443, 0]
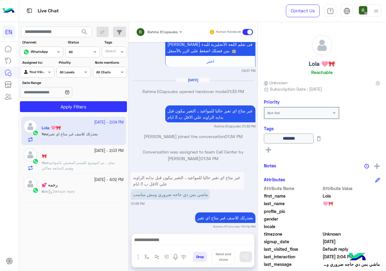
click at [162, 29] on input "text" at bounding box center [151, 30] width 30 height 5
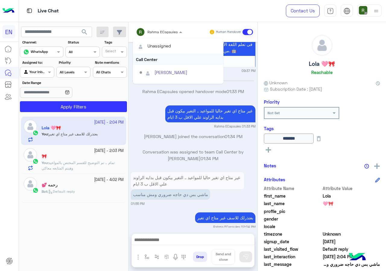
click at [153, 57] on div "Call Center" at bounding box center [178, 59] width 90 height 11
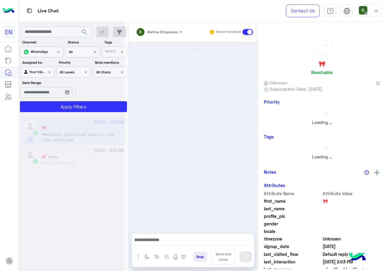
scroll to position [423, 0]
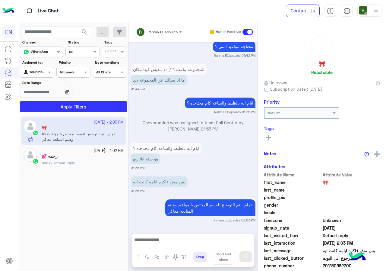
click at [142, 33] on img at bounding box center [141, 32] width 8 height 8
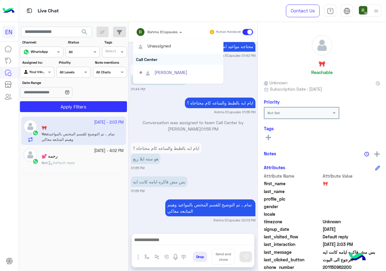
click at [157, 59] on div "Call Center" at bounding box center [178, 59] width 90 height 11
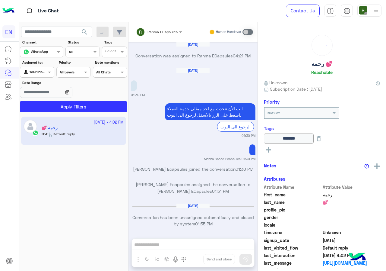
scroll to position [384, 0]
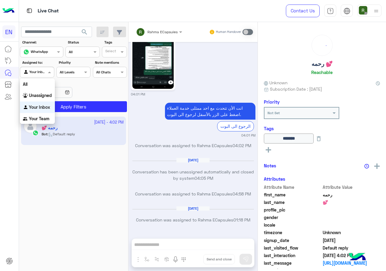
click at [43, 75] on div "Your Inbox" at bounding box center [34, 72] width 23 height 6
click at [40, 118] on b "Your Team" at bounding box center [39, 118] width 21 height 5
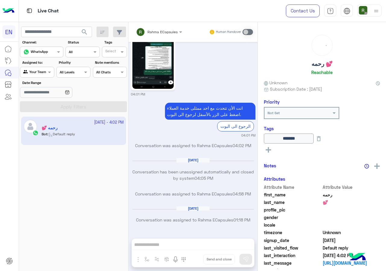
click at [82, 39] on button "search" at bounding box center [84, 33] width 15 height 13
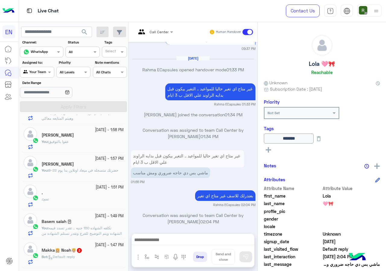
scroll to position [60, 0]
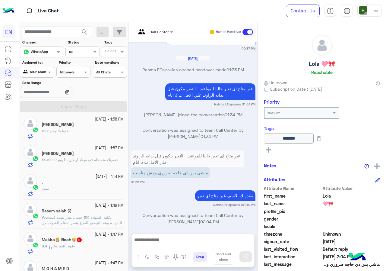
click at [65, 191] on div ". : تمم" at bounding box center [83, 191] width 82 height 11
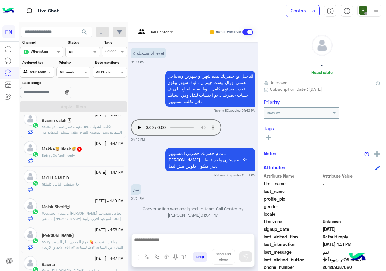
scroll to position [151, 0]
click at [63, 158] on div "Bot : Default reply" at bounding box center [83, 157] width 82 height 11
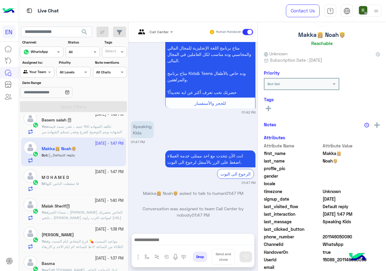
scroll to position [53, 0]
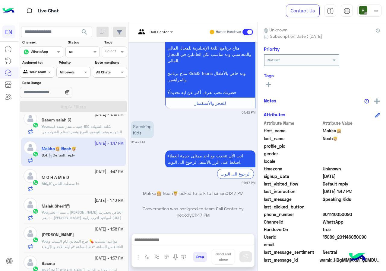
drag, startPoint x: 323, startPoint y: 211, endPoint x: 350, endPoint y: 214, distance: 27.3
click at [350, 214] on span "201146050090" at bounding box center [352, 214] width 58 height 6
copy span "01146050090"
click at [146, 35] on img at bounding box center [141, 34] width 11 height 10
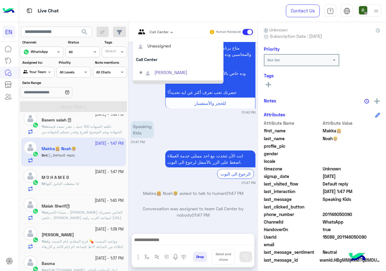
scroll to position [100, 0]
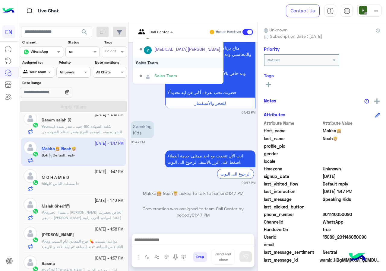
click at [172, 64] on div "Sales Team" at bounding box center [178, 62] width 90 height 11
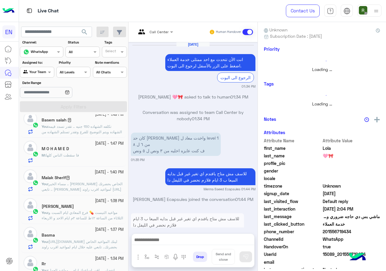
scroll to position [441, 0]
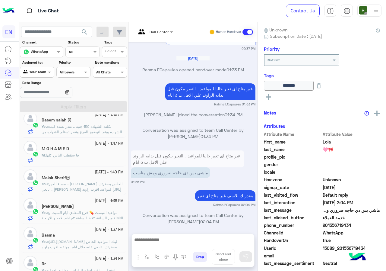
click at [93, 160] on div "M : فا سقطت الناس كلها" at bounding box center [83, 157] width 82 height 11
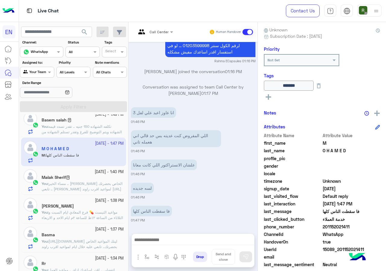
scroll to position [67, 0]
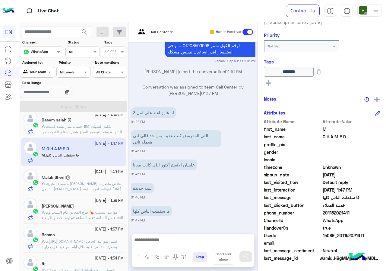
drag, startPoint x: 325, startPoint y: 212, endPoint x: 353, endPoint y: 211, distance: 28.7
click at [353, 211] on span "201152021411" at bounding box center [352, 212] width 58 height 6
copy span "01152021411"
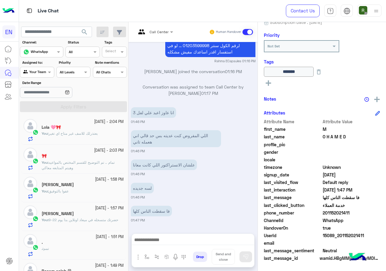
scroll to position [0, 0]
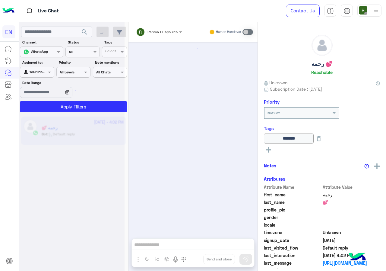
scroll to position [384, 0]
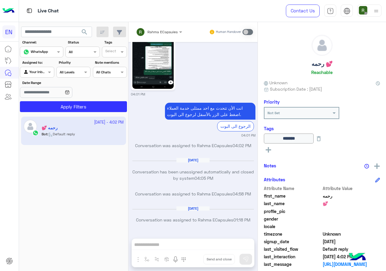
click at [34, 70] on input "text" at bounding box center [30, 71] width 14 height 5
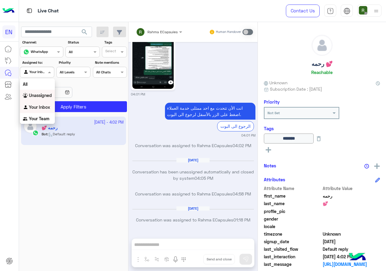
click at [43, 96] on b "Unassigned" at bounding box center [40, 95] width 23 height 5
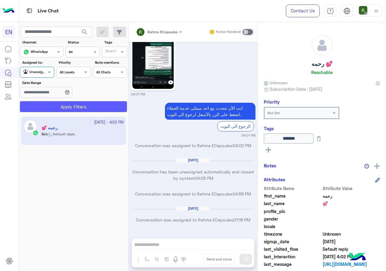
click at [53, 109] on button "Apply Filters" at bounding box center [73, 106] width 107 height 11
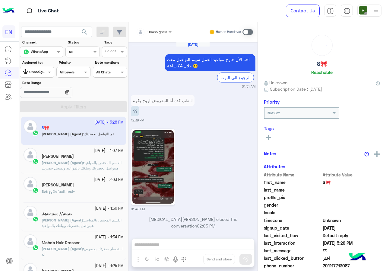
scroll to position [759, 0]
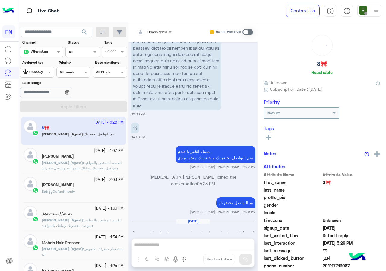
click at [43, 72] on div at bounding box center [36, 71] width 33 height 6
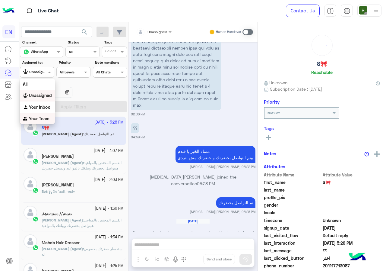
click at [38, 116] on b "Your Team" at bounding box center [39, 118] width 21 height 5
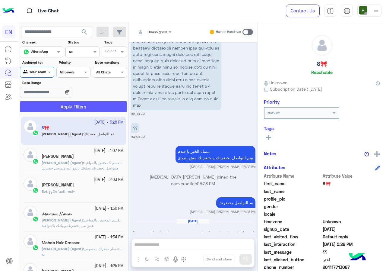
click at [53, 109] on button "Apply Filters" at bounding box center [73, 106] width 107 height 11
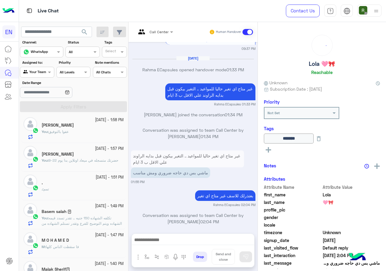
scroll to position [60, 0]
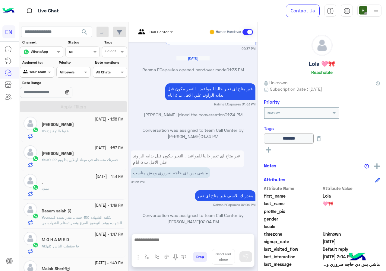
click at [93, 140] on div "[DATE] - 1:58 PM [PERSON_NAME] : [PERSON_NAME]" at bounding box center [73, 127] width 105 height 29
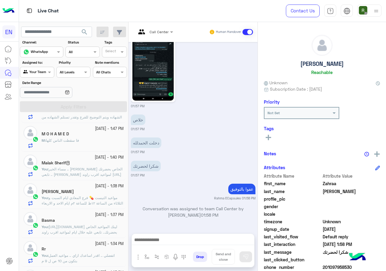
scroll to position [151, 0]
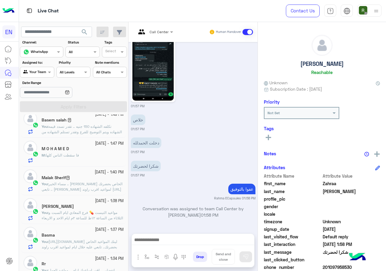
click at [88, 159] on div "M : فا سقطت الناس كلها" at bounding box center [83, 157] width 82 height 11
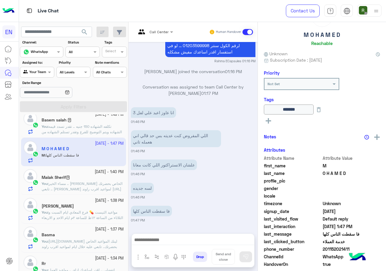
scroll to position [65, 0]
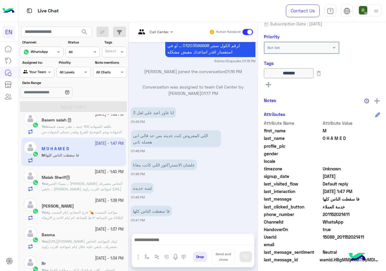
drag, startPoint x: 324, startPoint y: 210, endPoint x: 354, endPoint y: 218, distance: 30.6
click at [354, 218] on div "Attribute Name Attribute Value first_name M last_name O H A M E D profile_pic g…" at bounding box center [322, 192] width 116 height 144
click at [354, 218] on span "WhatsApp" at bounding box center [352, 221] width 58 height 6
drag, startPoint x: 325, startPoint y: 215, endPoint x: 361, endPoint y: 215, distance: 35.9
click at [361, 215] on span "201152021411" at bounding box center [352, 214] width 58 height 6
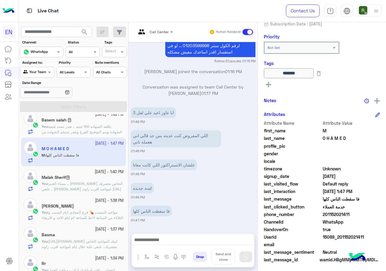
copy span "01152021411"
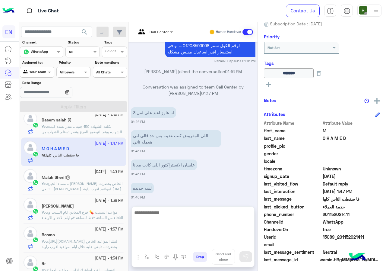
click at [196, 238] on textarea at bounding box center [193, 226] width 122 height 36
type textarea "**********"
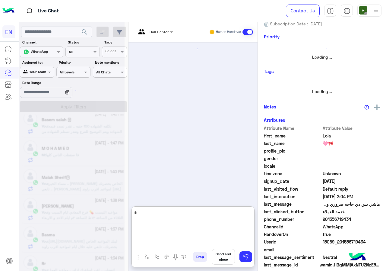
scroll to position [151, 0]
type textarea "*"
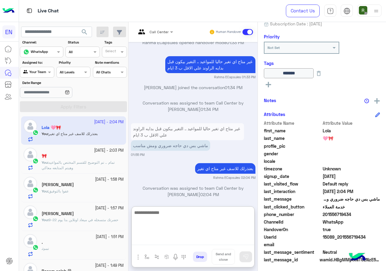
scroll to position [0, 0]
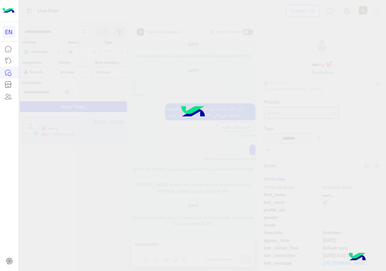
scroll to position [384, 0]
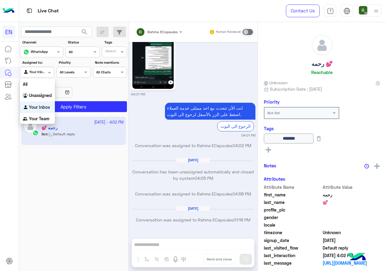
click at [31, 69] on input "text" at bounding box center [30, 71] width 14 height 5
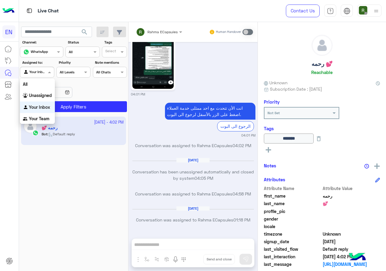
click at [38, 119] on b "Your Team" at bounding box center [39, 118] width 21 height 5
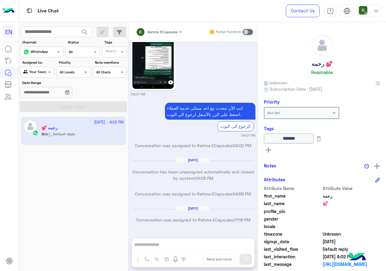
click at [84, 31] on span "search" at bounding box center [84, 31] width 7 height 7
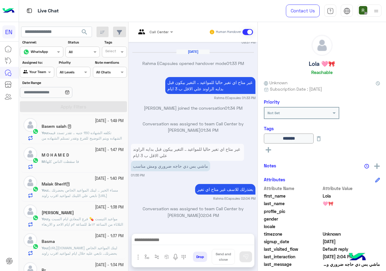
scroll to position [151, 0]
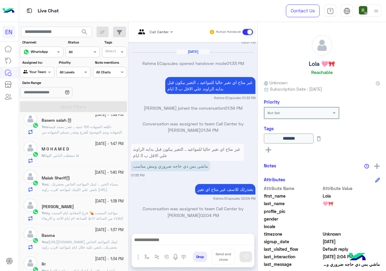
click at [87, 161] on div "M : فا سقطت الناس كلها" at bounding box center [83, 158] width 82 height 11
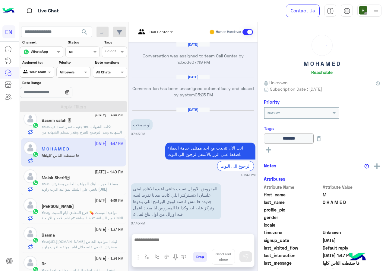
scroll to position [439, 0]
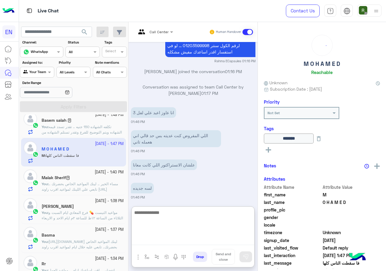
click at [166, 239] on textarea at bounding box center [193, 226] width 122 height 36
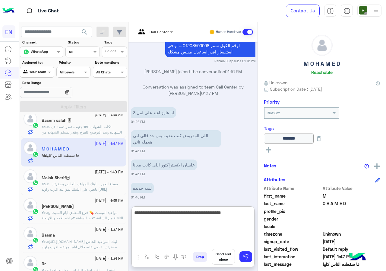
type textarea "**********"
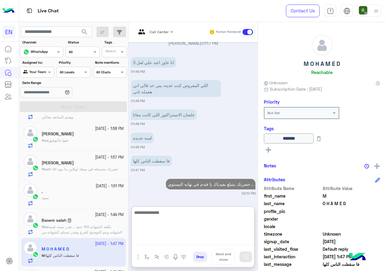
scroll to position [0, 0]
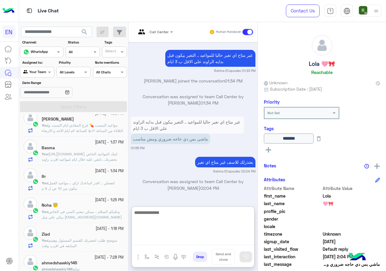
scroll to position [211, 0]
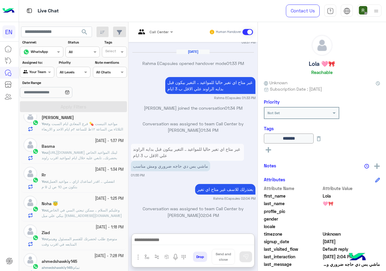
click at [36, 73] on input "text" at bounding box center [30, 71] width 14 height 5
click at [38, 105] on b "Your Inbox" at bounding box center [39, 106] width 21 height 5
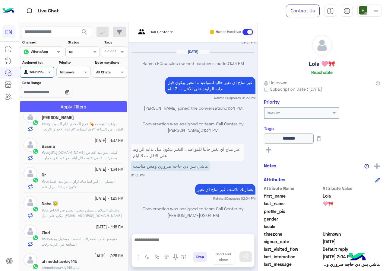
click at [42, 107] on button "Apply Filters" at bounding box center [73, 106] width 107 height 11
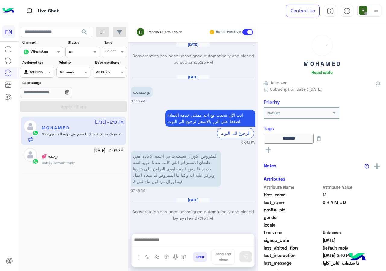
scroll to position [436, 0]
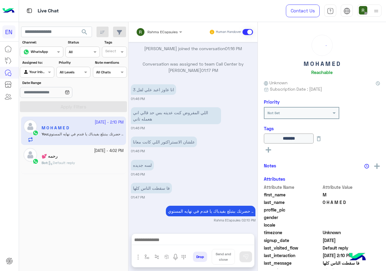
click at [153, 27] on div "Rahma ECapsules" at bounding box center [157, 32] width 42 height 12
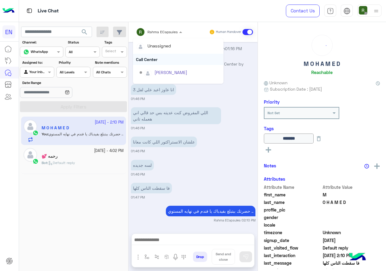
click at [155, 57] on div "Call Center" at bounding box center [178, 59] width 90 height 11
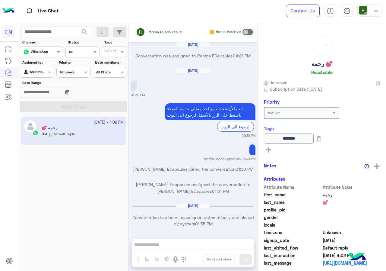
scroll to position [384, 0]
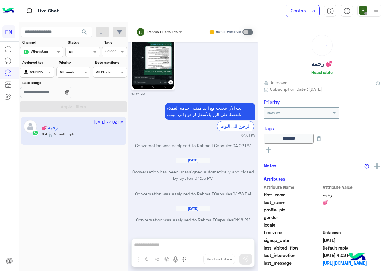
click at [40, 72] on div at bounding box center [36, 71] width 33 height 6
click at [43, 95] on b "Unassigned" at bounding box center [40, 95] width 23 height 5
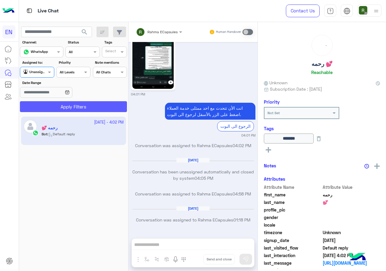
click at [49, 106] on button "Apply Filters" at bounding box center [73, 106] width 107 height 11
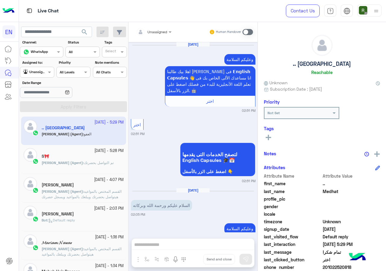
scroll to position [540, 0]
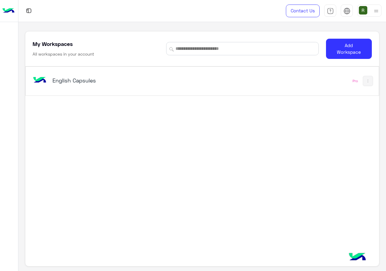
click at [150, 104] on div "English Capsules Pro" at bounding box center [202, 154] width 354 height 176
click at [184, 77] on div "English Capsules" at bounding box center [133, 80] width 205 height 17
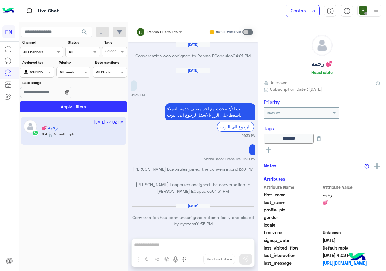
scroll to position [384, 0]
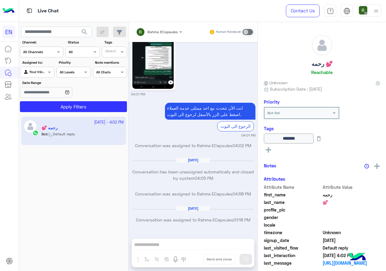
click at [44, 71] on div at bounding box center [36, 71] width 33 height 6
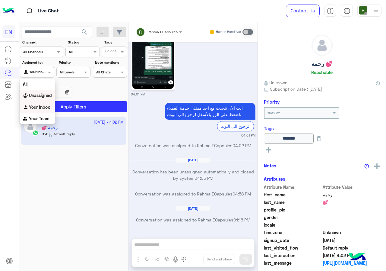
click at [57, 55] on div "Channel All Channels" at bounding box center [41, 51] width 43 height 11
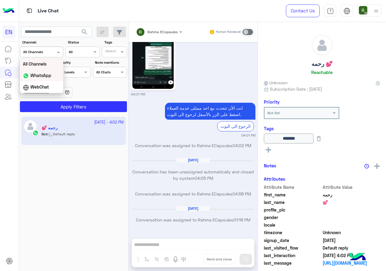
click at [51, 76] on div "WhatsApp" at bounding box center [41, 76] width 43 height 12
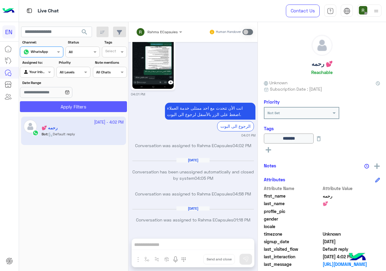
click at [52, 103] on button "Apply Filters" at bounding box center [73, 106] width 107 height 11
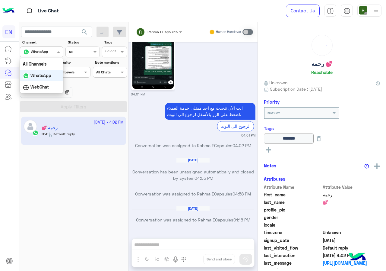
click at [34, 53] on input "text" at bounding box center [34, 51] width 22 height 5
click at [50, 71] on div "WhatsApp" at bounding box center [41, 76] width 43 height 12
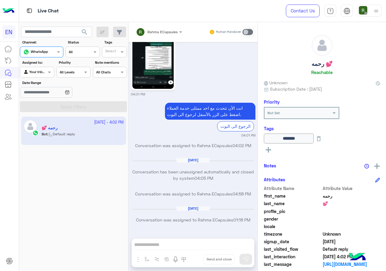
click at [38, 75] on div "Your Inbox" at bounding box center [34, 72] width 23 height 6
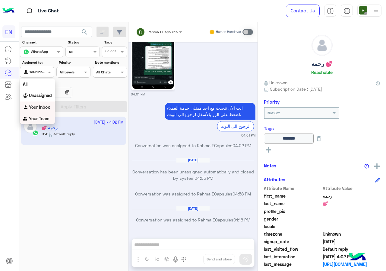
click at [45, 115] on div "Your Team" at bounding box center [37, 119] width 35 height 12
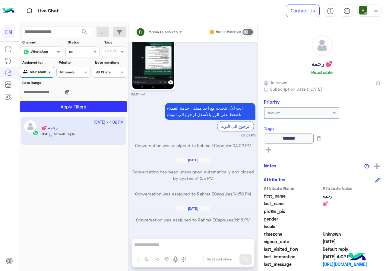
click at [50, 73] on span at bounding box center [50, 72] width 8 height 6
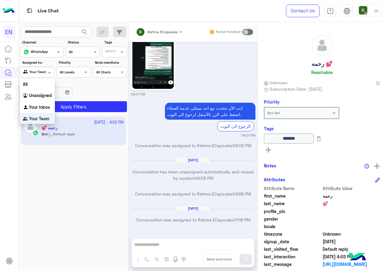
scroll to position [1, 0]
click at [49, 99] on div "Unassigned" at bounding box center [37, 95] width 35 height 12
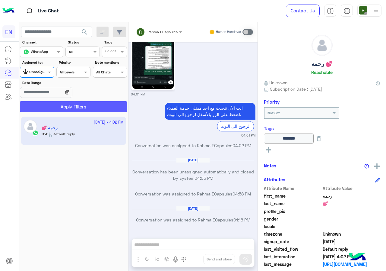
click at [46, 105] on button "Apply Filters" at bounding box center [73, 106] width 107 height 11
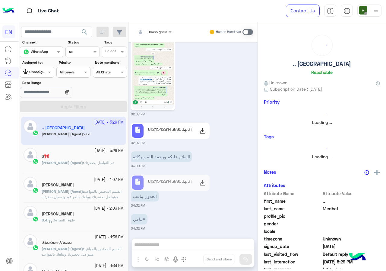
scroll to position [540, 0]
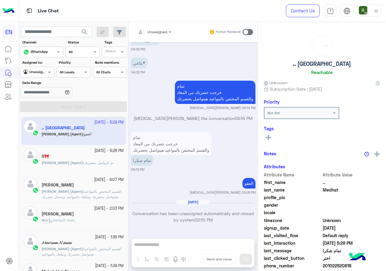
click at [42, 69] on div at bounding box center [36, 71] width 33 height 6
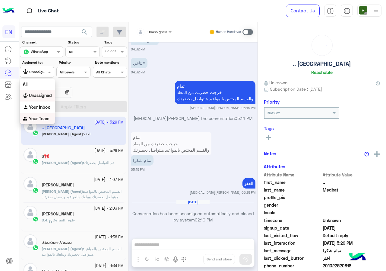
click at [41, 116] on b "Your Team" at bounding box center [39, 118] width 21 height 5
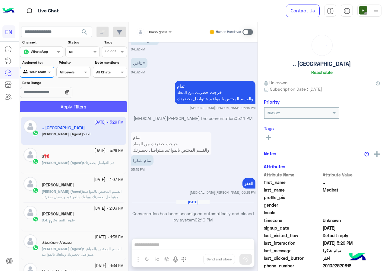
click at [46, 106] on button "Apply Filters" at bounding box center [73, 106] width 107 height 11
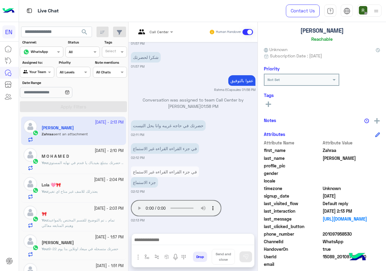
scroll to position [54, 0]
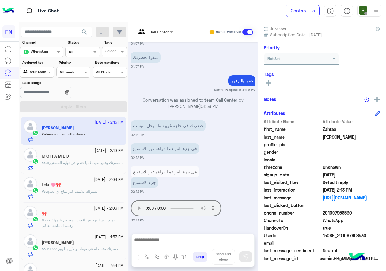
drag, startPoint x: 325, startPoint y: 211, endPoint x: 361, endPoint y: 211, distance: 36.5
click at [361, 211] on span "201097958530" at bounding box center [352, 212] width 58 height 6
copy span "01097958530"
click at [189, 245] on div at bounding box center [193, 240] width 122 height 15
click at [180, 233] on div "Drop Send and close" at bounding box center [193, 250] width 123 height 34
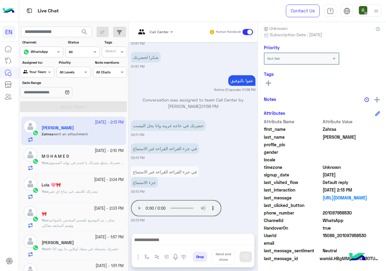
click at [179, 235] on div at bounding box center [193, 240] width 122 height 15
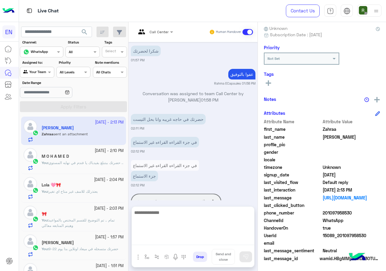
click at [192, 239] on textarea at bounding box center [193, 226] width 122 height 36
type textarea "**********"
